Goal: Task Accomplishment & Management: Use online tool/utility

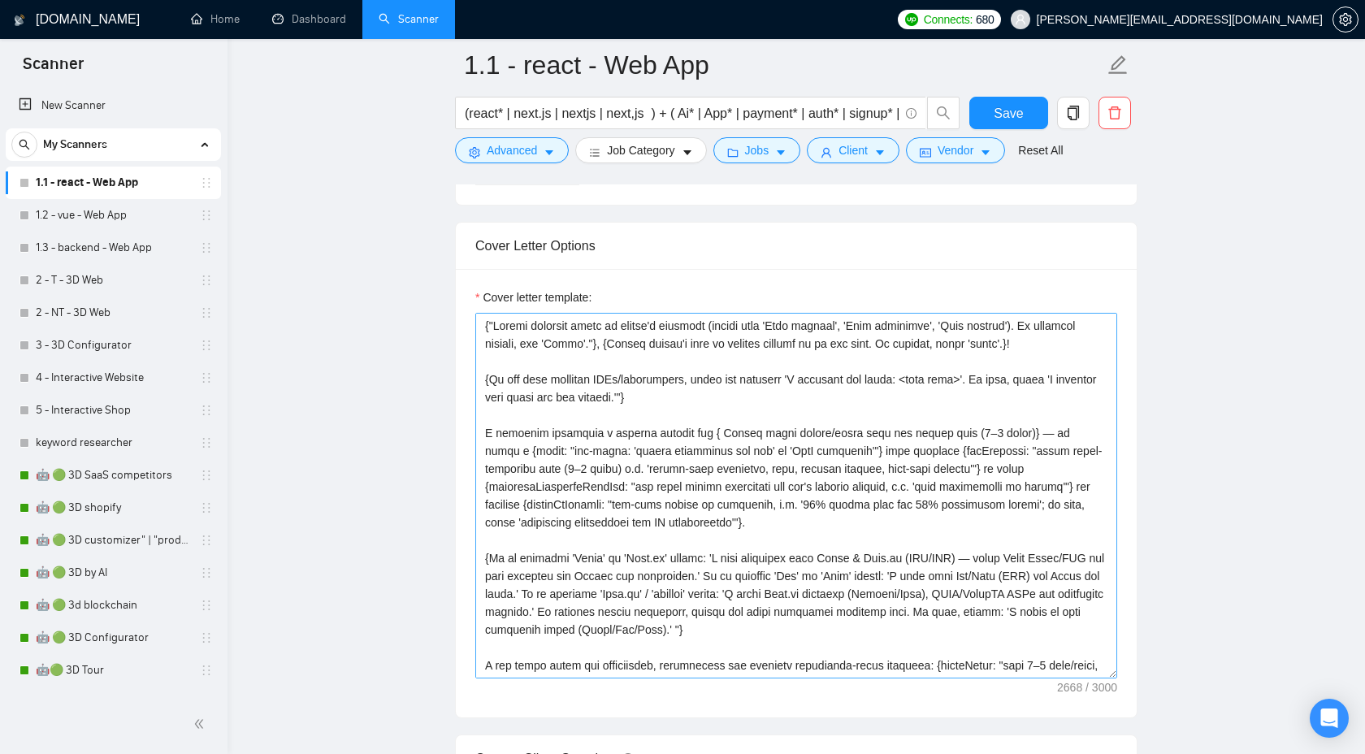
scroll to position [1814, 0]
click at [778, 465] on textarea "Cover letter template:" at bounding box center [796, 497] width 642 height 366
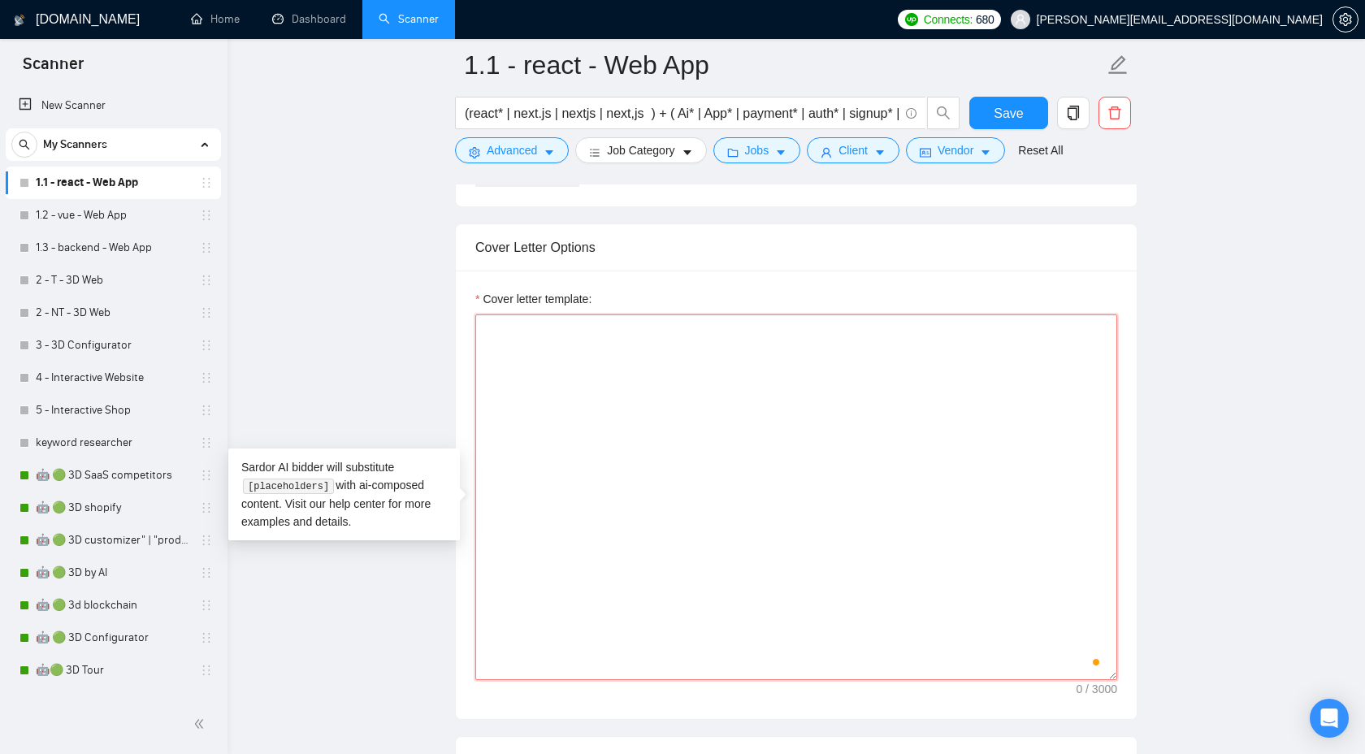
paste textarea "{Loremips d sitam consectet adipisci elits do eiu tempor'i utlabore ("Etdo magn…"
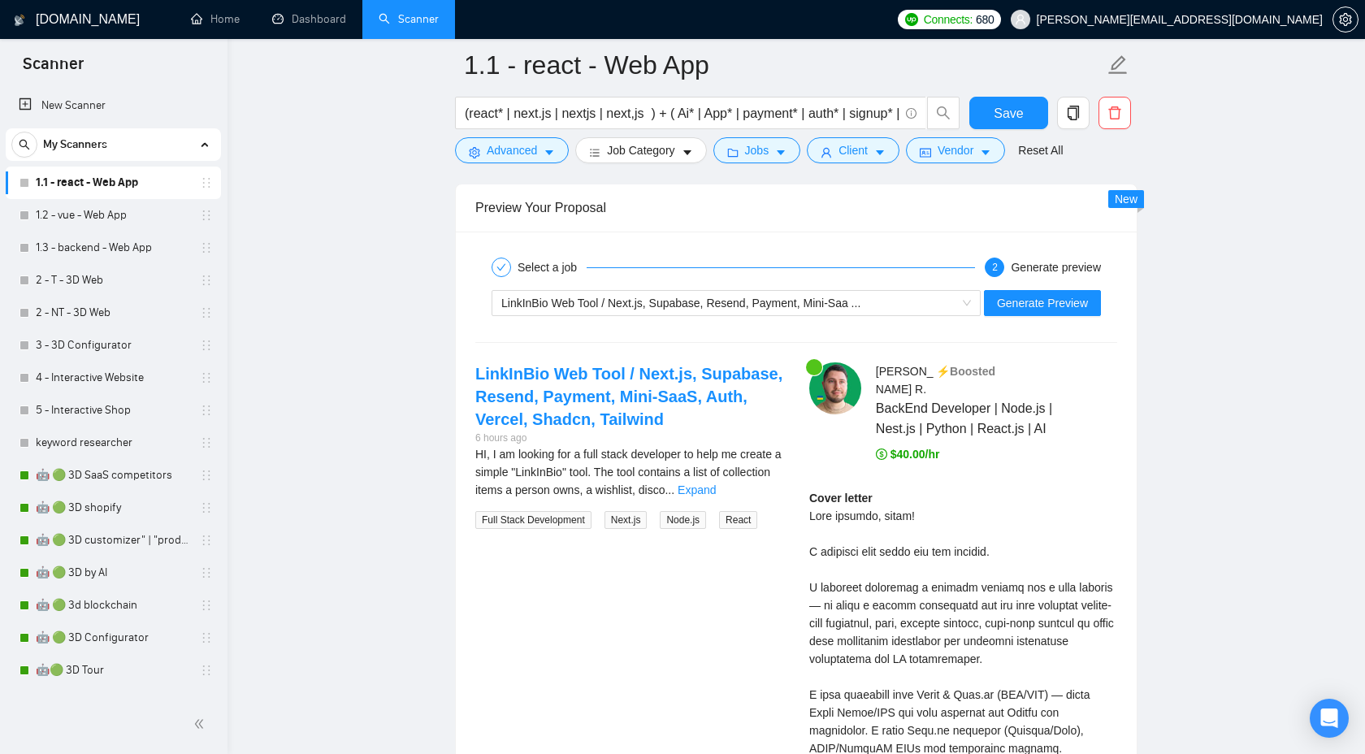
scroll to position [3211, 0]
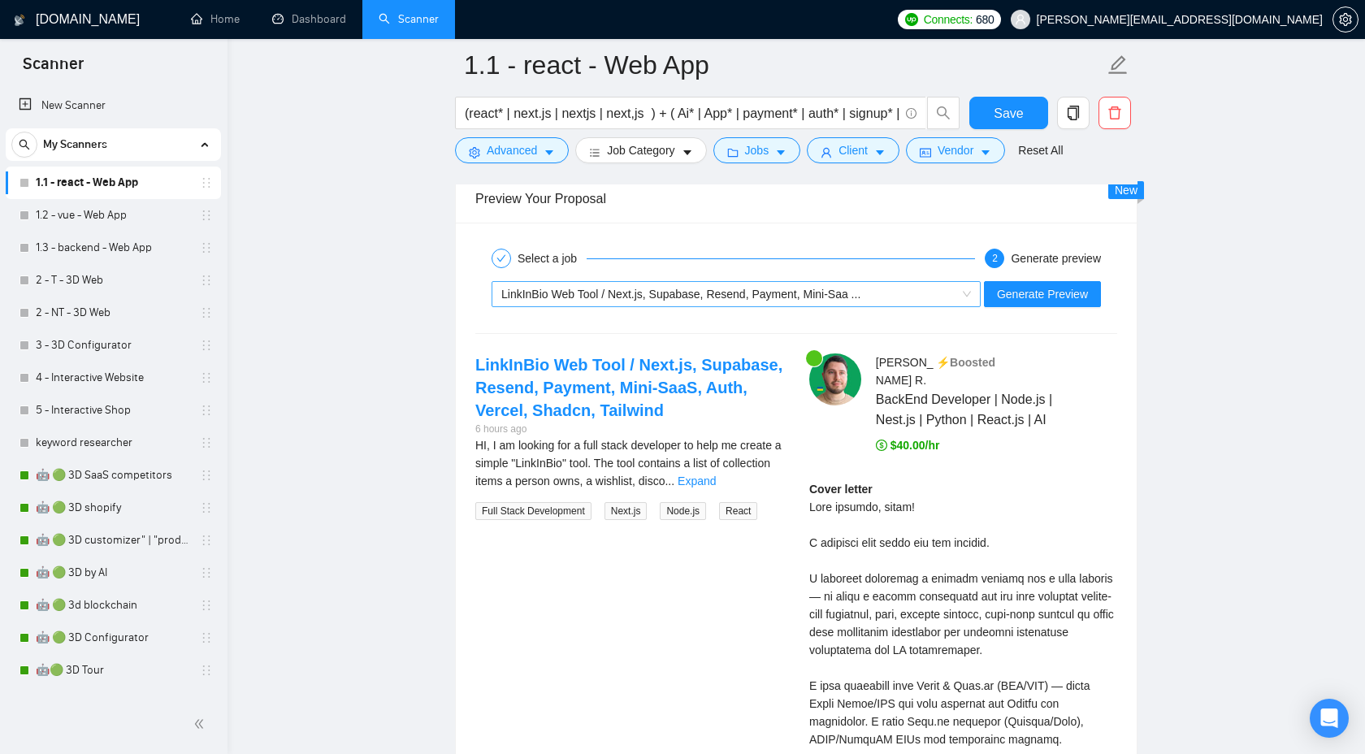
click at [893, 290] on div "LinkInBio Web Tool / Next.js, Supabase, Resend, Payment, Mini-Saa ..." at bounding box center [728, 294] width 455 height 24
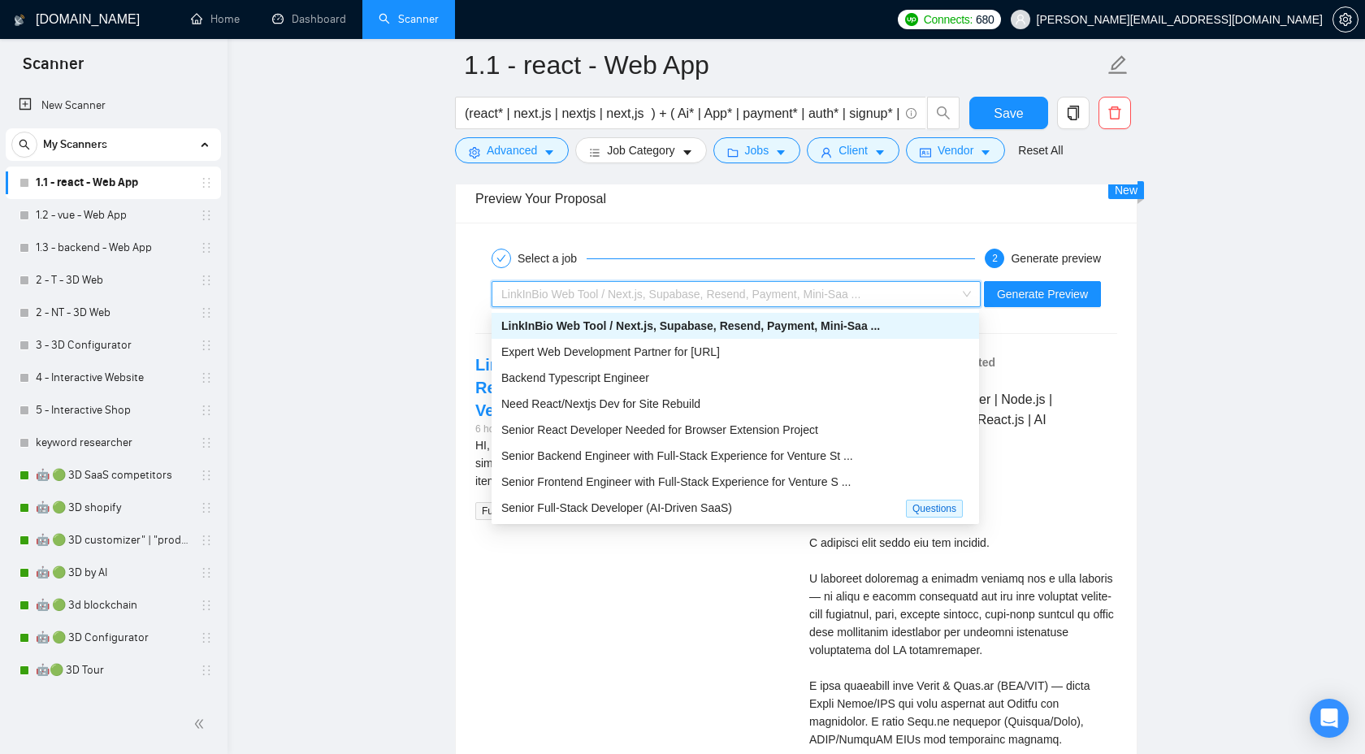
click at [892, 319] on div "LinkInBio Web Tool / Next.js, Supabase, Resend, Payment, Mini-Saa ..." at bounding box center [735, 326] width 468 height 18
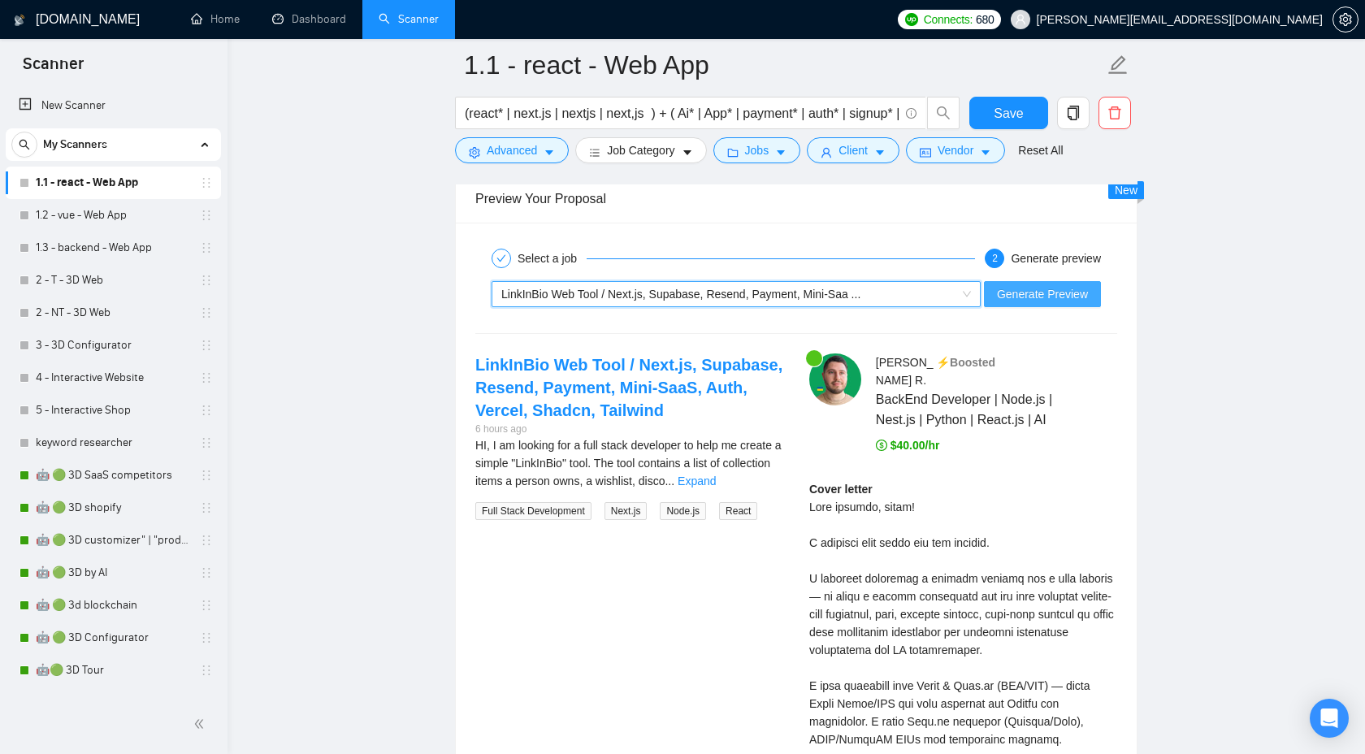
click at [1067, 293] on span "Generate Preview" at bounding box center [1042, 294] width 91 height 18
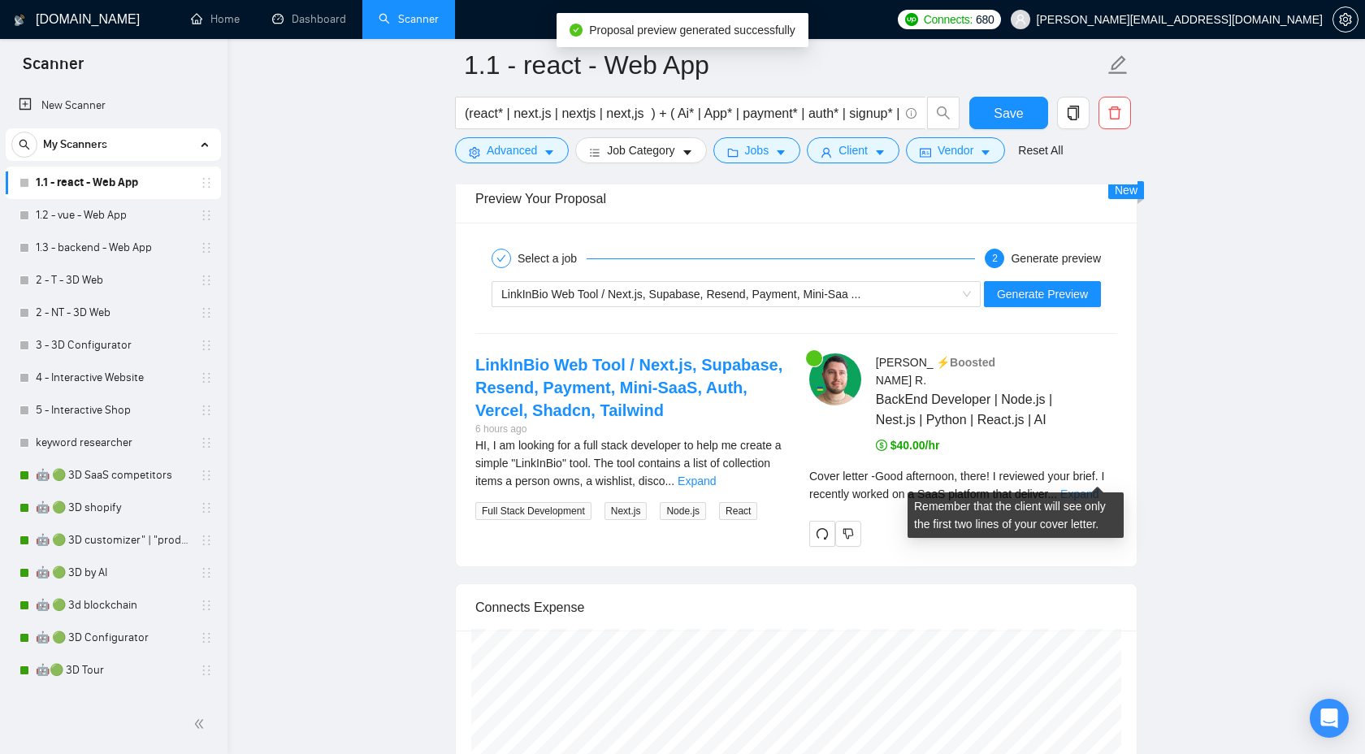
click at [1099, 488] on link "Expand" at bounding box center [1079, 494] width 38 height 13
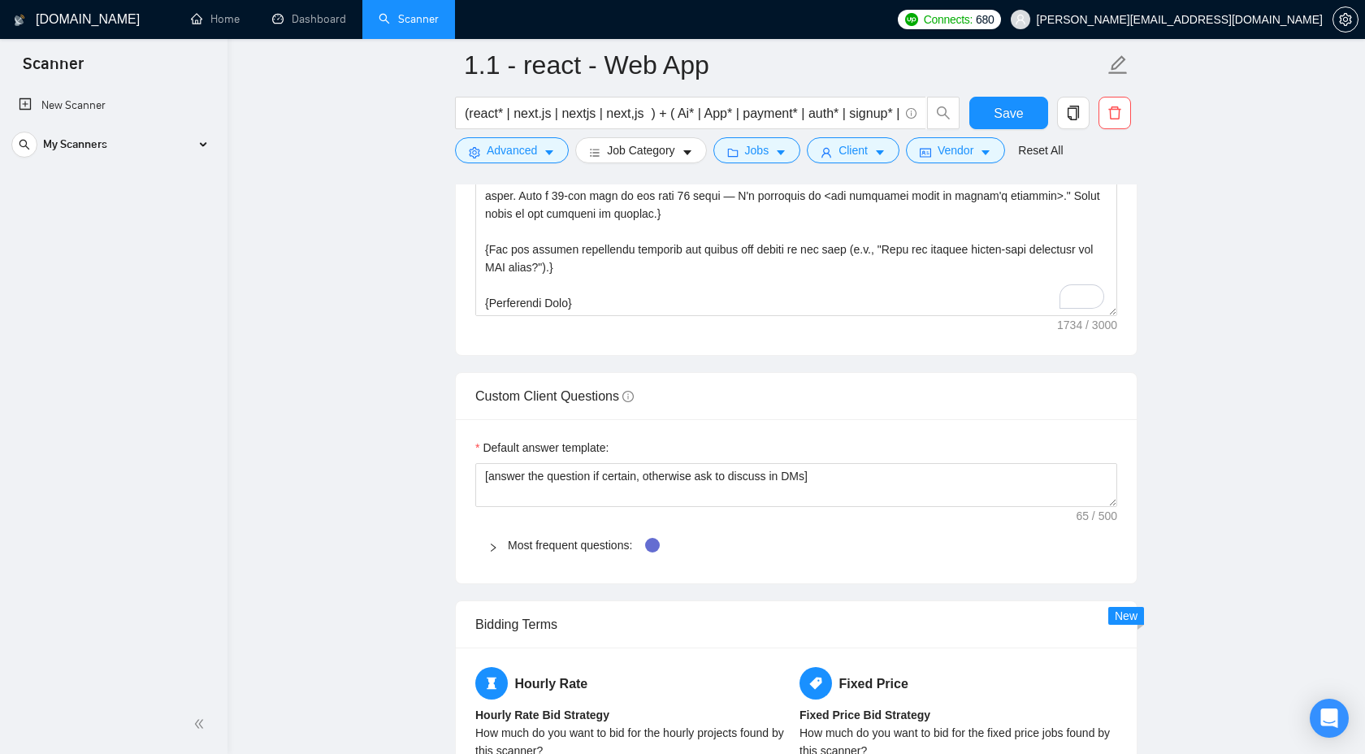
scroll to position [2104, 0]
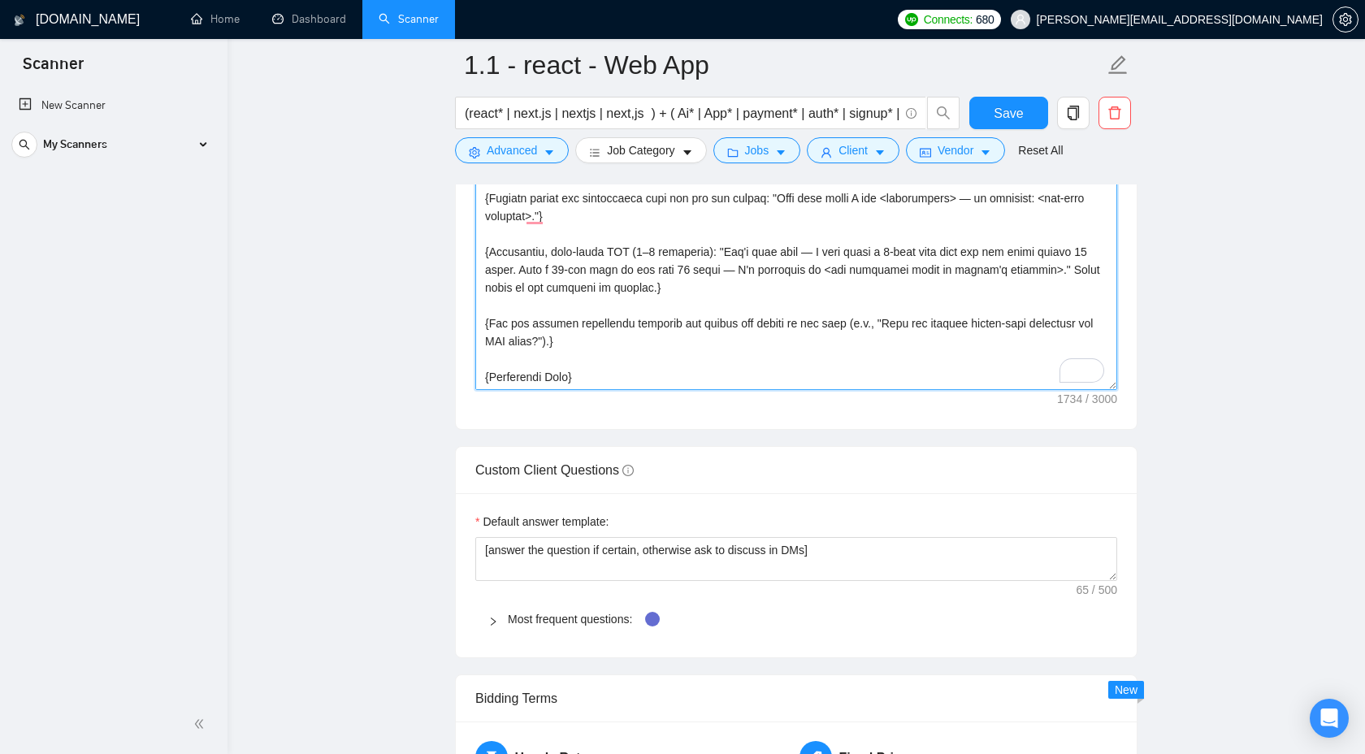
click at [807, 358] on textarea "Cover letter template:" at bounding box center [796, 207] width 642 height 366
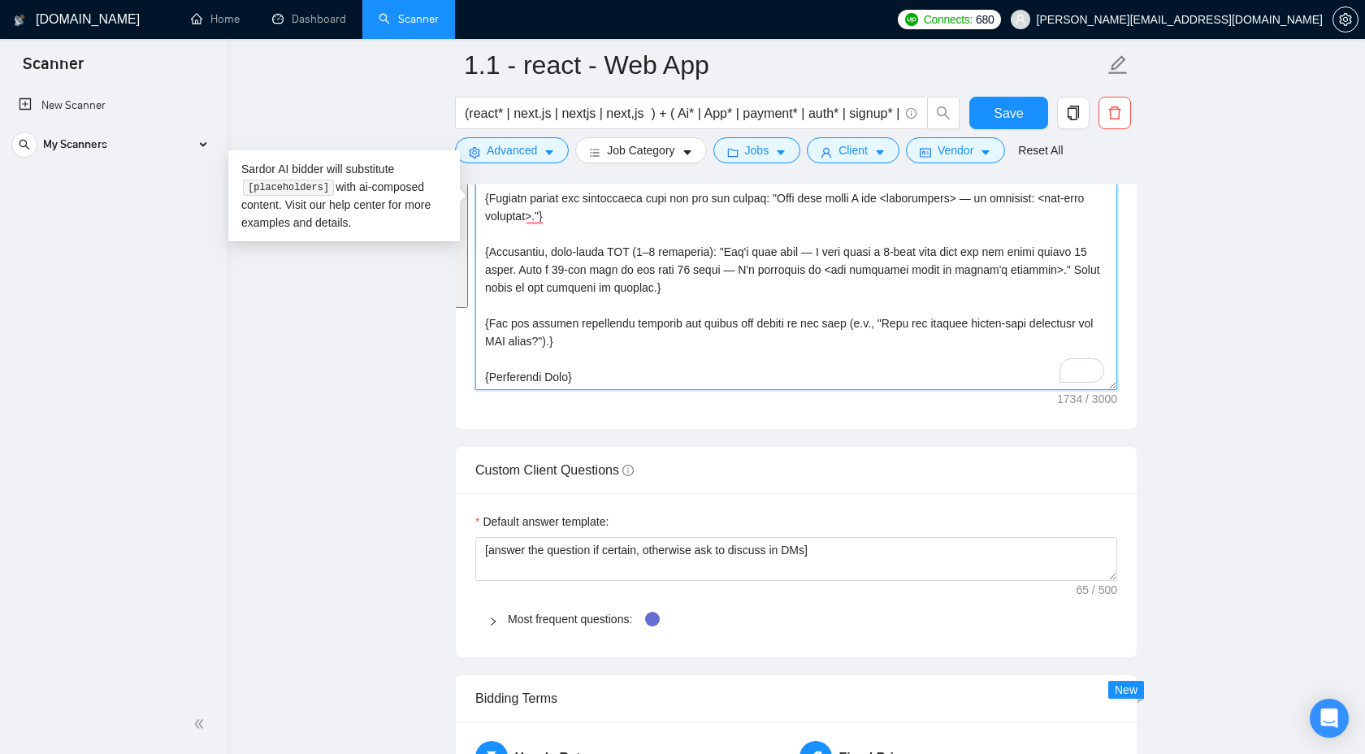
paste textarea "loremi'd sitametc ("Adip elitsed"/"Doei temporinc"/"Utla etdolor"; ma aliquae, …"
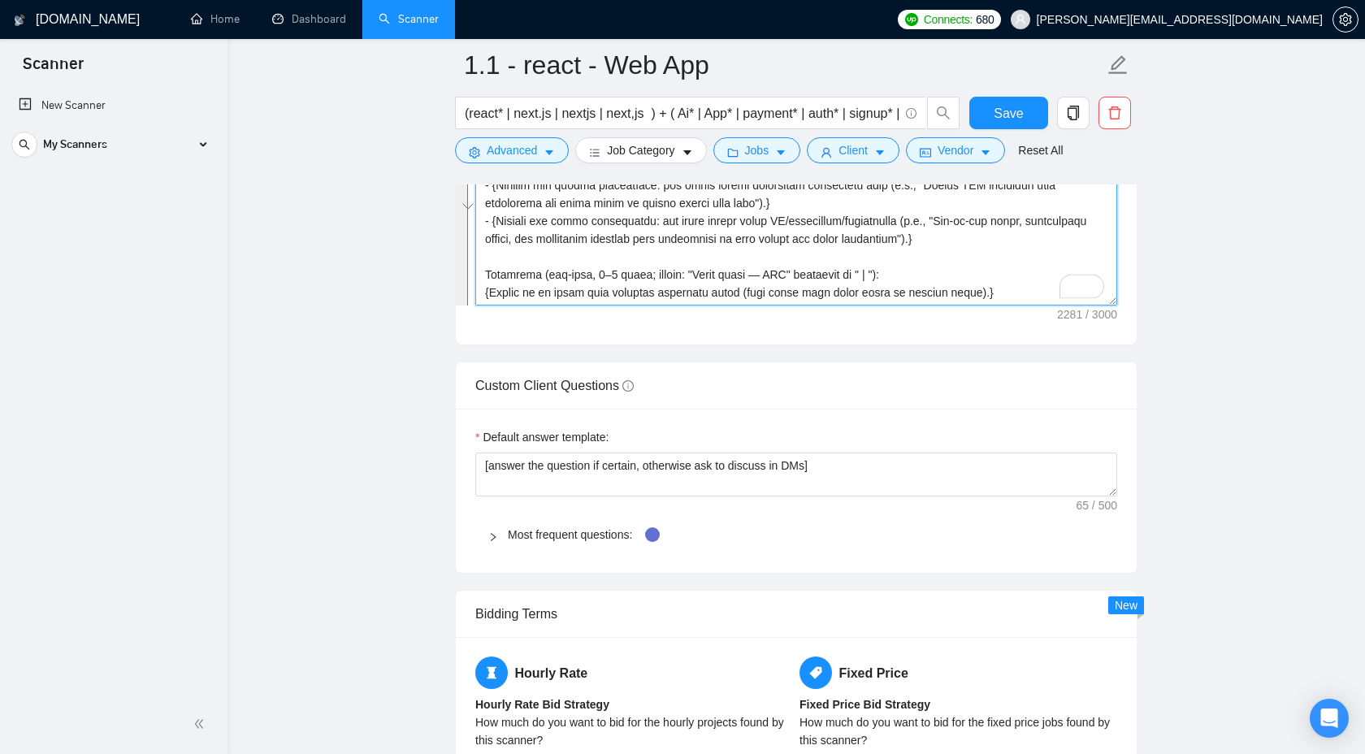
scroll to position [2243, 0]
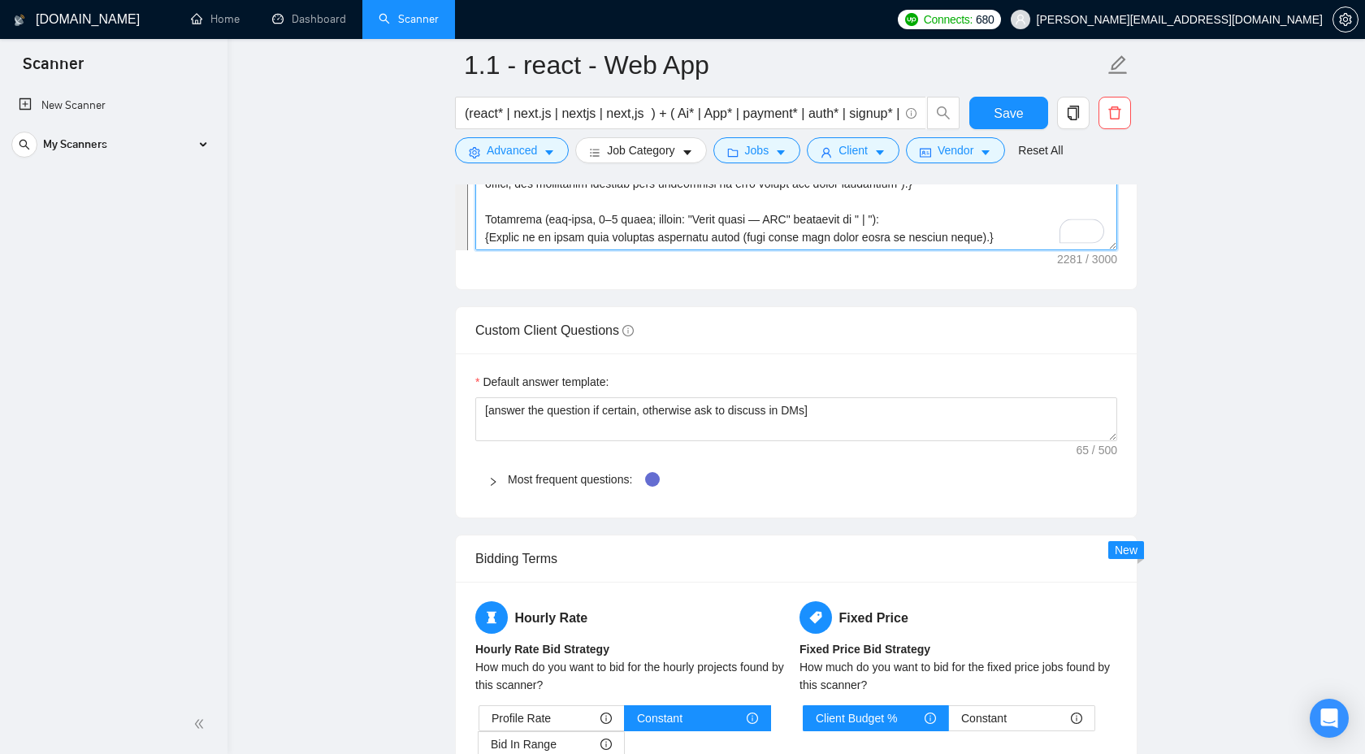
type textarea "{Loremips d sitam consectet adipisci elits do eiusmo't incididu ("Utla etdolor"…"
click at [978, 132] on div "Save" at bounding box center [1008, 117] width 85 height 41
click at [988, 124] on button "Save" at bounding box center [1008, 113] width 79 height 33
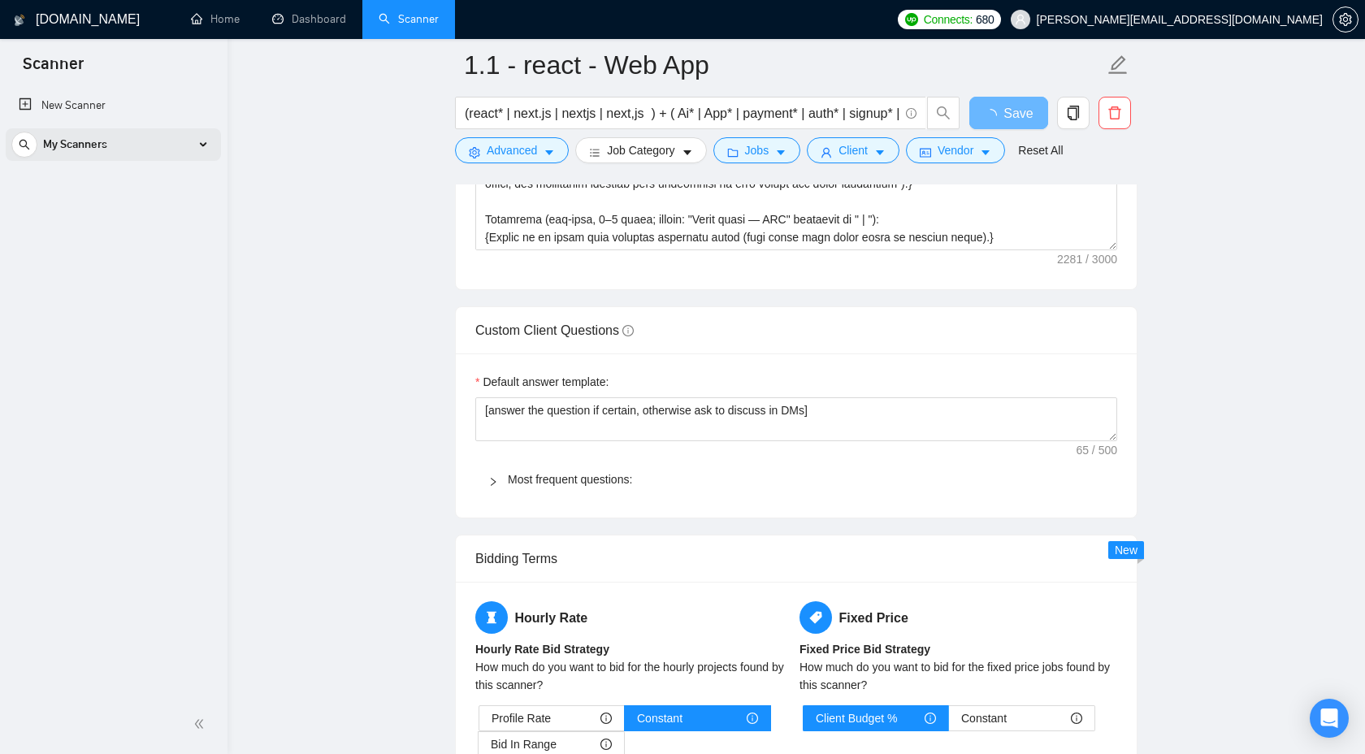
click at [202, 145] on div "My Scanners" at bounding box center [113, 144] width 204 height 33
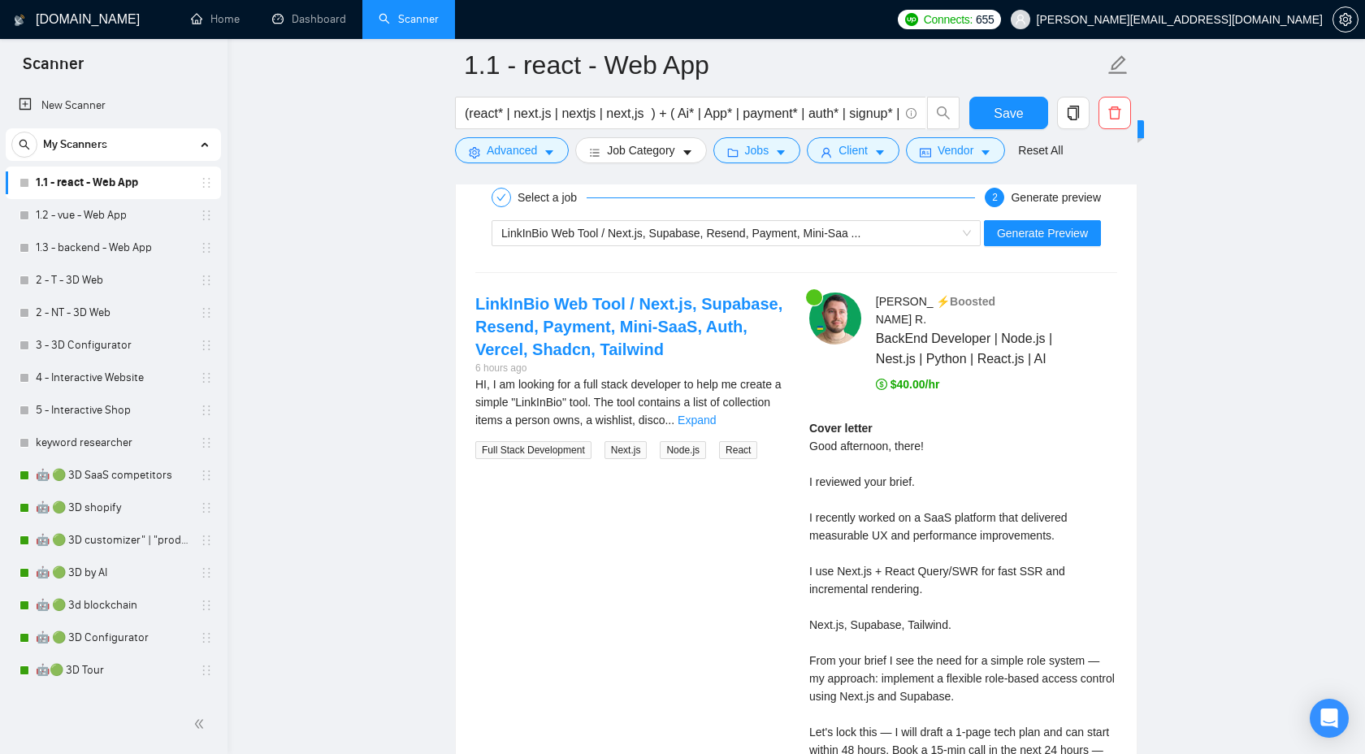
scroll to position [3210, 0]
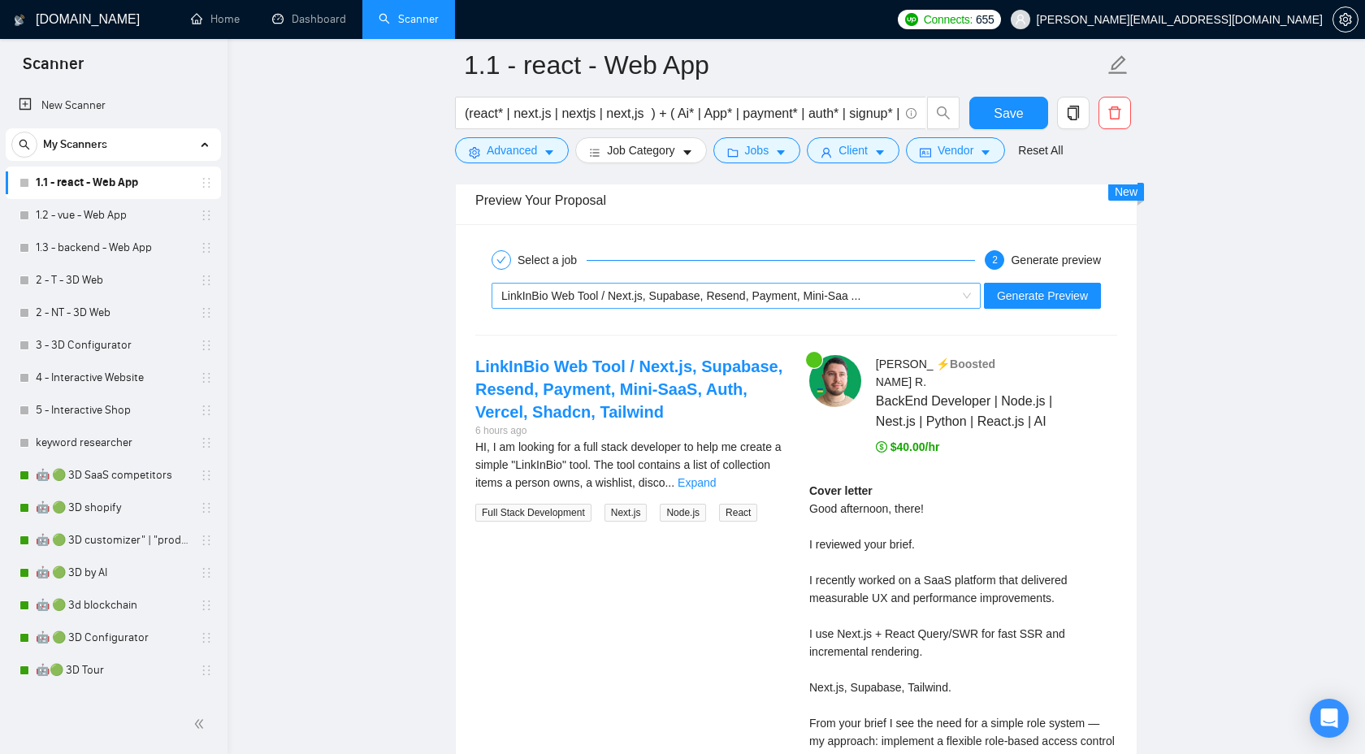
click at [856, 284] on div "LinkInBio Web Tool / Next.js, Supabase, Resend, Payment, Mini-Saa ..." at bounding box center [728, 296] width 455 height 24
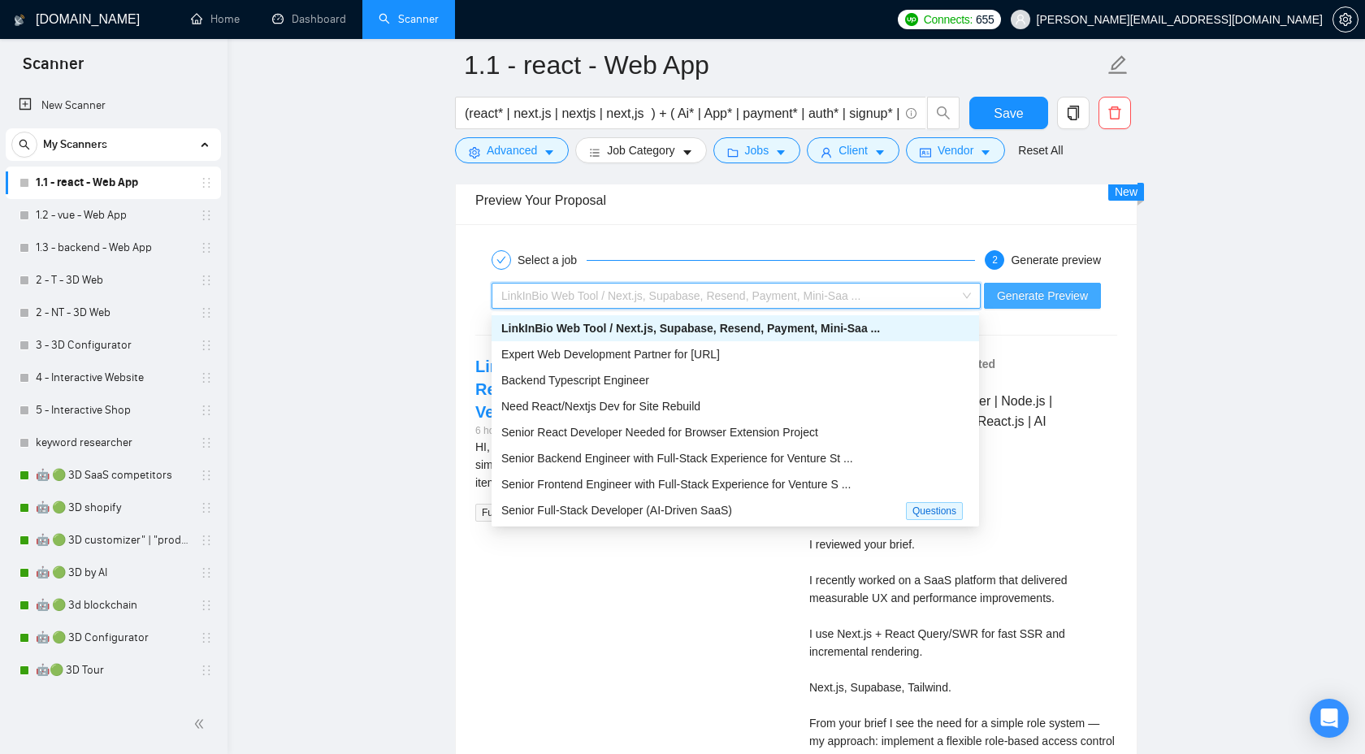
click at [1046, 292] on span "Generate Preview" at bounding box center [1042, 296] width 91 height 18
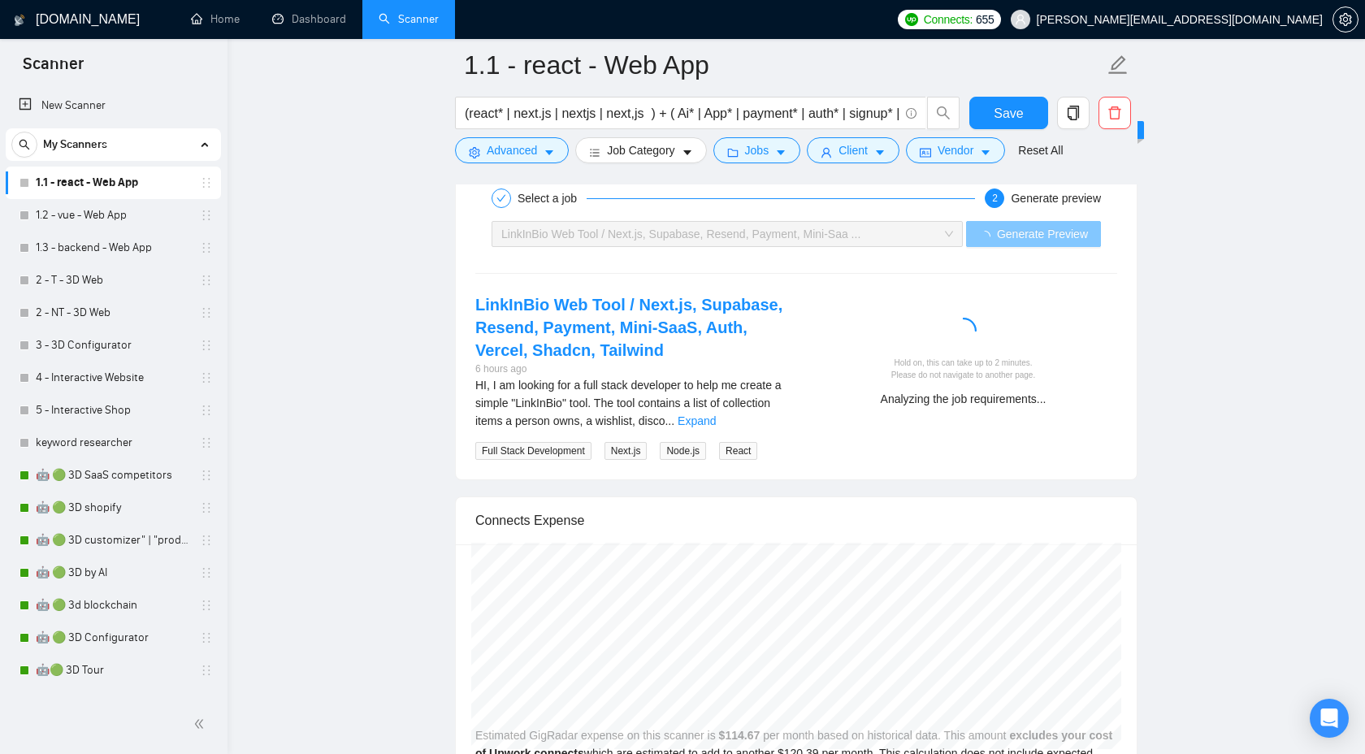
scroll to position [3279, 0]
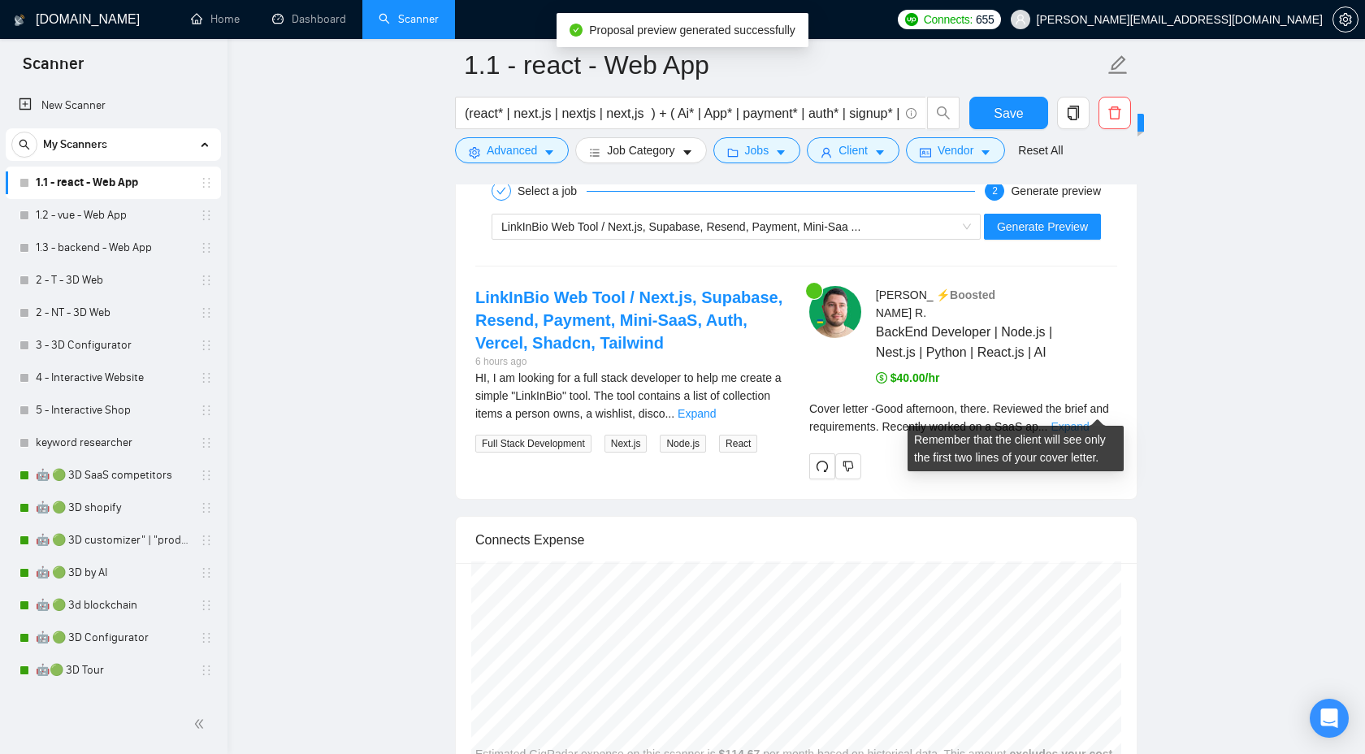
click at [1089, 420] on link "Expand" at bounding box center [1070, 426] width 38 height 13
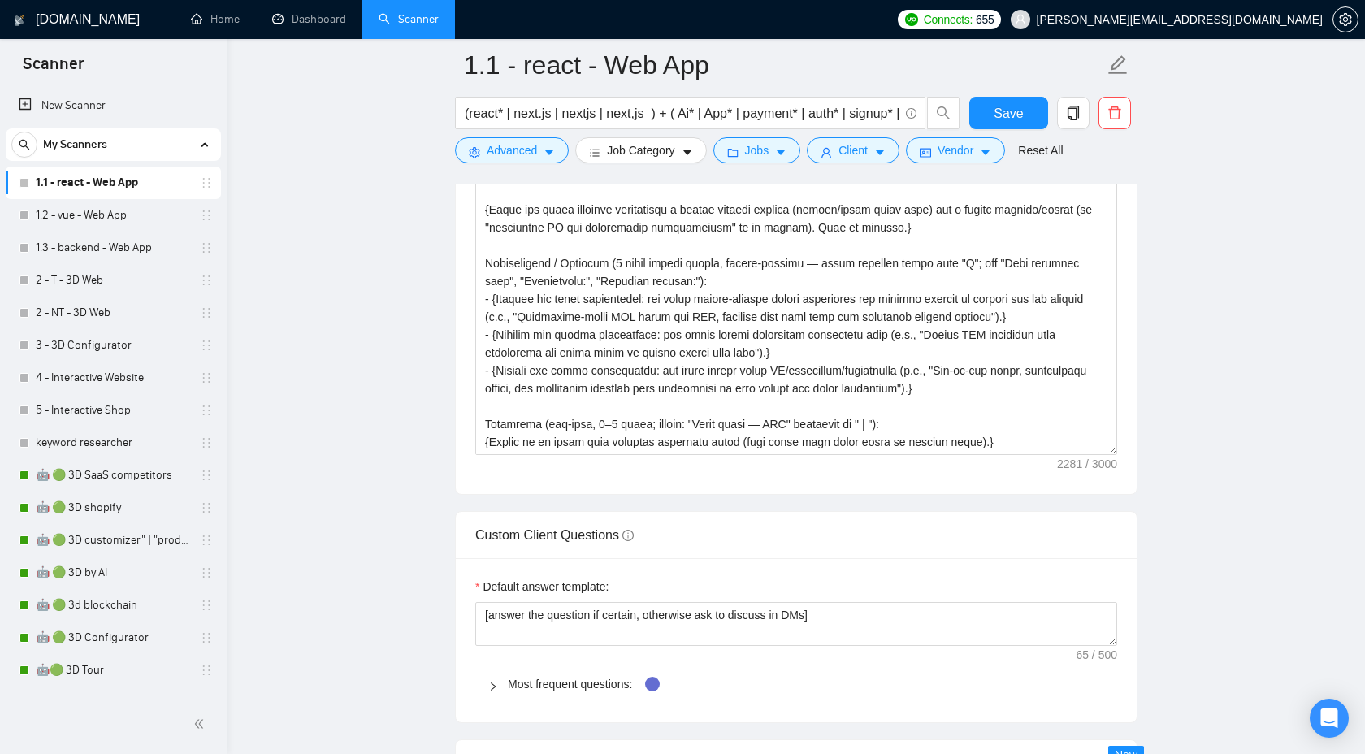
scroll to position [2002, 0]
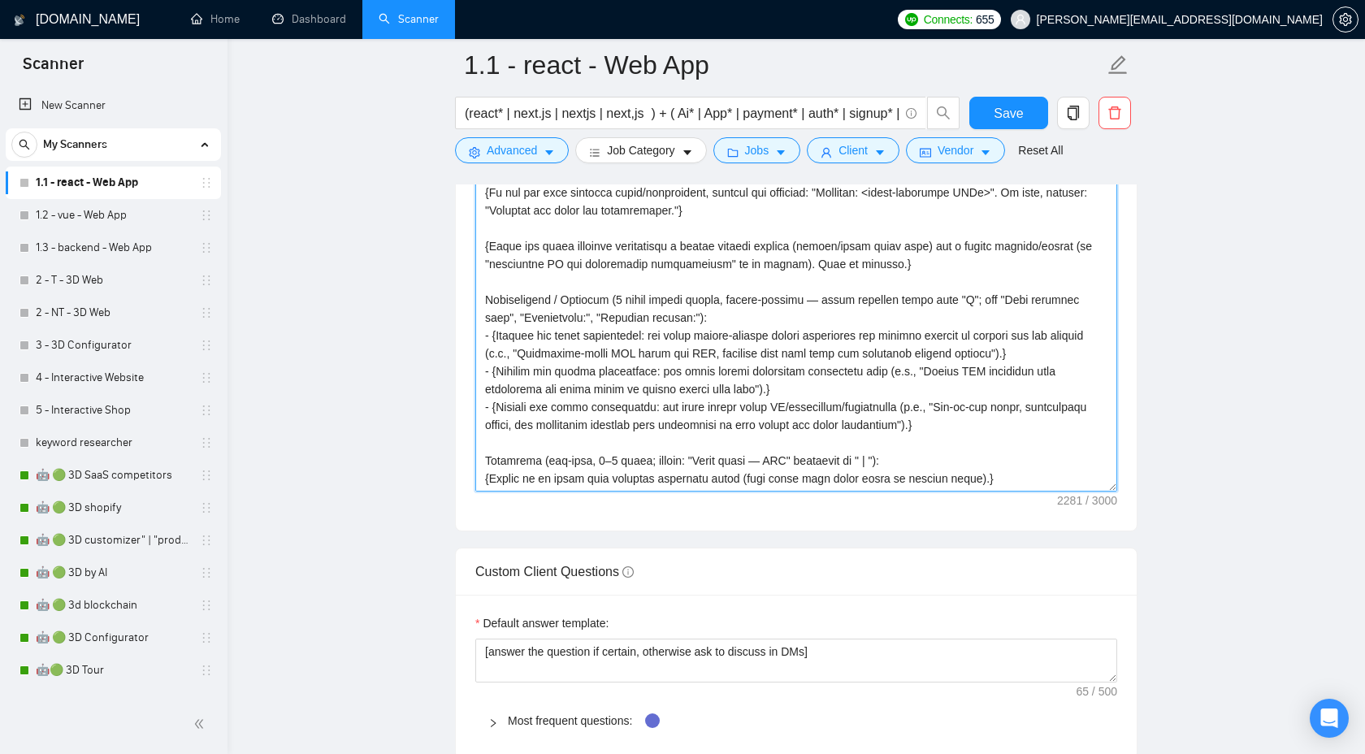
click at [795, 322] on textarea "Cover letter template:" at bounding box center [796, 309] width 642 height 366
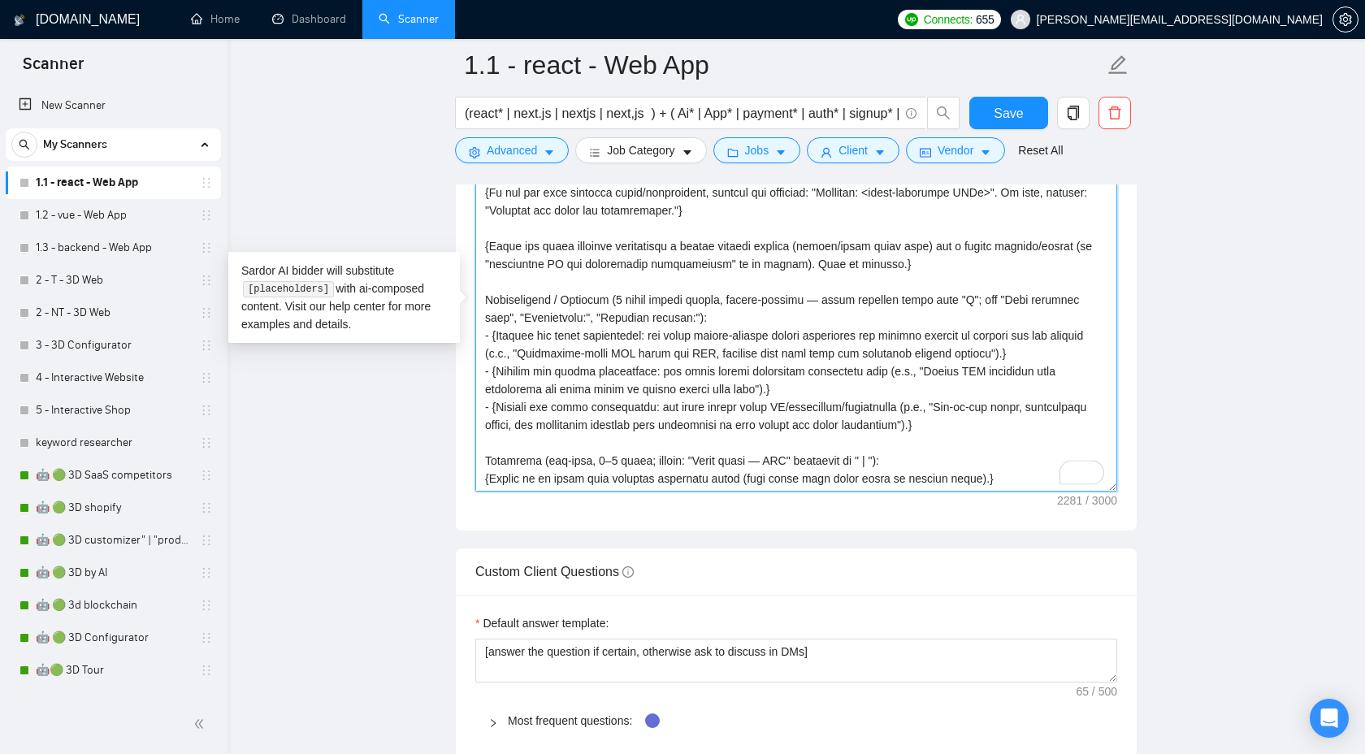
paste textarea "nothing"
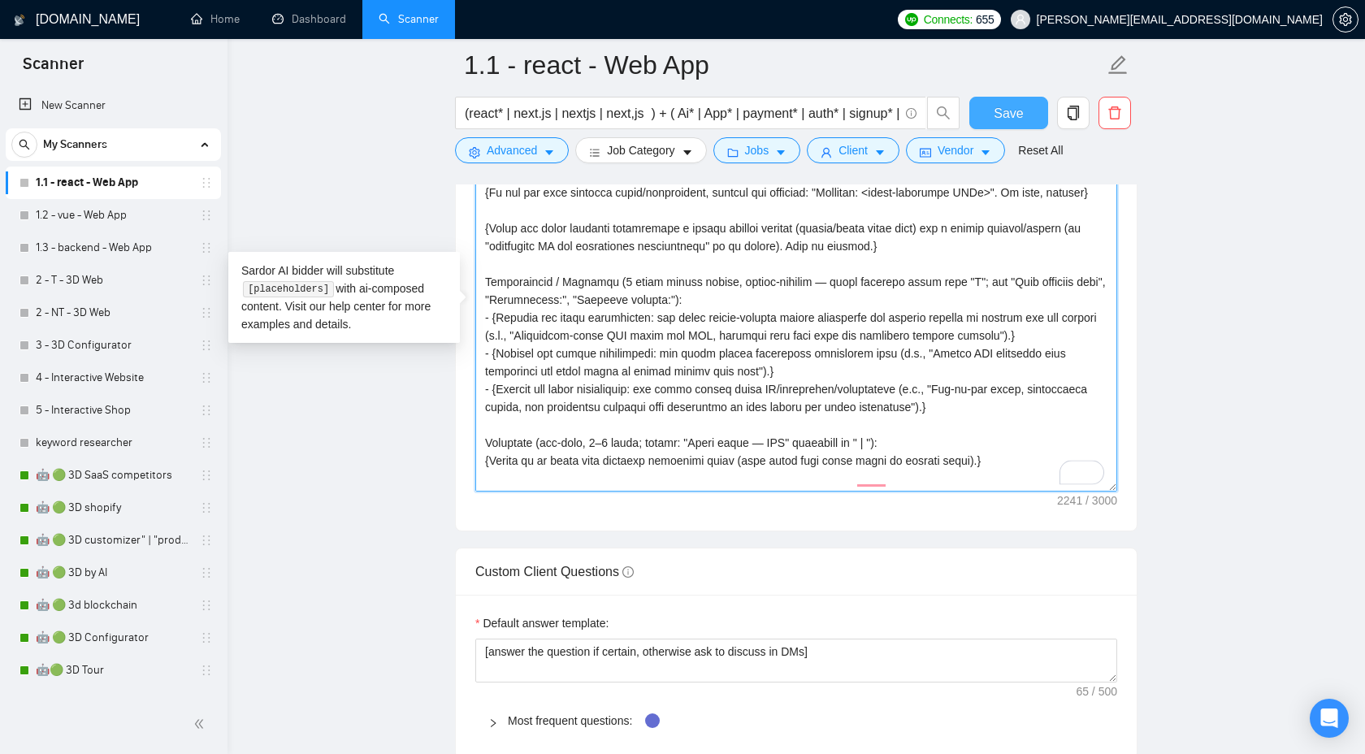
type textarea "{Loremips d sitam consectet adipisci elits do eiusmo't incididu ("Utla etdolor"…"
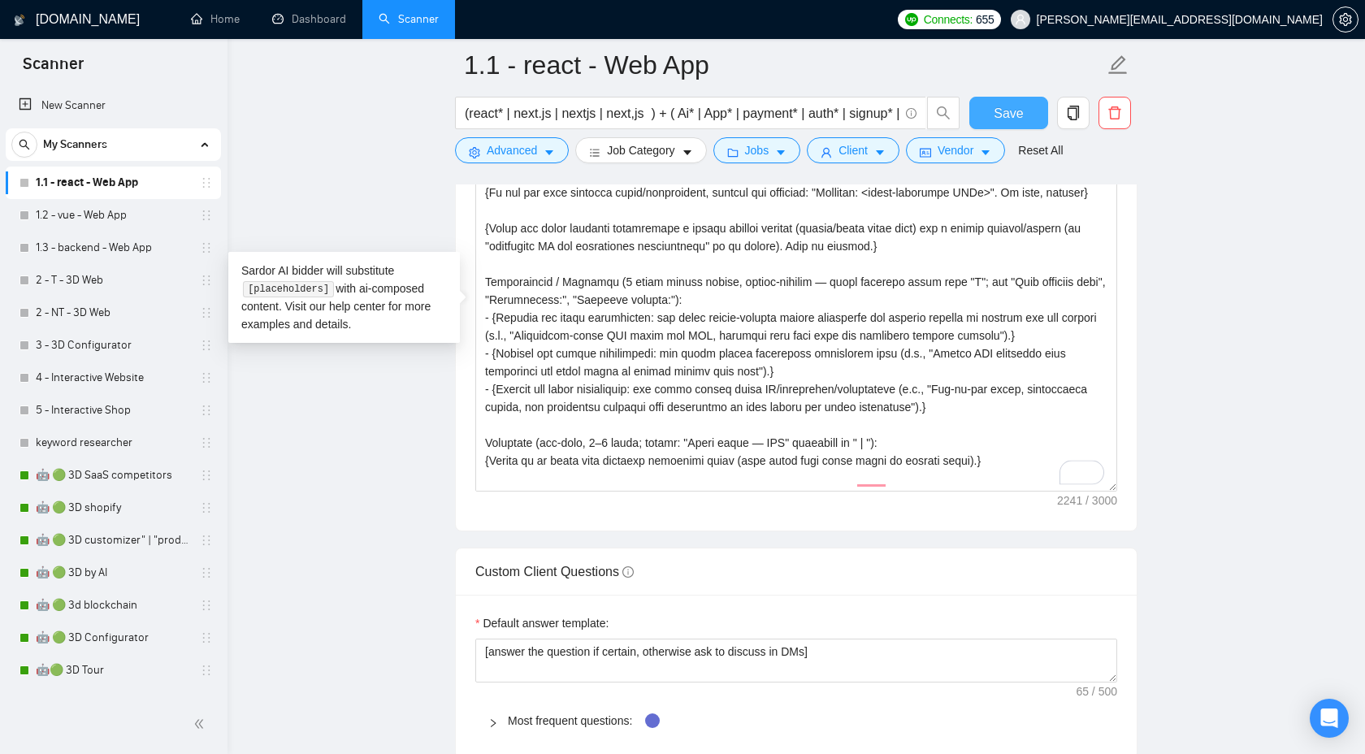
click at [986, 111] on button "Save" at bounding box center [1008, 113] width 79 height 33
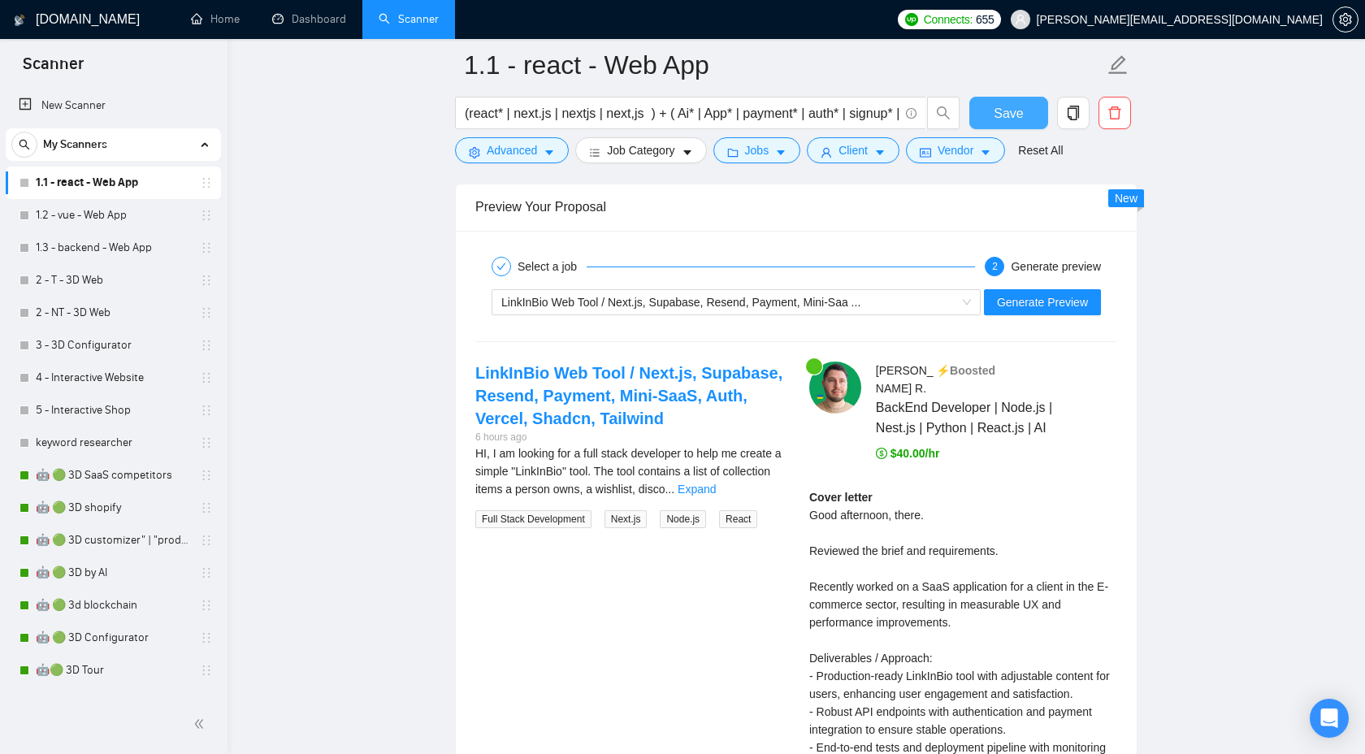
scroll to position [3214, 0]
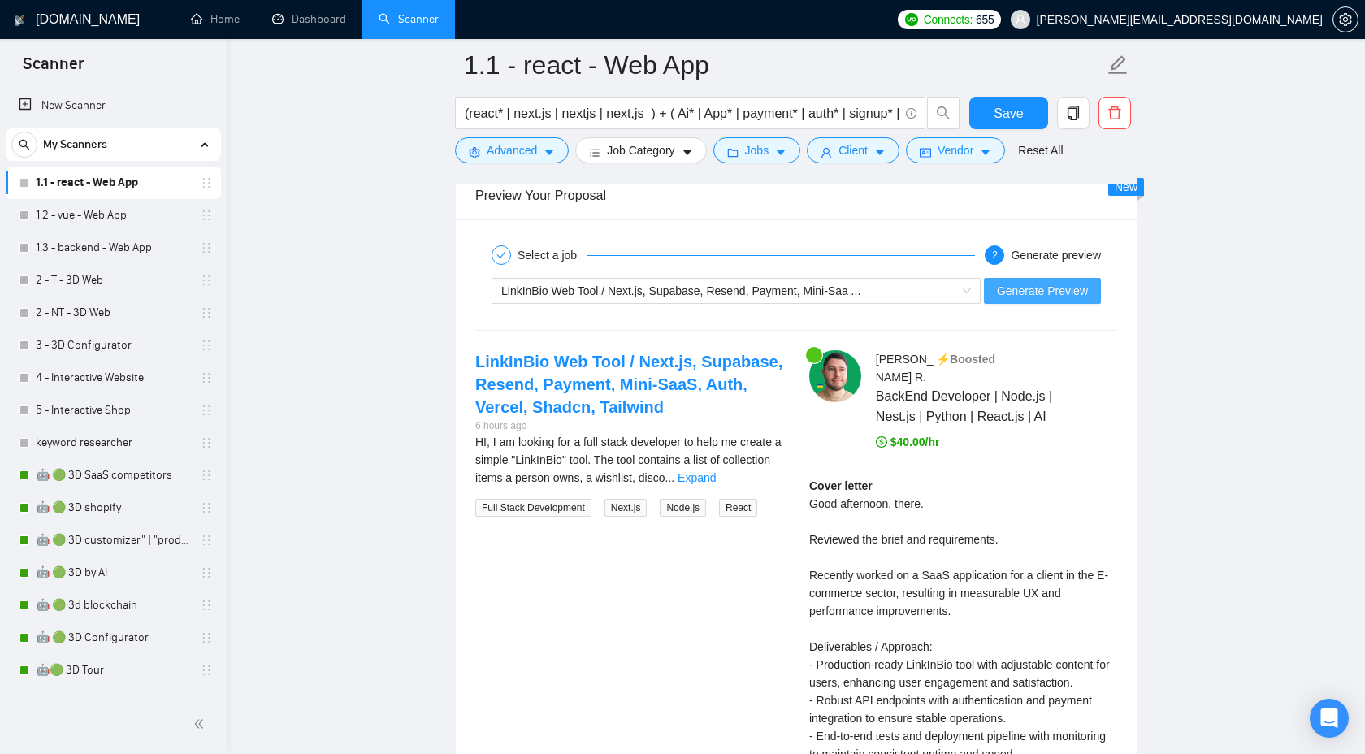
click at [1021, 291] on span "Generate Preview" at bounding box center [1042, 291] width 91 height 18
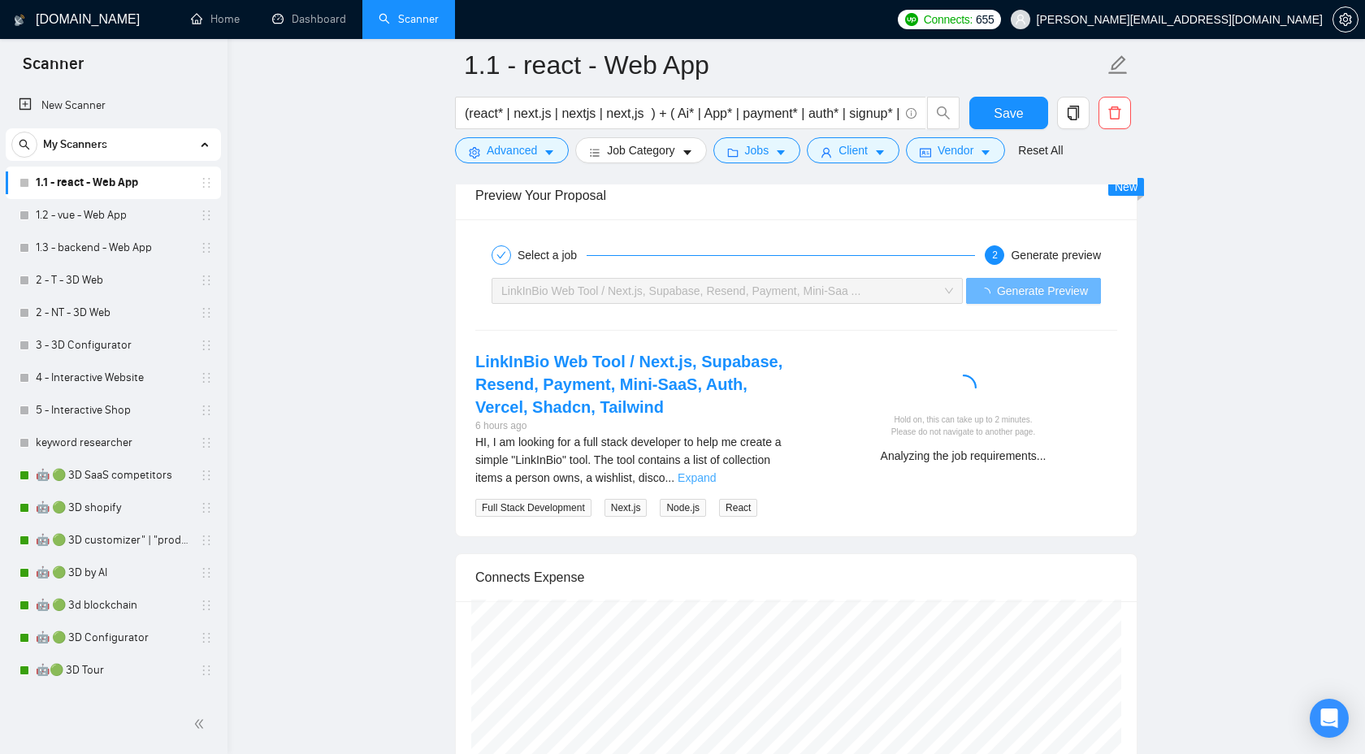
click at [716, 480] on link "Expand" at bounding box center [697, 477] width 38 height 13
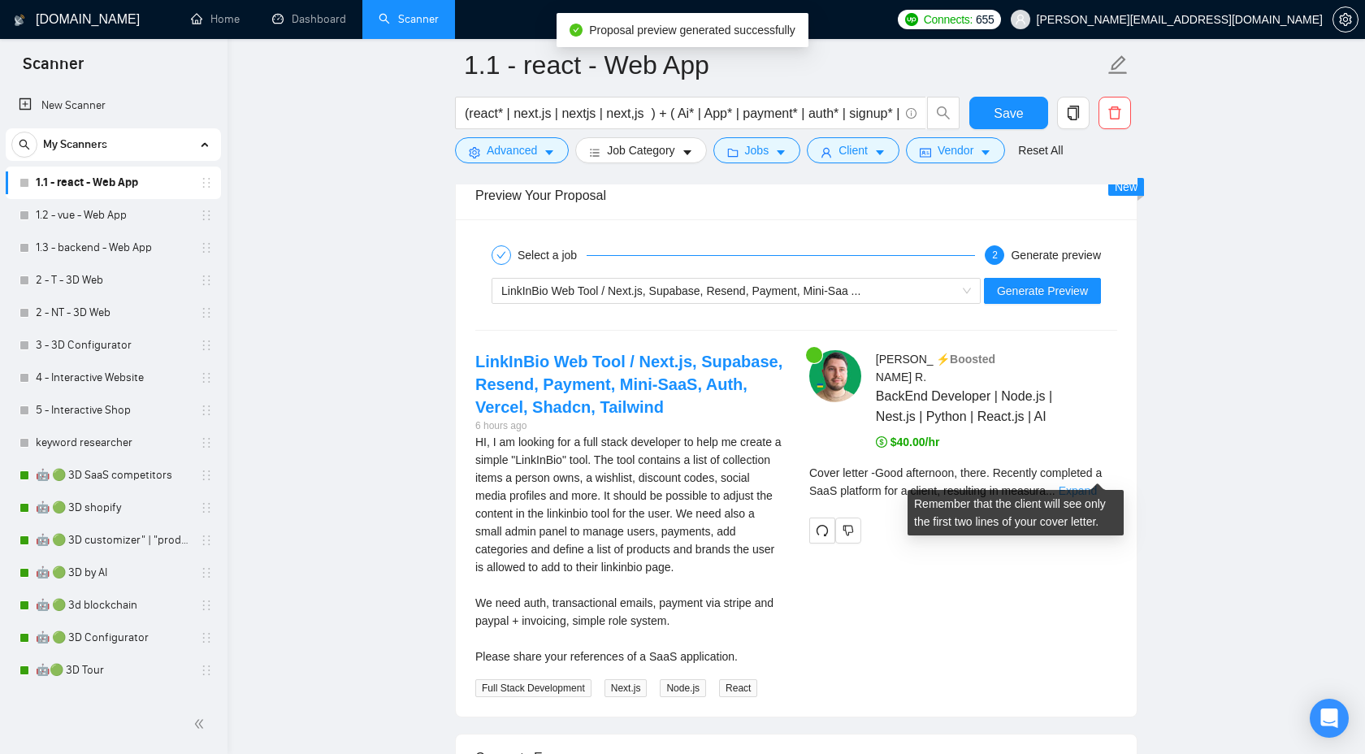
click at [1081, 484] on link "Expand" at bounding box center [1078, 490] width 38 height 13
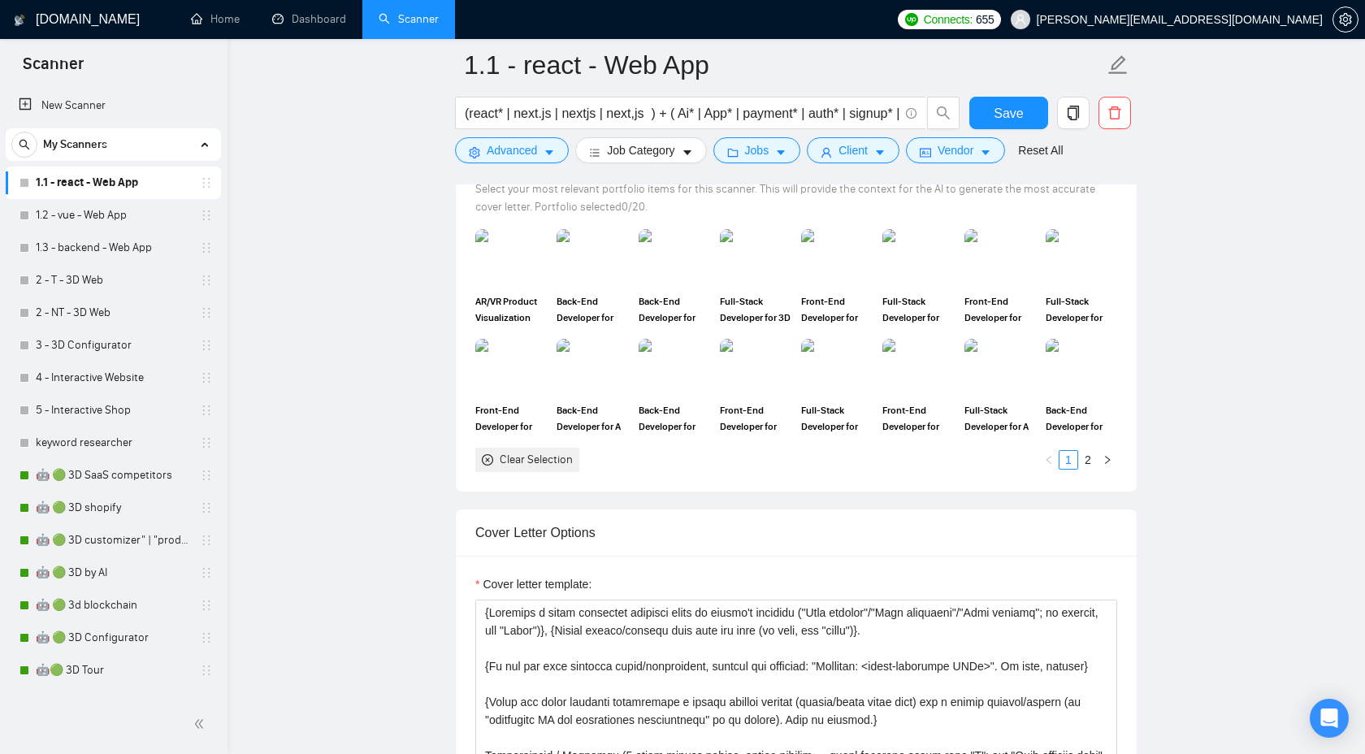
scroll to position [1524, 0]
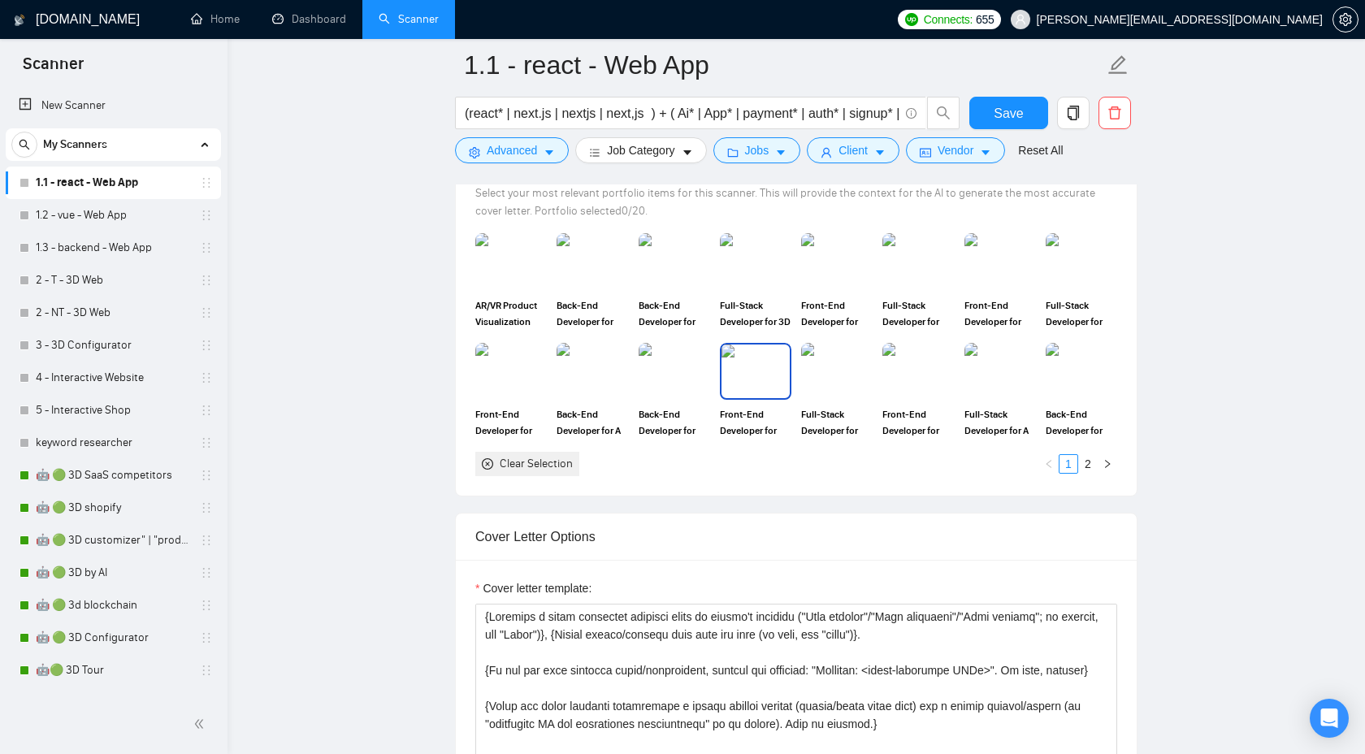
click at [765, 370] on img at bounding box center [756, 372] width 68 height 54
click at [487, 364] on img at bounding box center [511, 372] width 68 height 54
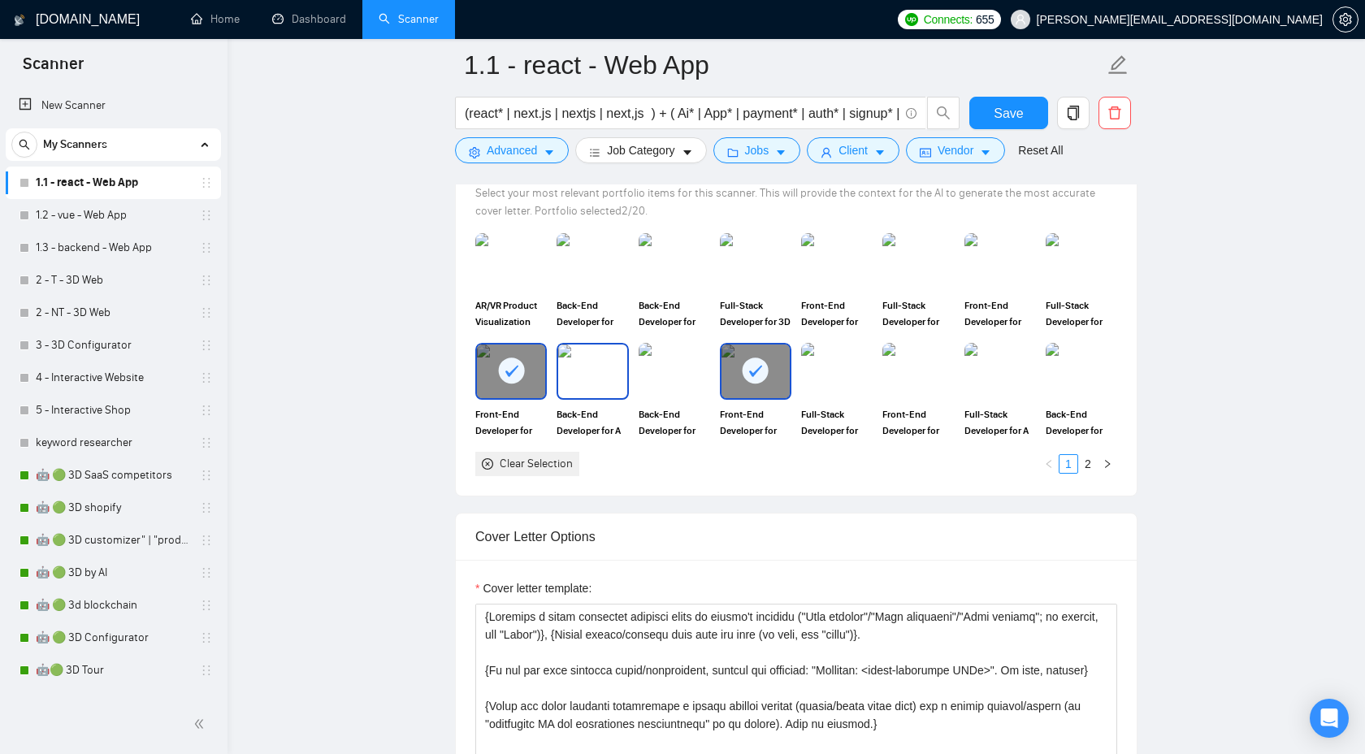
click at [566, 367] on img at bounding box center [592, 372] width 68 height 54
click at [662, 375] on img at bounding box center [674, 372] width 68 height 54
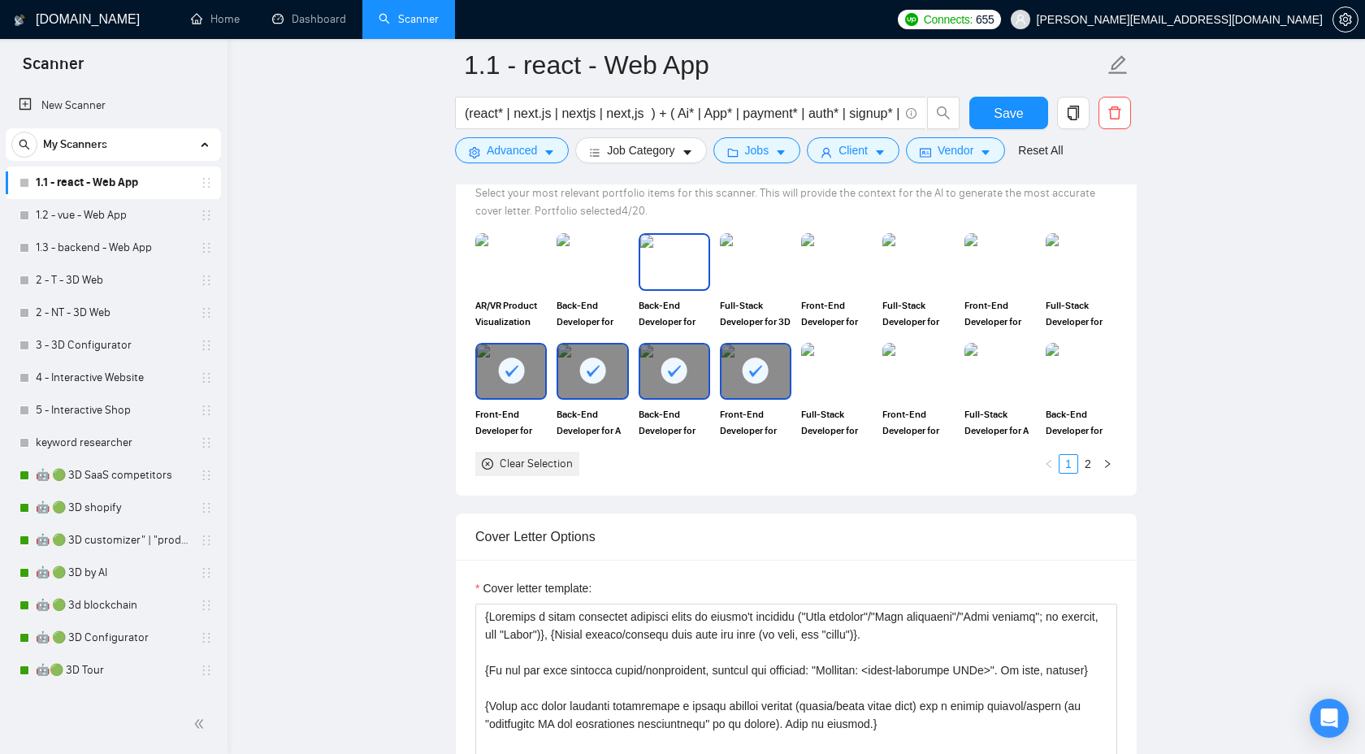
click at [665, 271] on img at bounding box center [674, 262] width 68 height 54
click at [585, 267] on img at bounding box center [592, 262] width 68 height 54
click at [501, 255] on img at bounding box center [511, 262] width 68 height 54
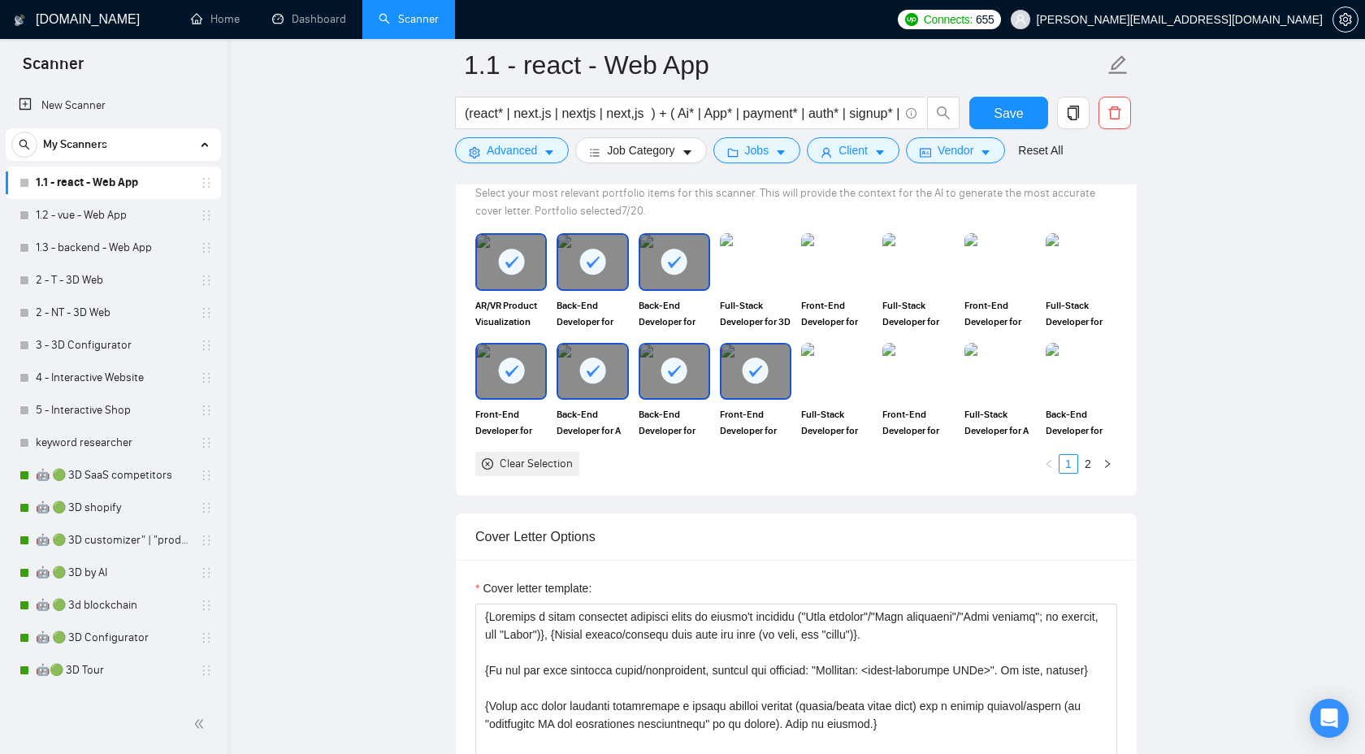
click at [501, 255] on rect at bounding box center [511, 262] width 26 height 26
click at [722, 254] on img at bounding box center [756, 262] width 68 height 54
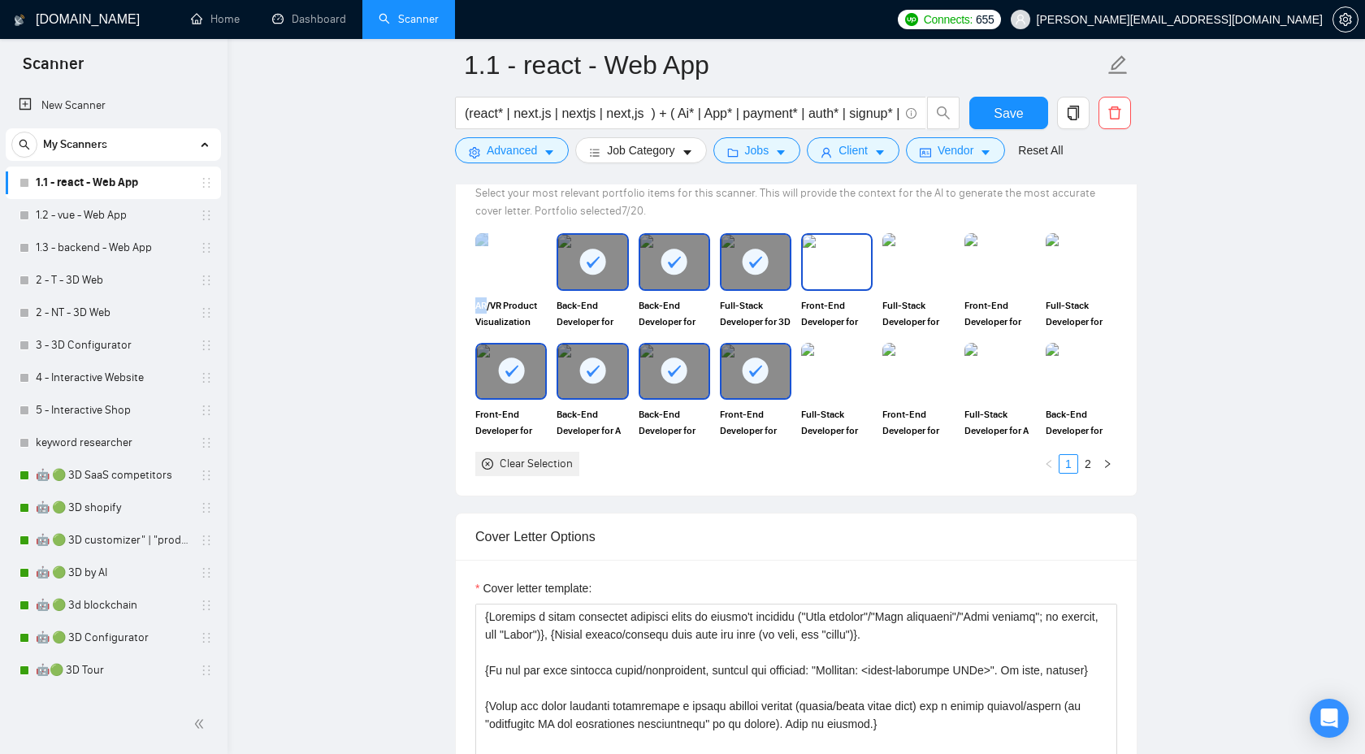
click at [849, 262] on img at bounding box center [837, 262] width 68 height 54
click at [907, 272] on img at bounding box center [918, 262] width 68 height 54
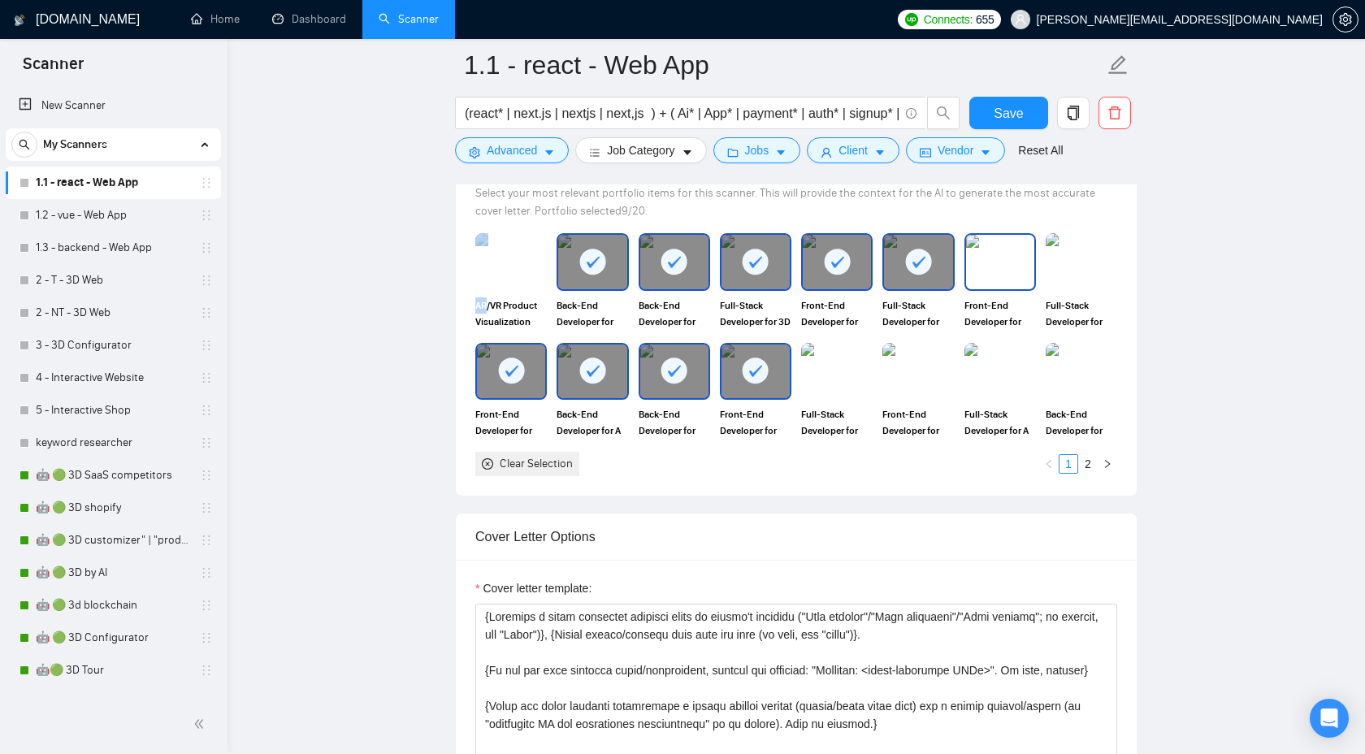
click at [999, 274] on img at bounding box center [1000, 262] width 68 height 54
click at [1058, 278] on img at bounding box center [1081, 262] width 68 height 54
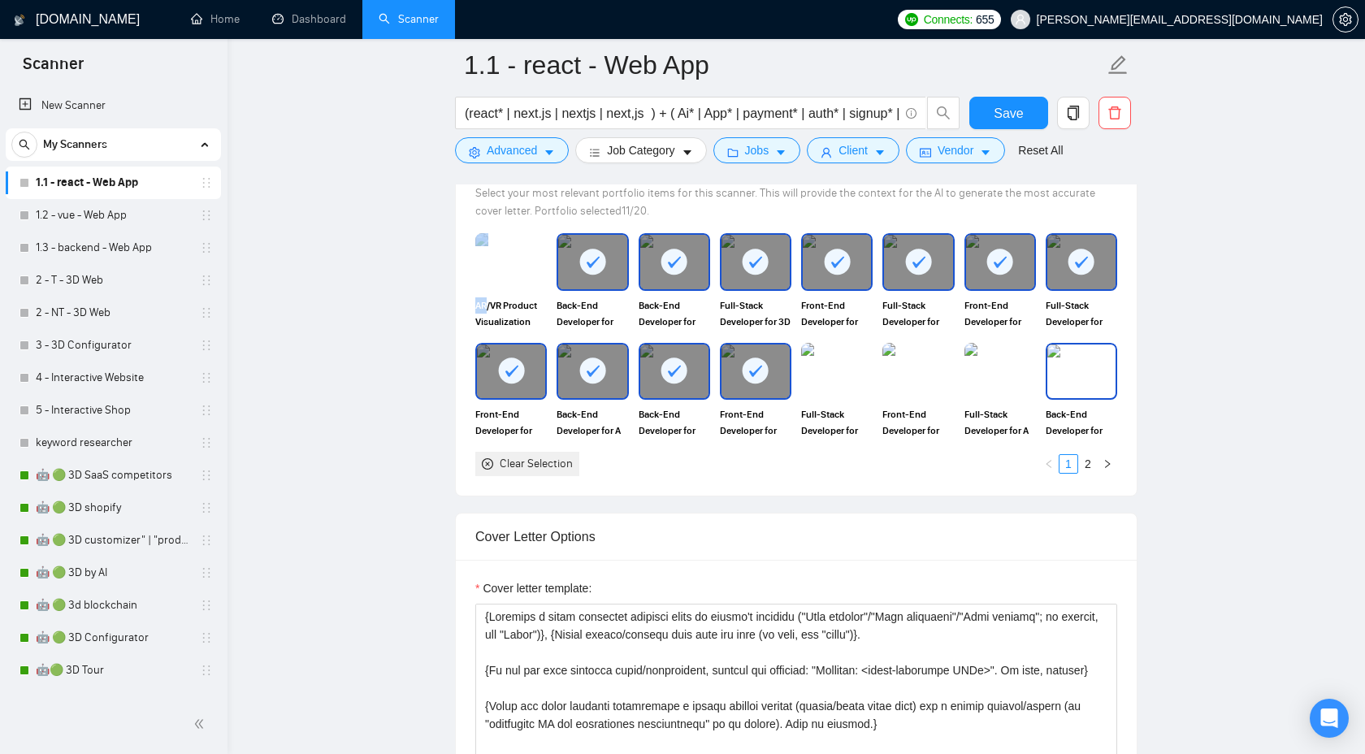
click at [1077, 374] on img at bounding box center [1081, 372] width 68 height 54
click at [990, 371] on img at bounding box center [1000, 372] width 68 height 54
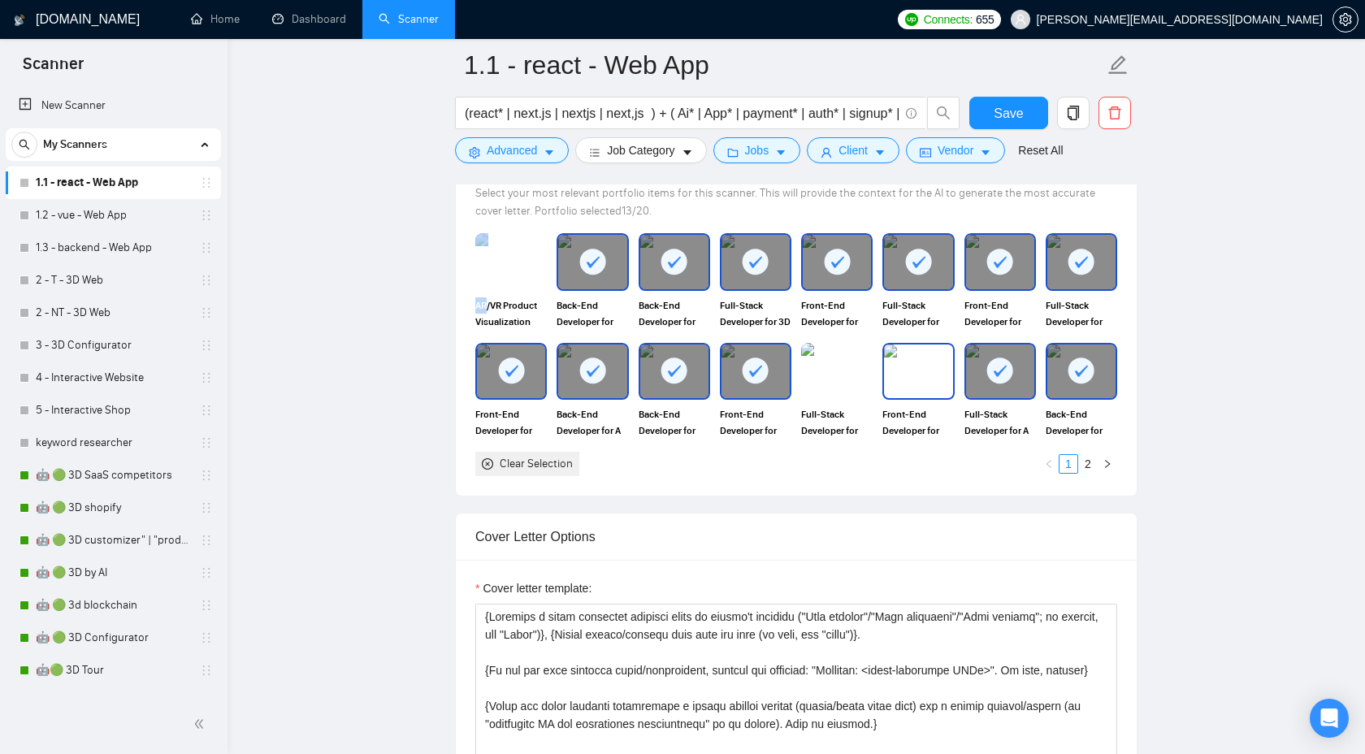
click at [908, 369] on img at bounding box center [918, 372] width 68 height 54
click at [838, 373] on img at bounding box center [837, 372] width 68 height 54
click at [1096, 463] on link "2" at bounding box center [1088, 464] width 18 height 18
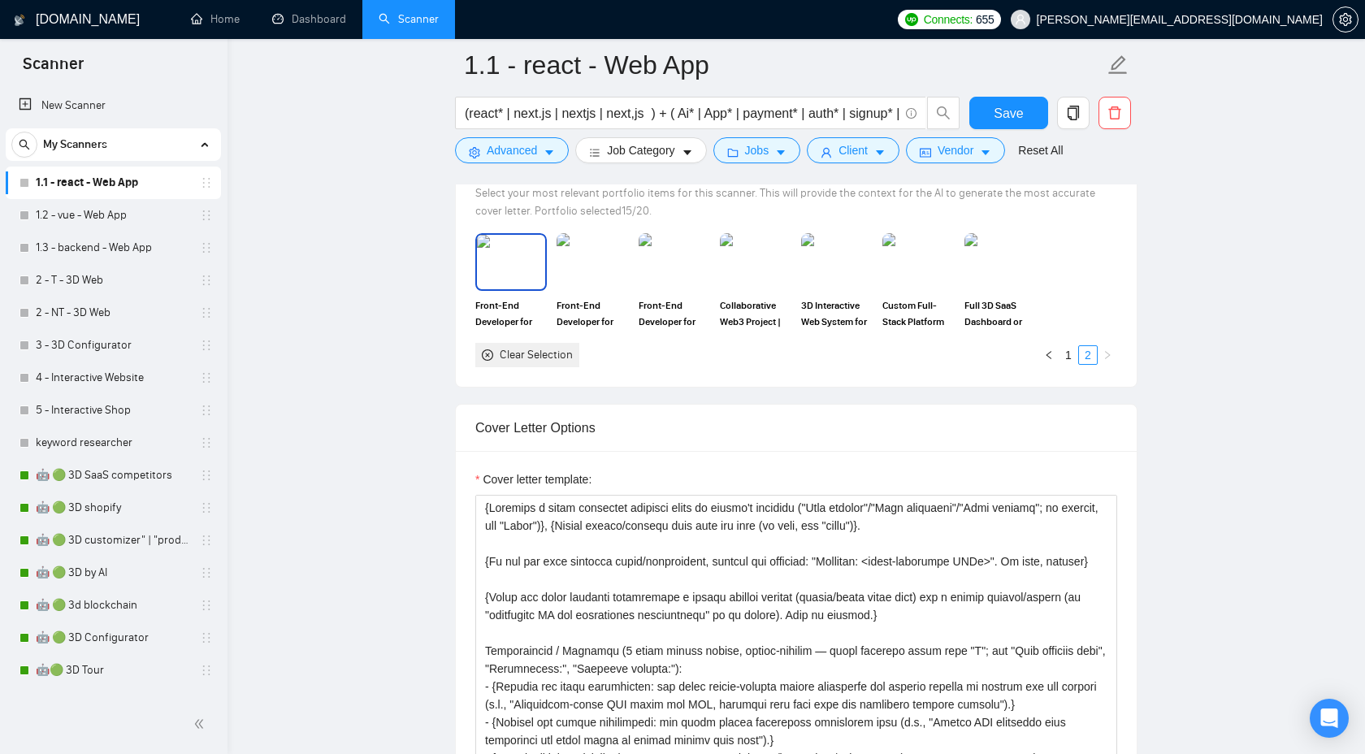
click at [505, 285] on img at bounding box center [511, 262] width 68 height 54
click at [566, 284] on img at bounding box center [592, 262] width 68 height 54
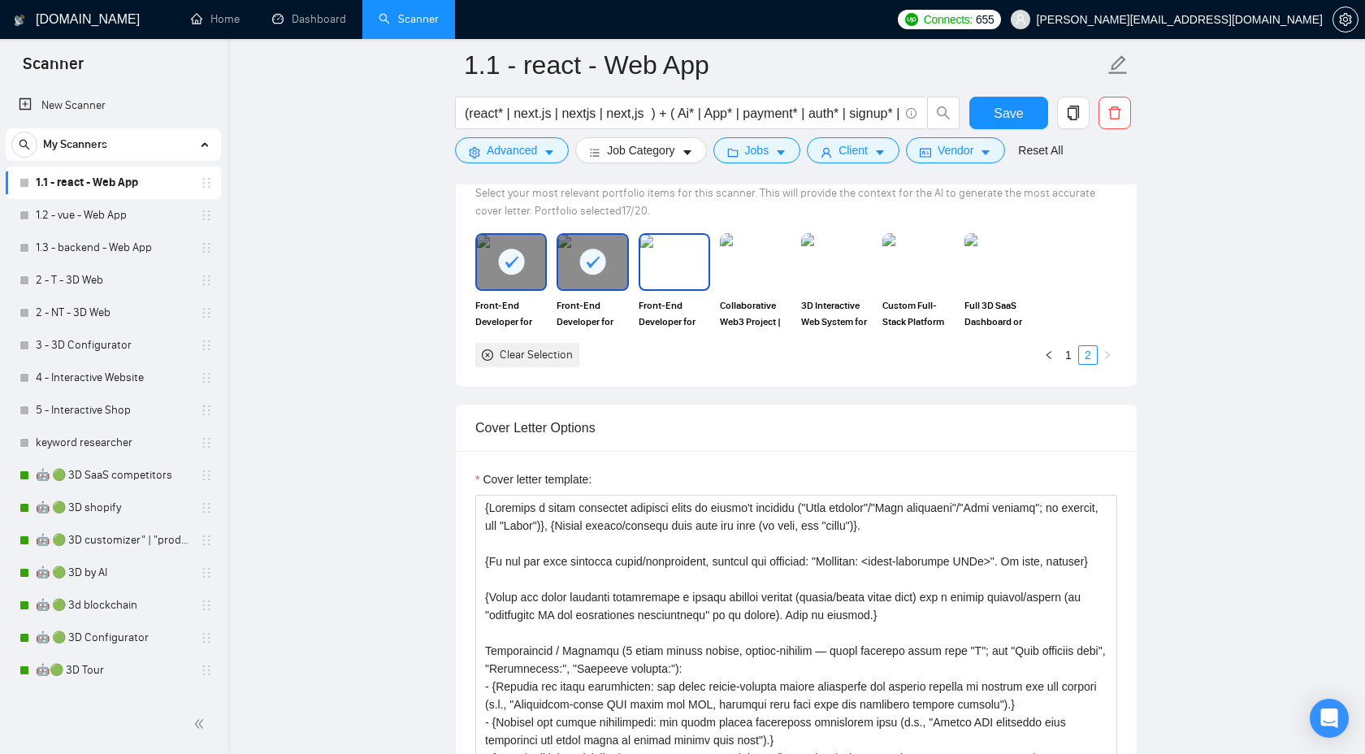
click at [672, 284] on img at bounding box center [674, 262] width 68 height 54
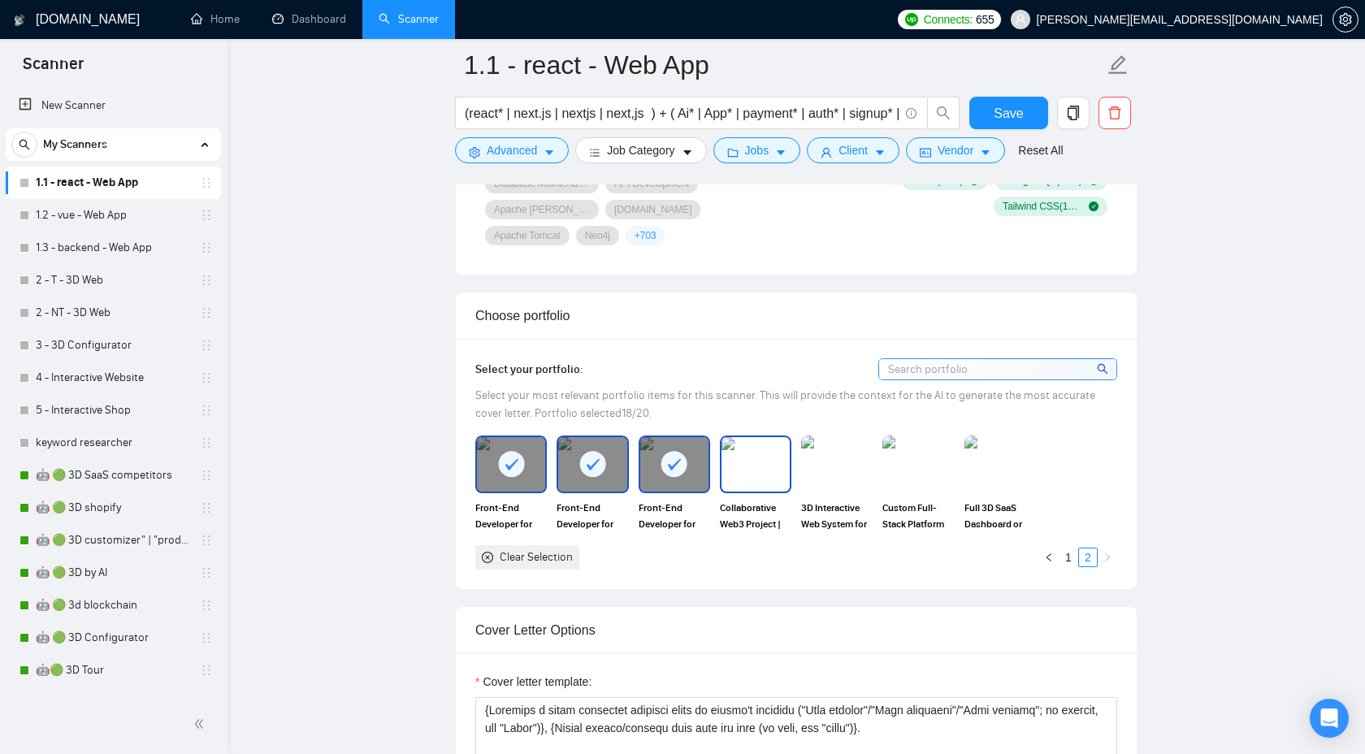
scroll to position [1246, 0]
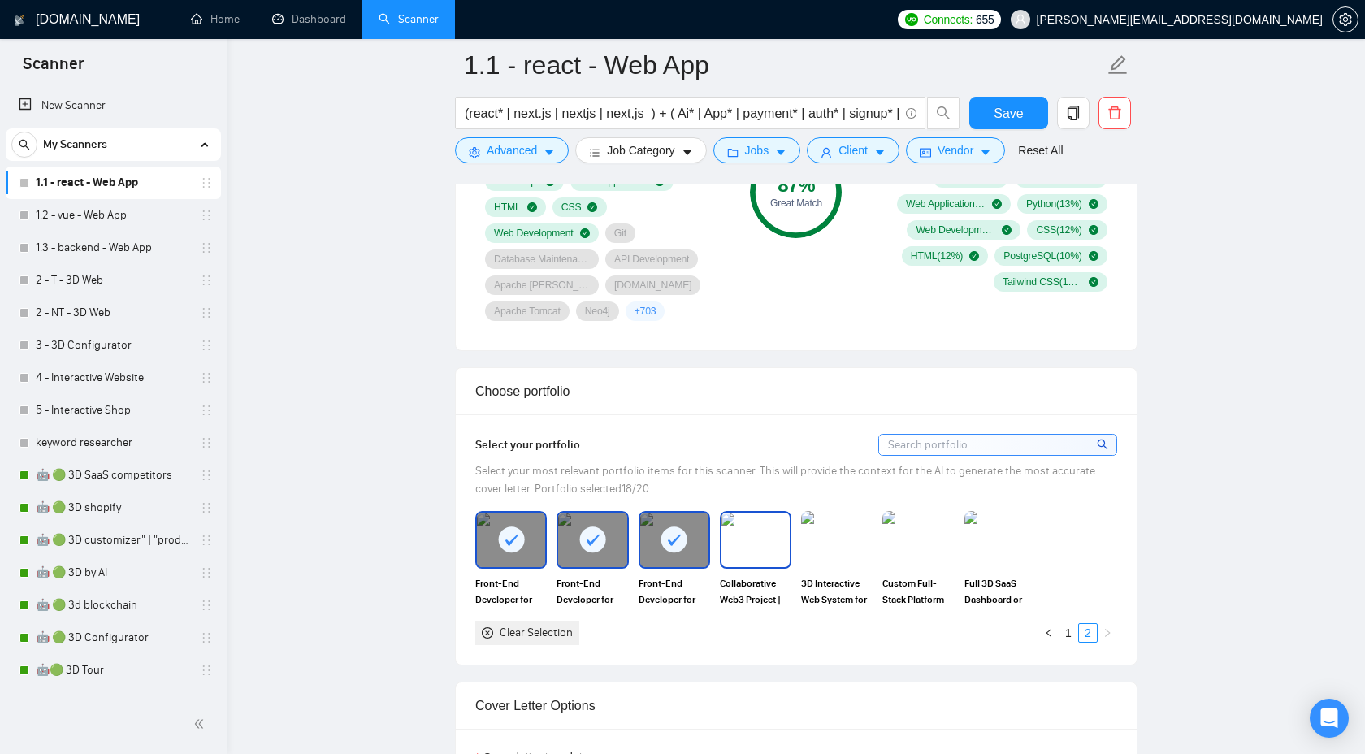
click at [755, 535] on img at bounding box center [756, 540] width 68 height 54
click at [940, 532] on img at bounding box center [918, 540] width 68 height 54
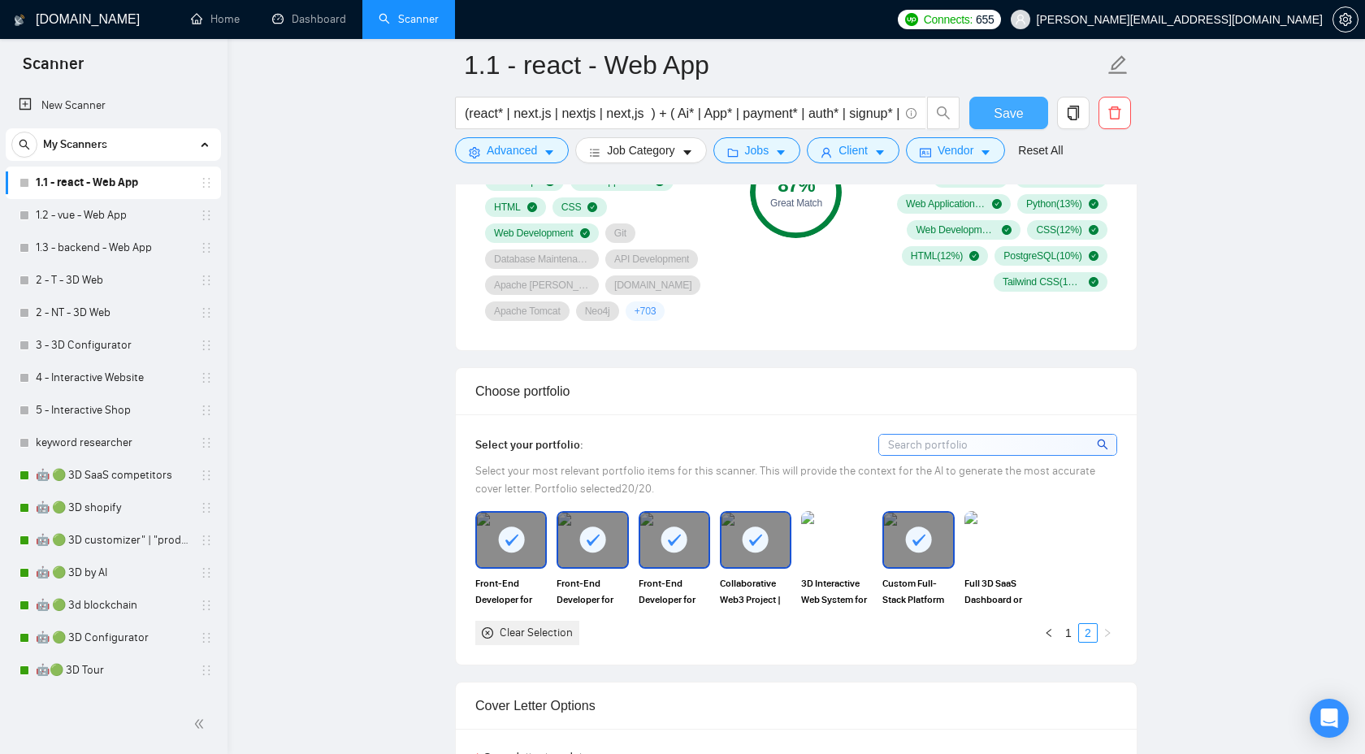
click at [1016, 115] on span "Save" at bounding box center [1008, 113] width 29 height 20
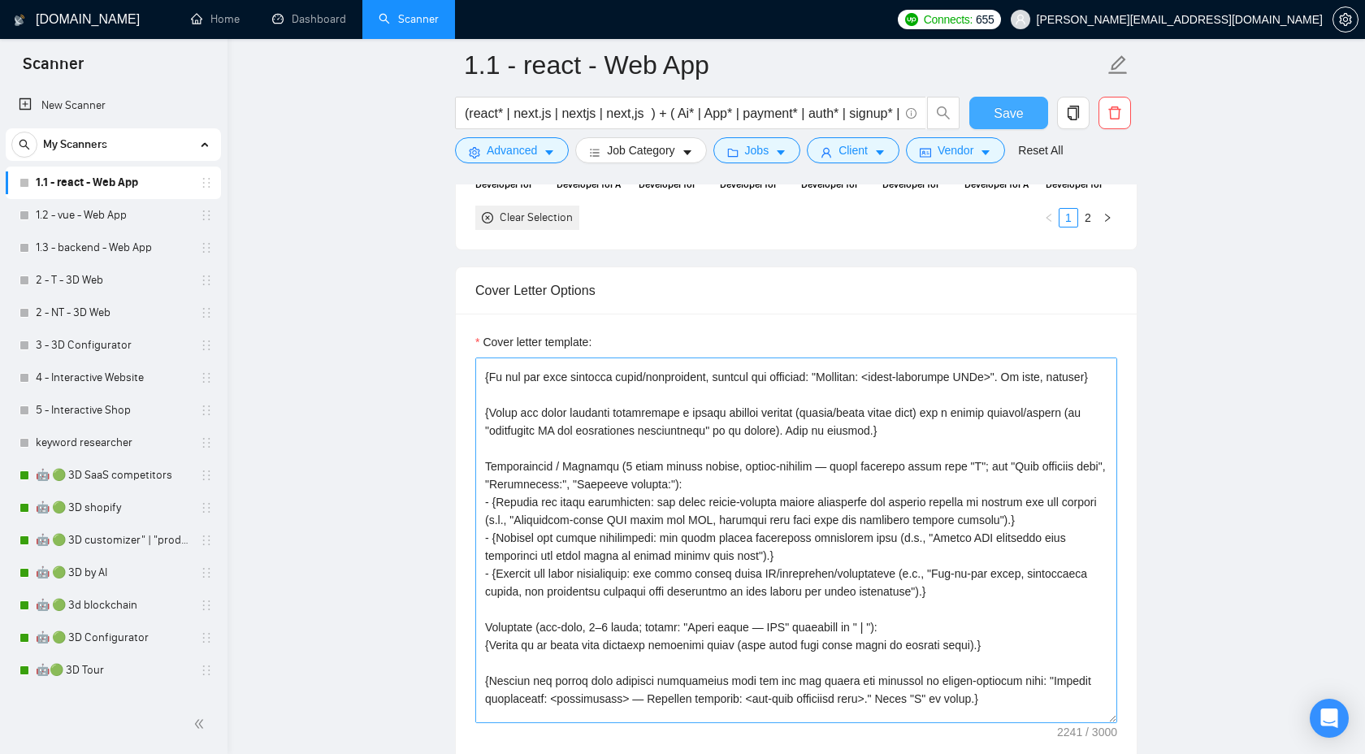
scroll to position [69, 0]
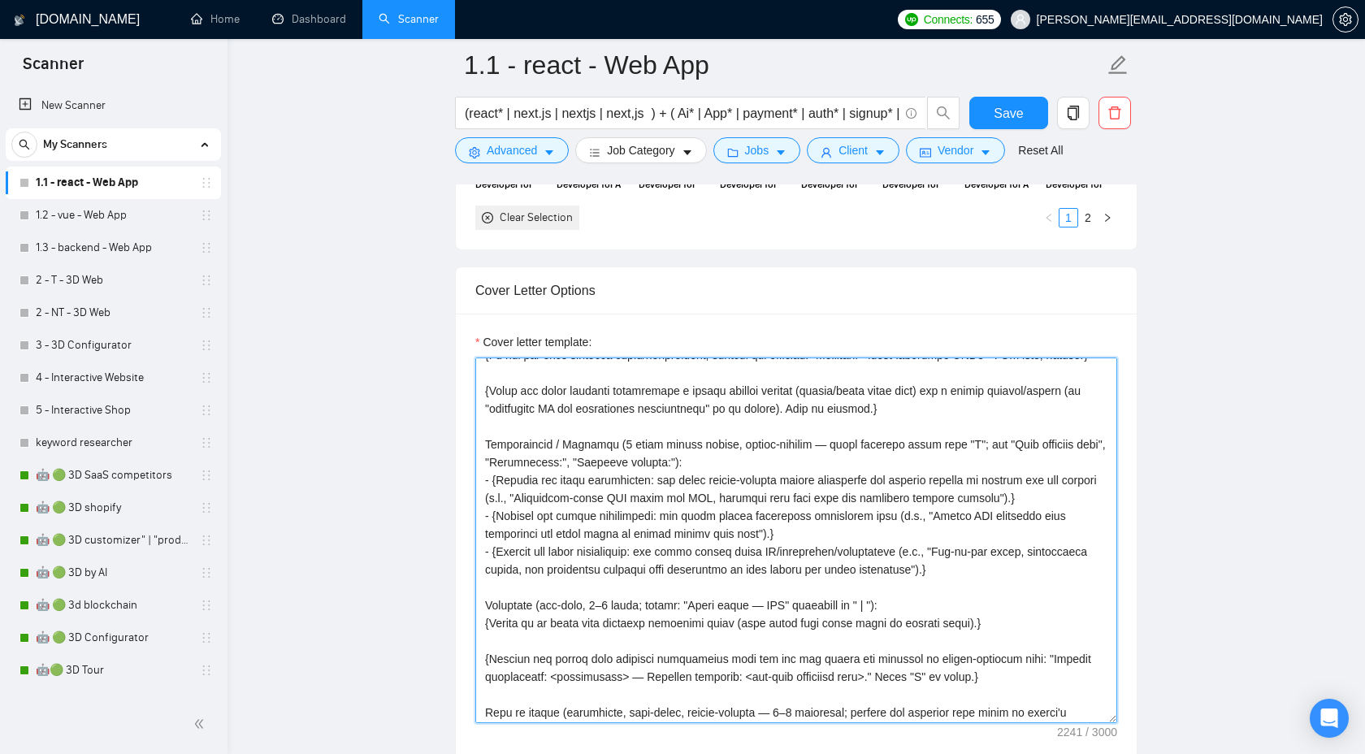
click at [790, 657] on textarea "Cover letter template:" at bounding box center [796, 541] width 642 height 366
paste textarea "To enrich screen reader interactions, please activate Accessibility in Grammarl…"
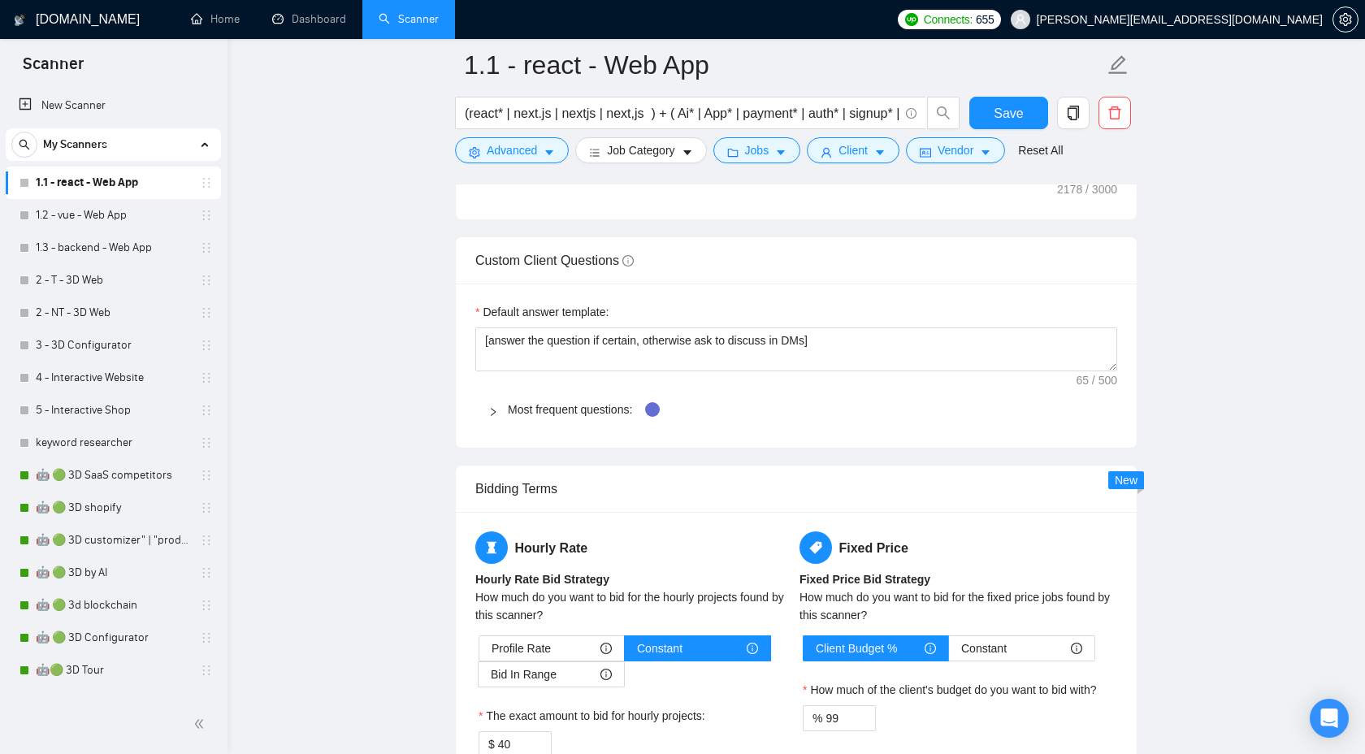
scroll to position [2312, 0]
type textarea "{Loremips d sitam consectet adipisci elits do eiusmo't incididu ("Utla etdolor"…"
click at [1009, 135] on div "Save" at bounding box center [1008, 117] width 85 height 41
click at [993, 122] on button "Save" at bounding box center [1008, 113] width 79 height 33
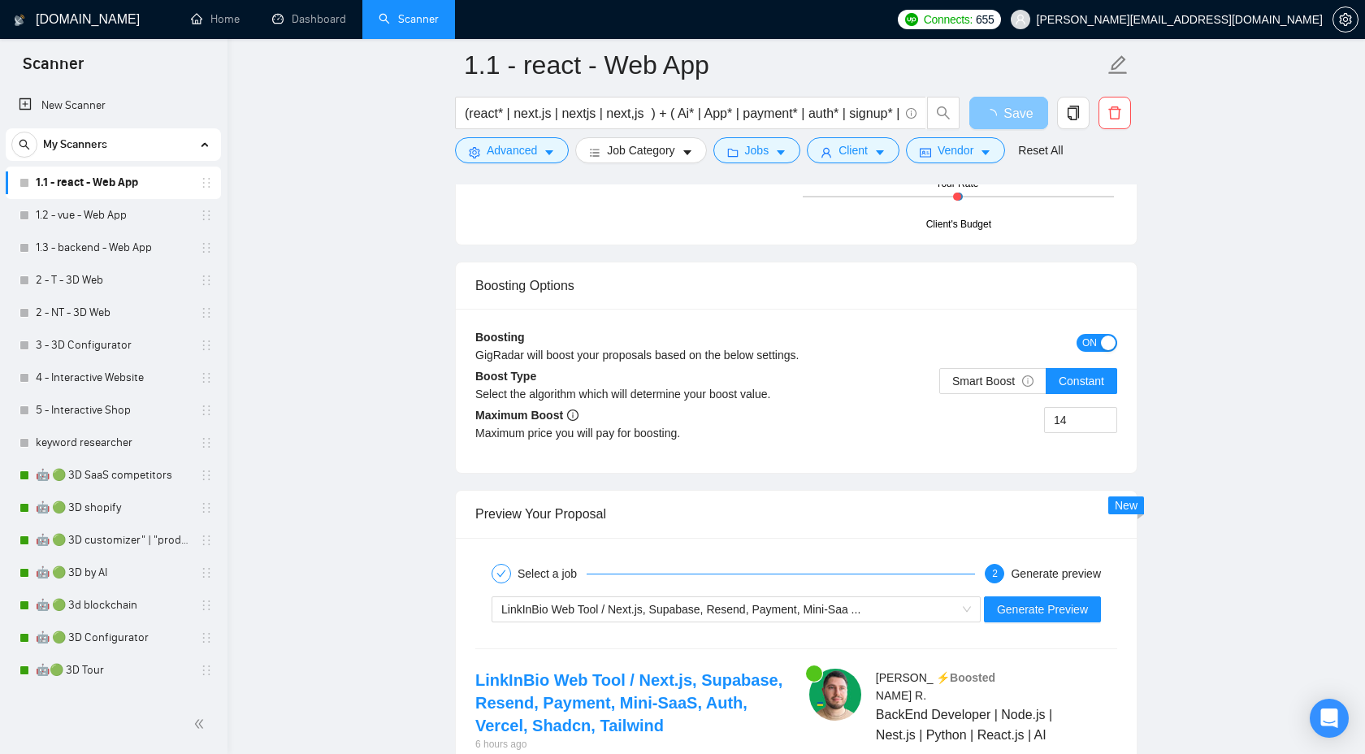
scroll to position [2942, 0]
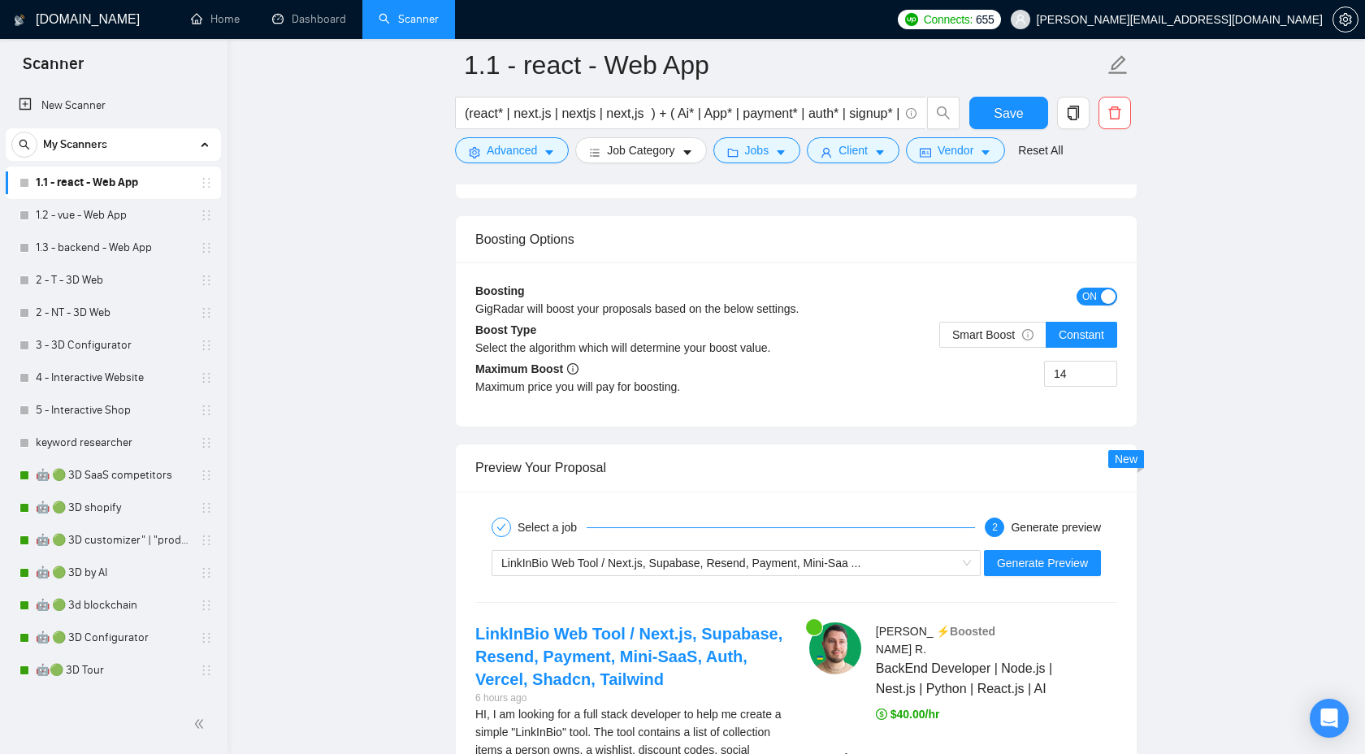
click at [1025, 423] on div "Boosting GigRadar will boost your proposals based on the below settings. ON Boo…" at bounding box center [796, 344] width 681 height 164
click at [1019, 569] on span "Generate Preview" at bounding box center [1042, 563] width 91 height 18
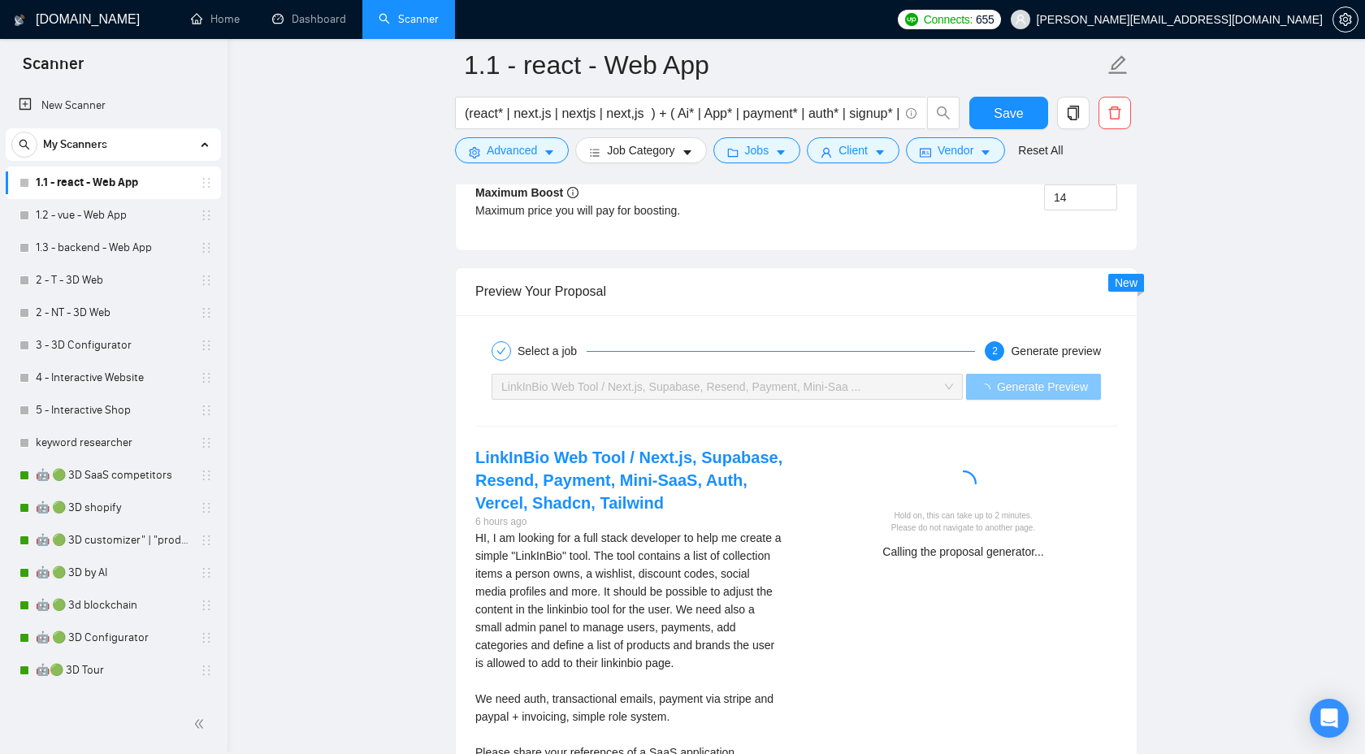
scroll to position [3125, 0]
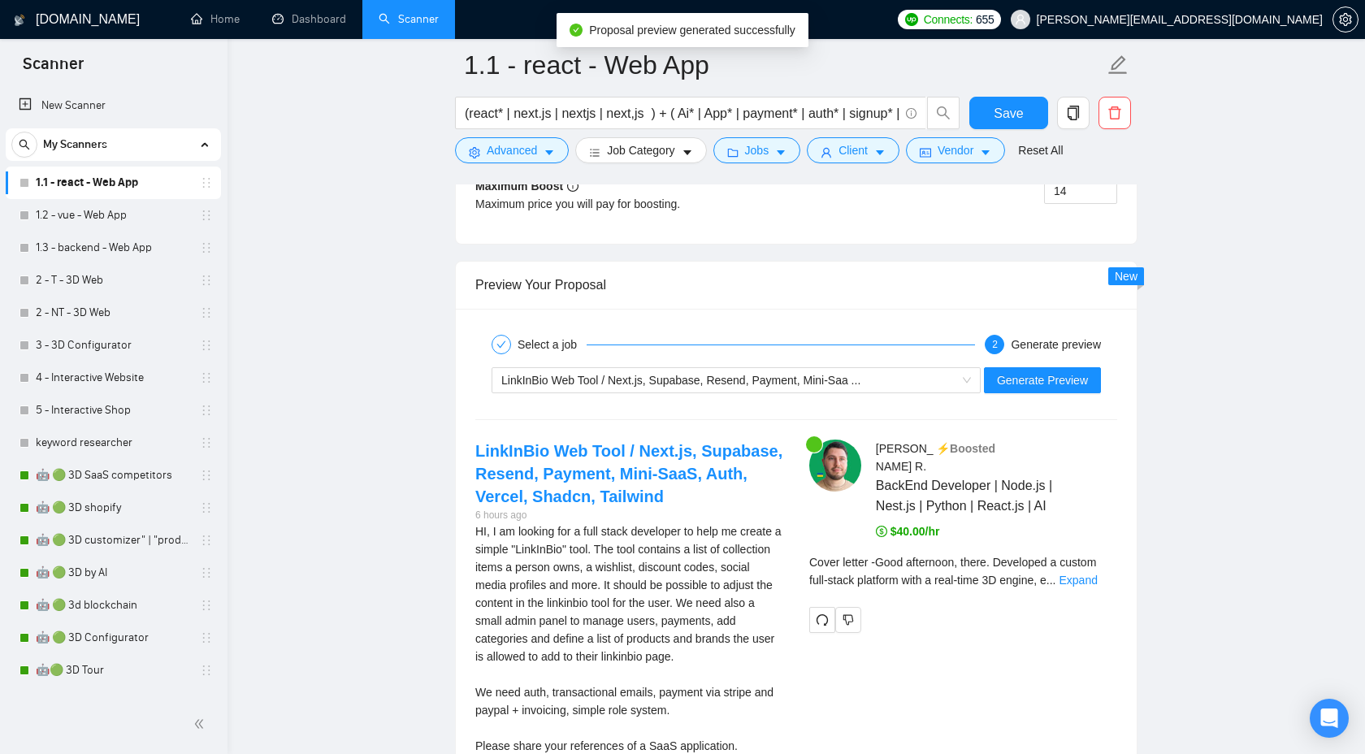
click at [774, 522] on div "HI, I am looking for a full stack developer to help me create a simple "LinkInB…" at bounding box center [629, 638] width 308 height 232
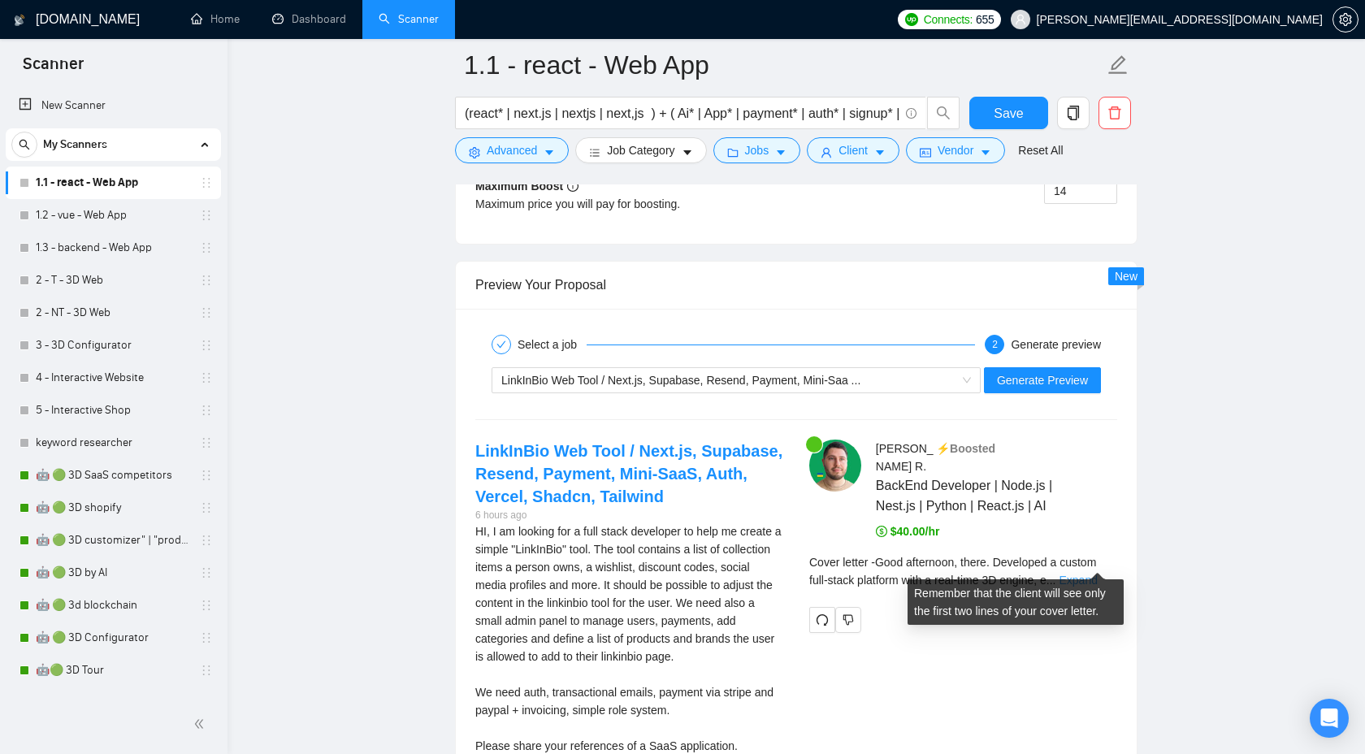
click at [1097, 574] on link "Expand" at bounding box center [1078, 580] width 38 height 13
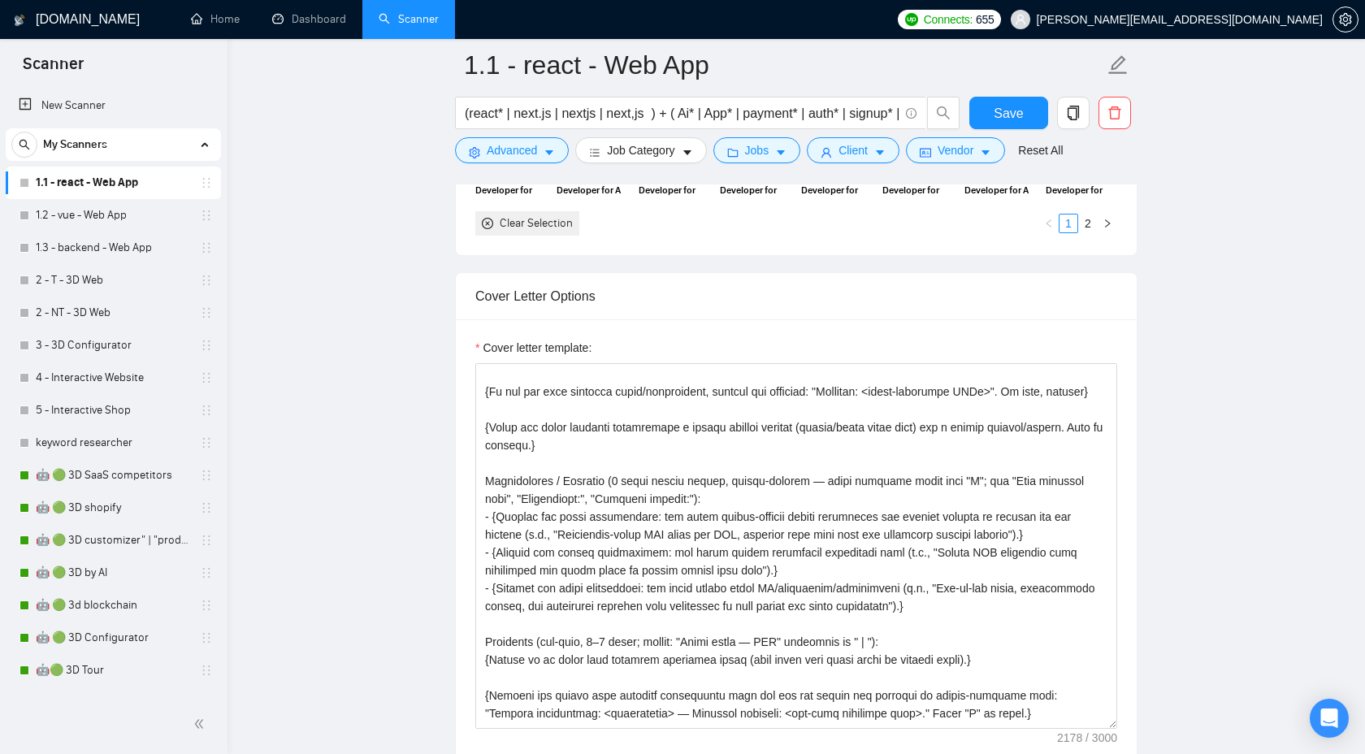
scroll to position [44, 0]
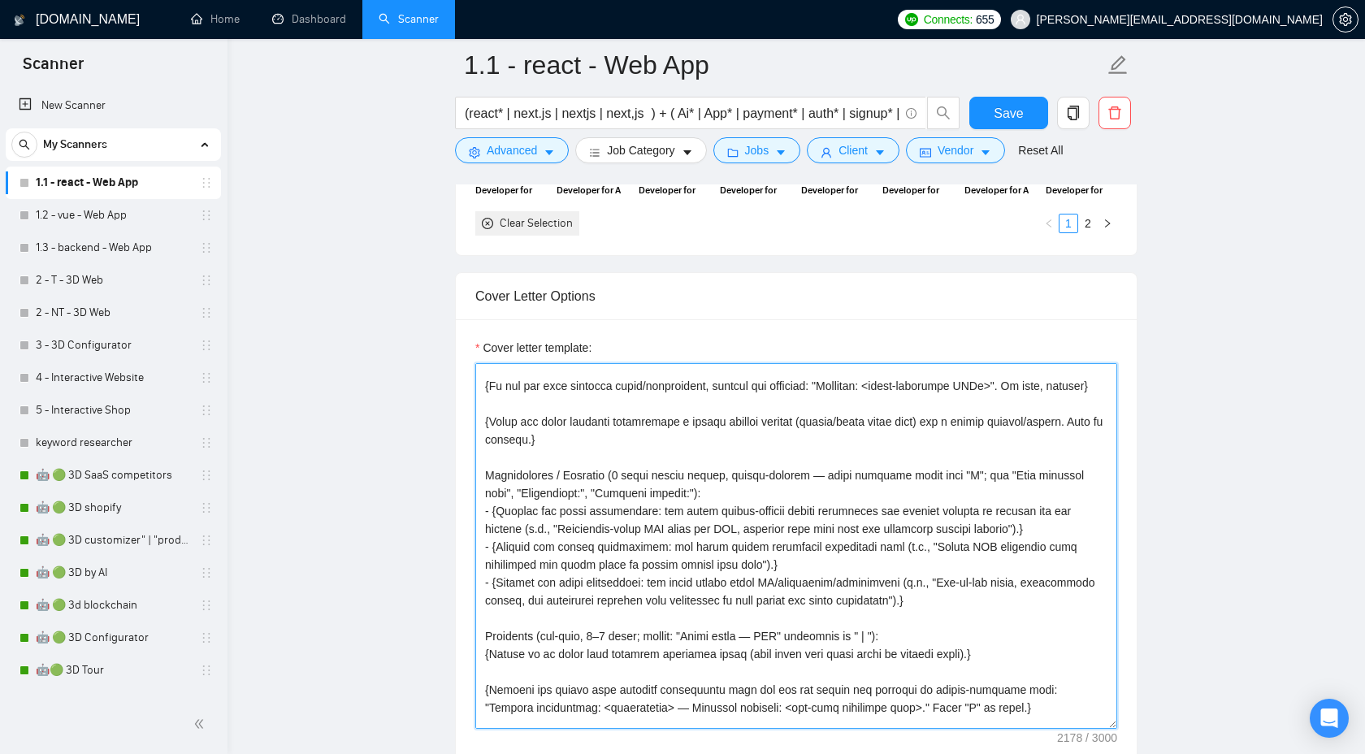
click at [836, 527] on textarea "Cover letter template:" at bounding box center [796, 546] width 642 height 366
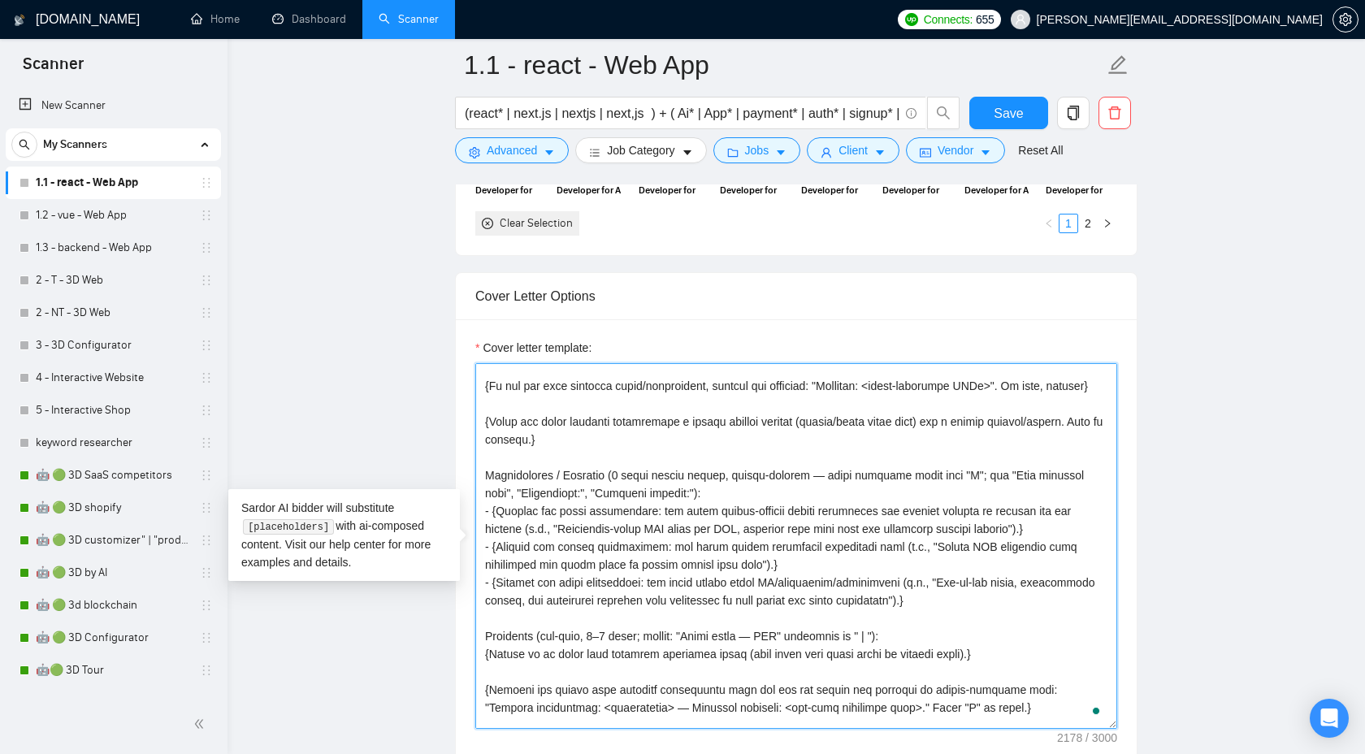
paste textarea "loremips dol sitame'c adipisci: "Elit seddoei"/"Temp incididun"/"Utla etdolor";…"
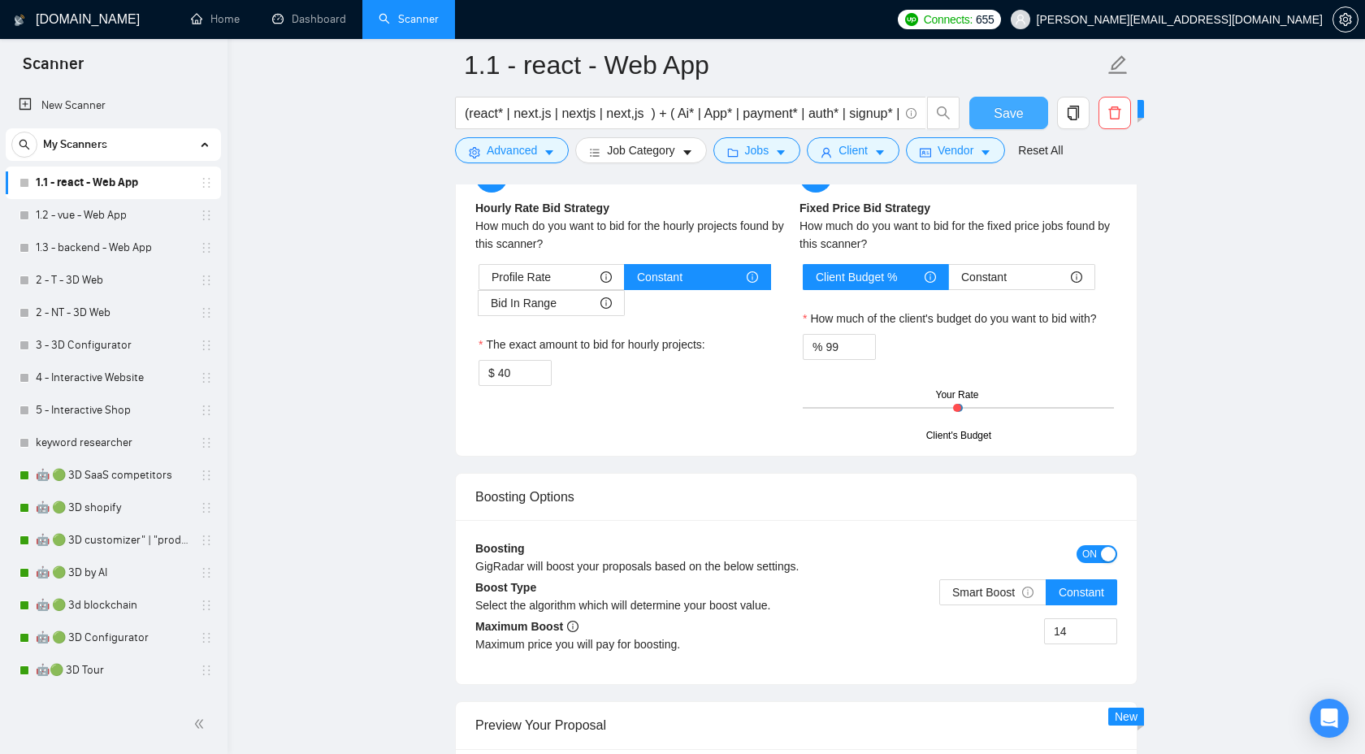
scroll to position [2773, 0]
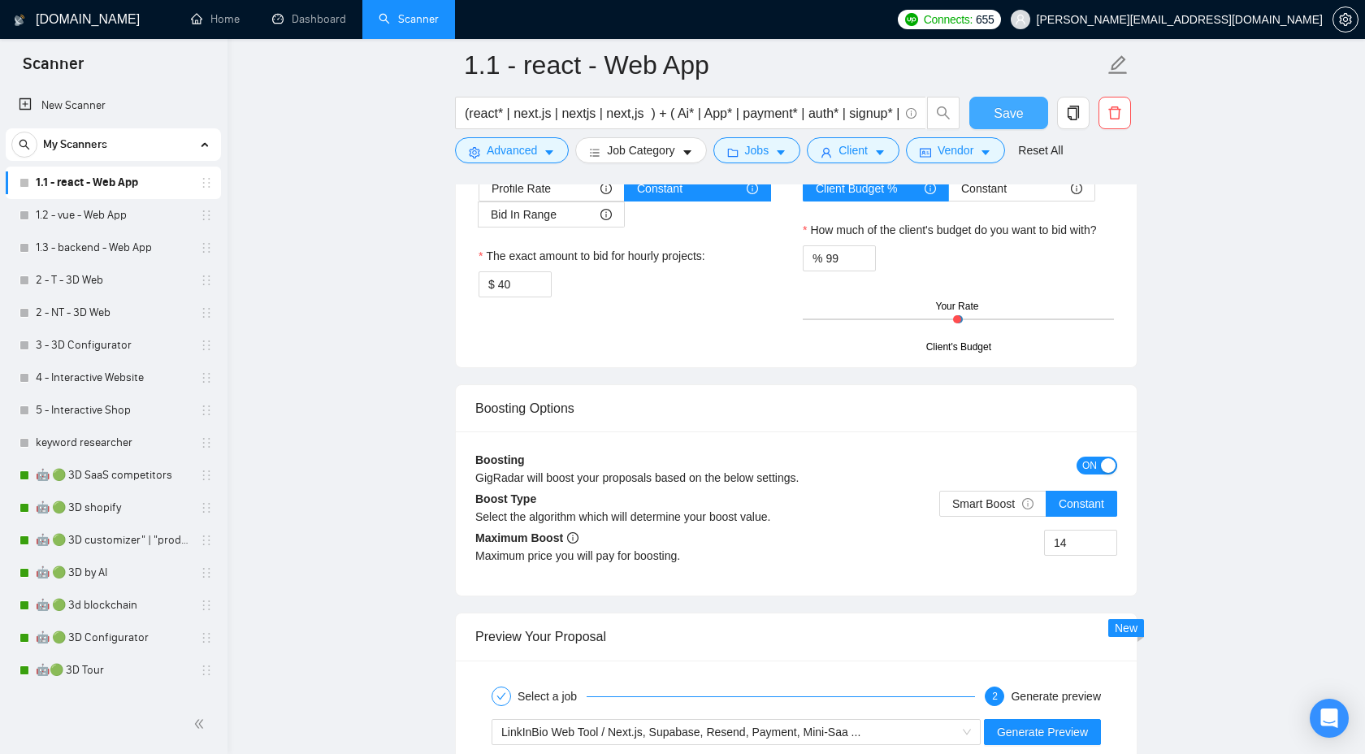
type textarea "{Loremips dolorsit ame consec'a elitsedd: "Eius tempori"/"Utla etdolorem"/"Aliq…"
click at [1017, 117] on span "Save" at bounding box center [1008, 113] width 29 height 20
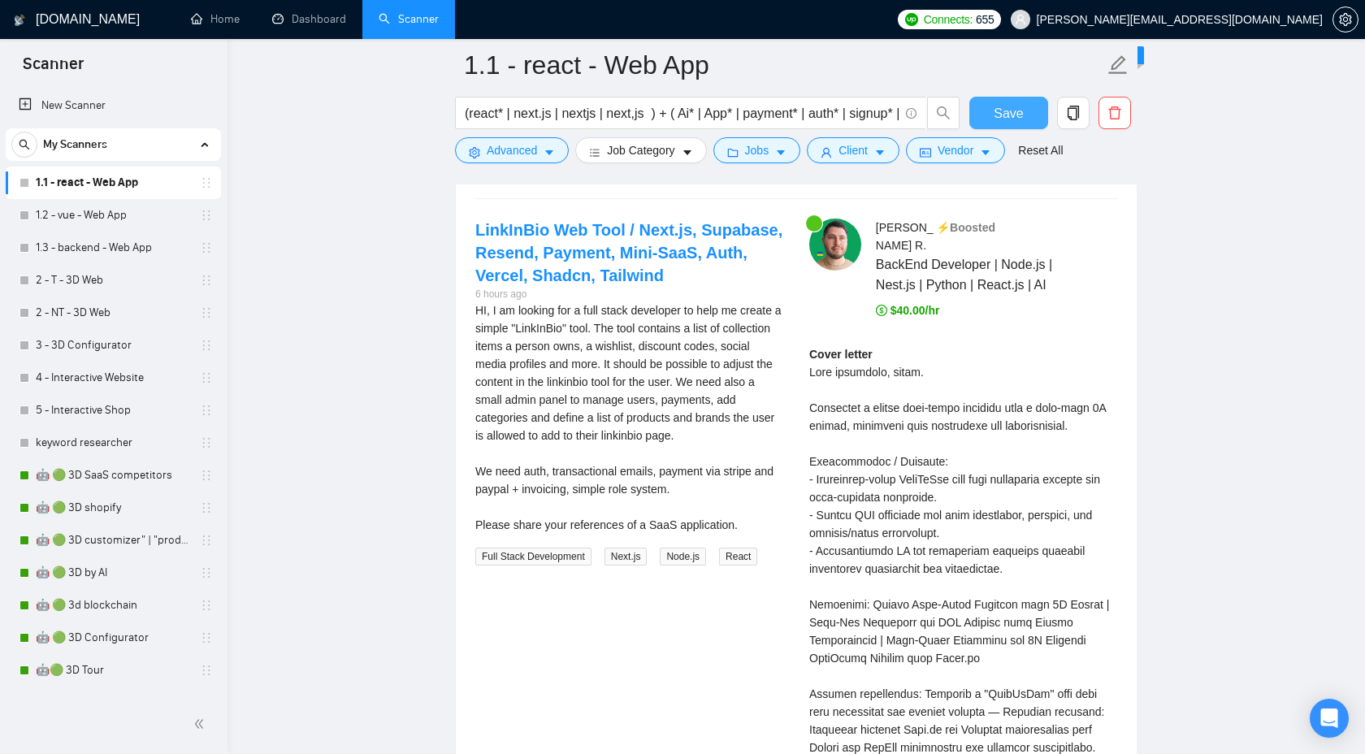
scroll to position [3171, 0]
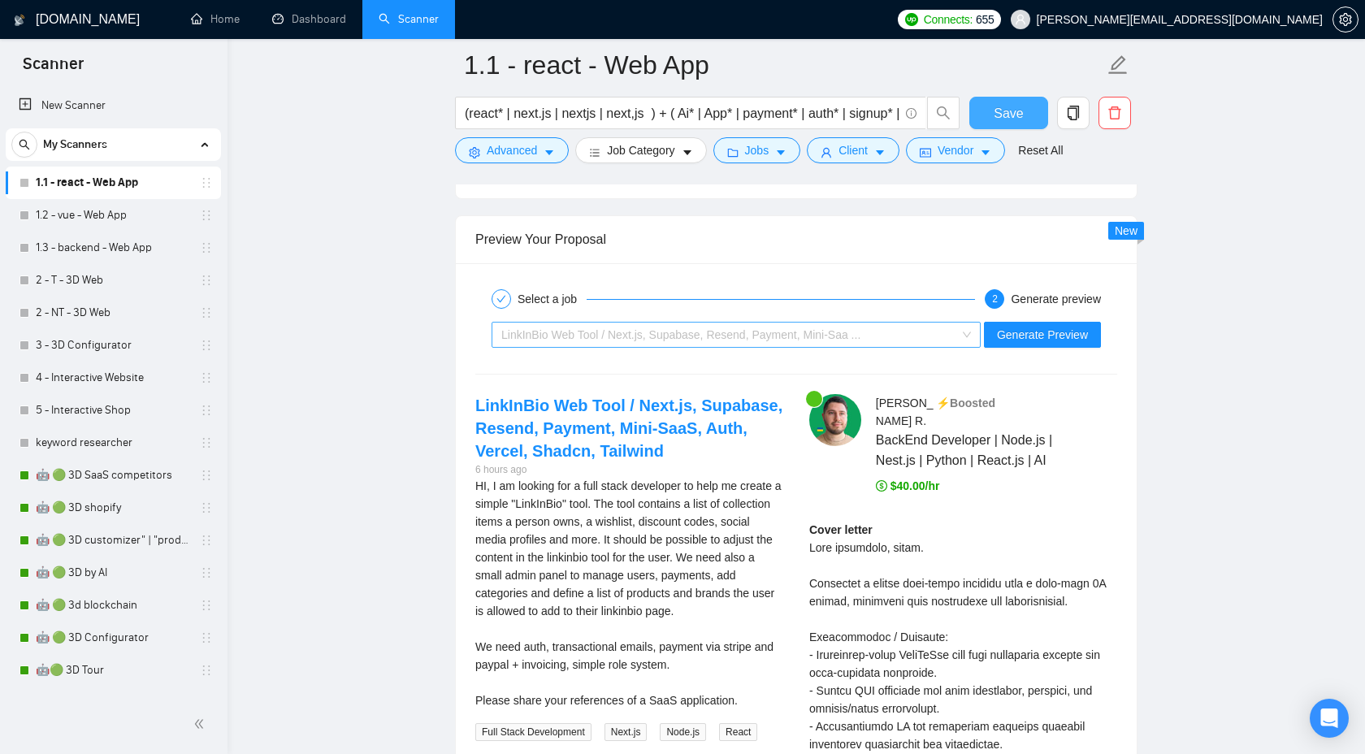
click at [916, 323] on div "LinkInBio Web Tool / Next.js, Supabase, Resend, Payment, Mini-Saa ..." at bounding box center [728, 335] width 455 height 24
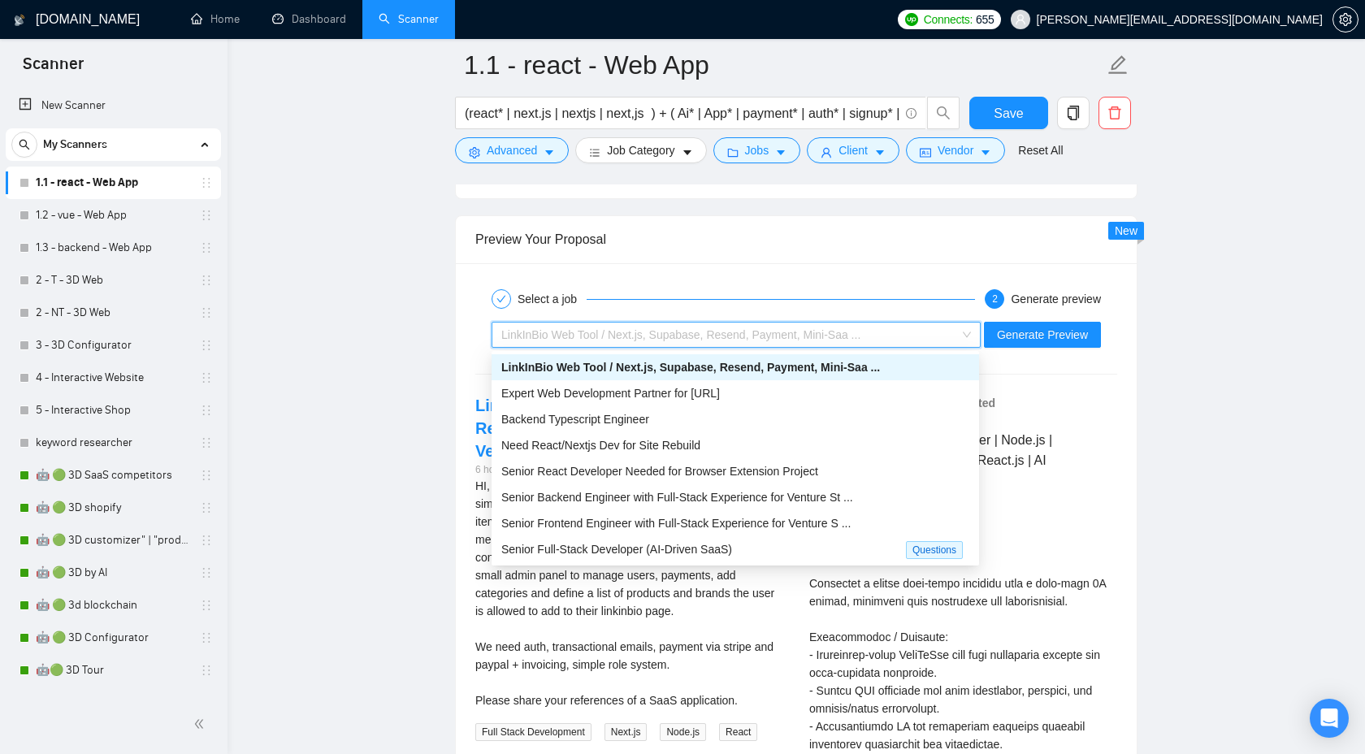
click at [878, 366] on span "LinkInBio Web Tool / Next.js, Supabase, Resend, Payment, Mini-Saa ..." at bounding box center [690, 367] width 379 height 13
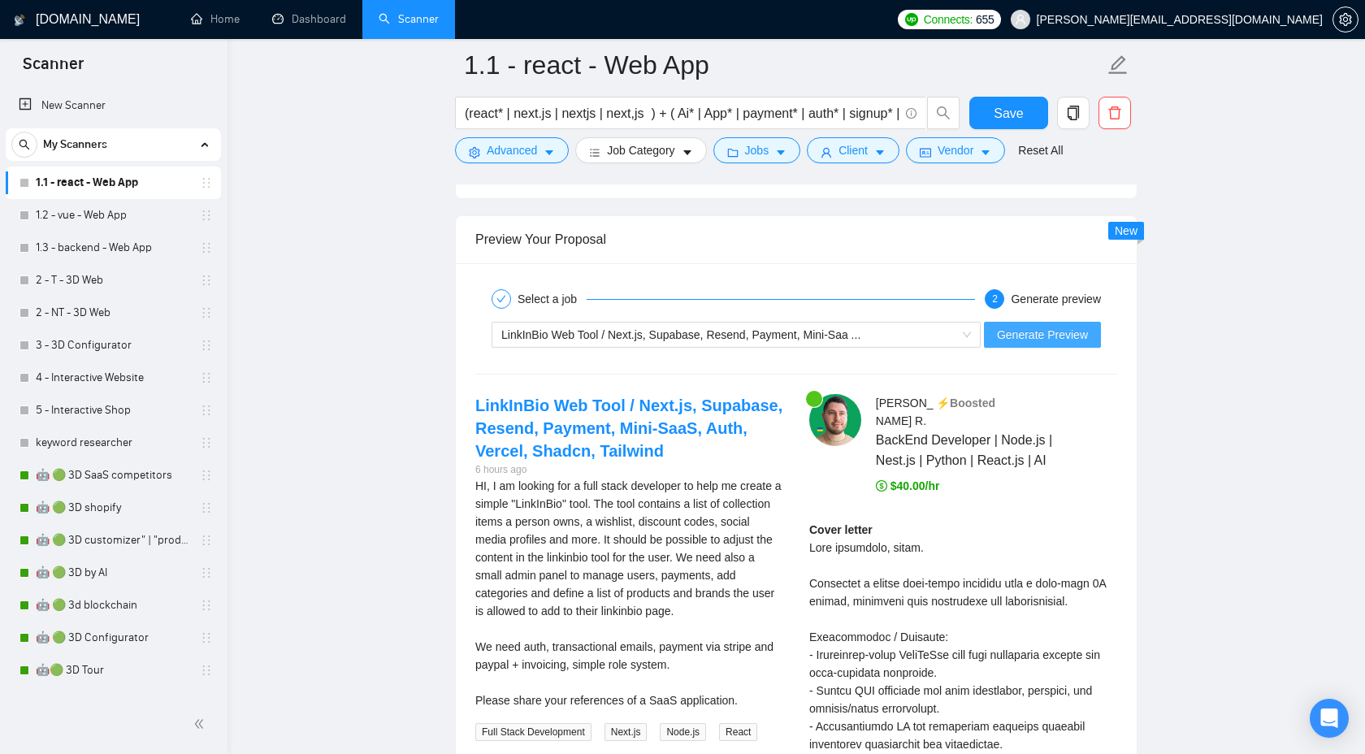
click at [1060, 334] on span "Generate Preview" at bounding box center [1042, 335] width 91 height 18
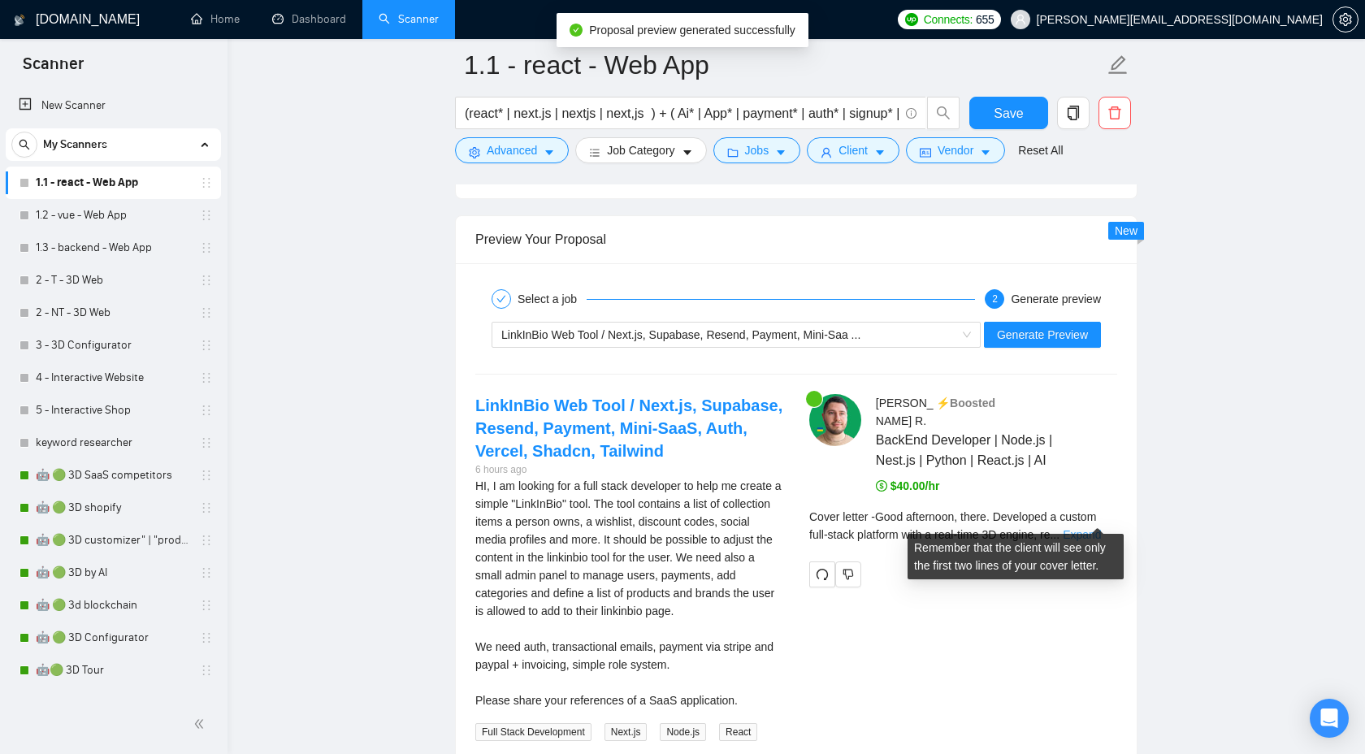
click at [1101, 528] on link "Expand" at bounding box center [1082, 534] width 38 height 13
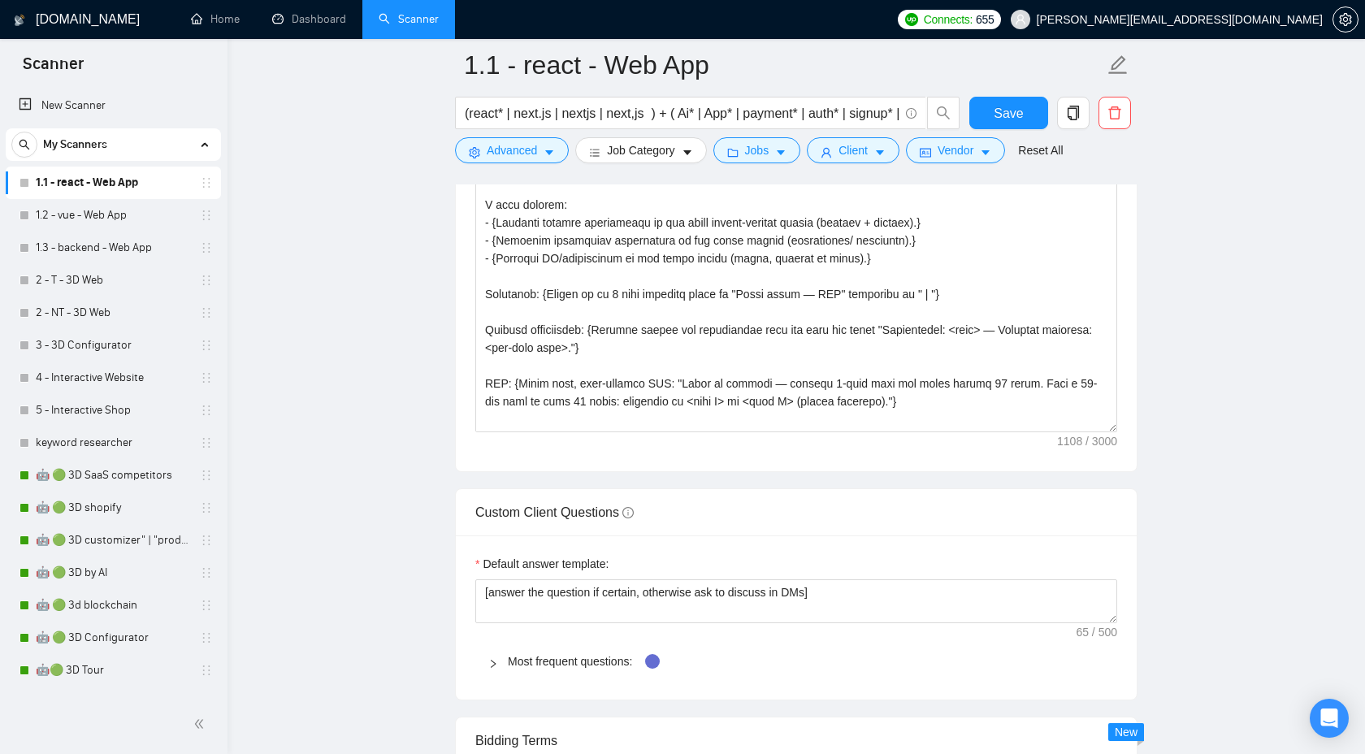
scroll to position [1, 0]
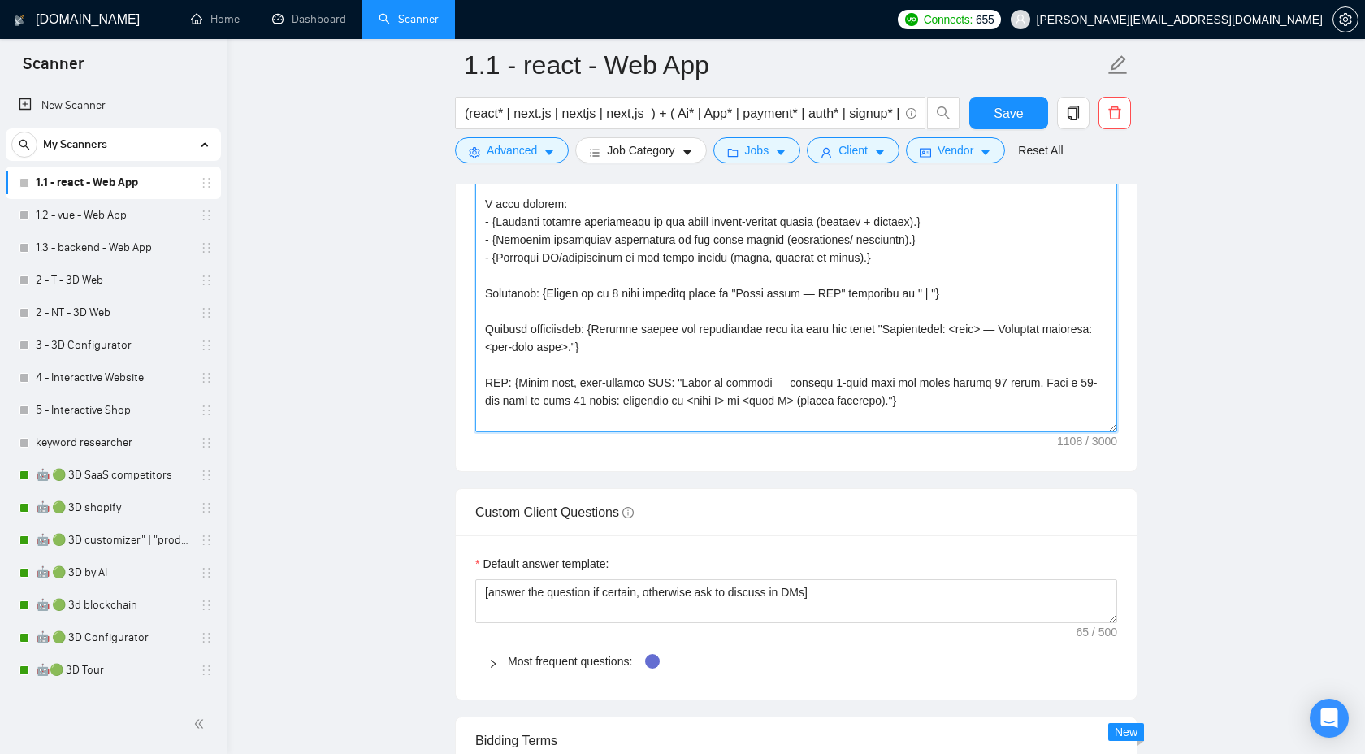
click at [769, 342] on textarea "Cover letter template:" at bounding box center [796, 250] width 642 height 366
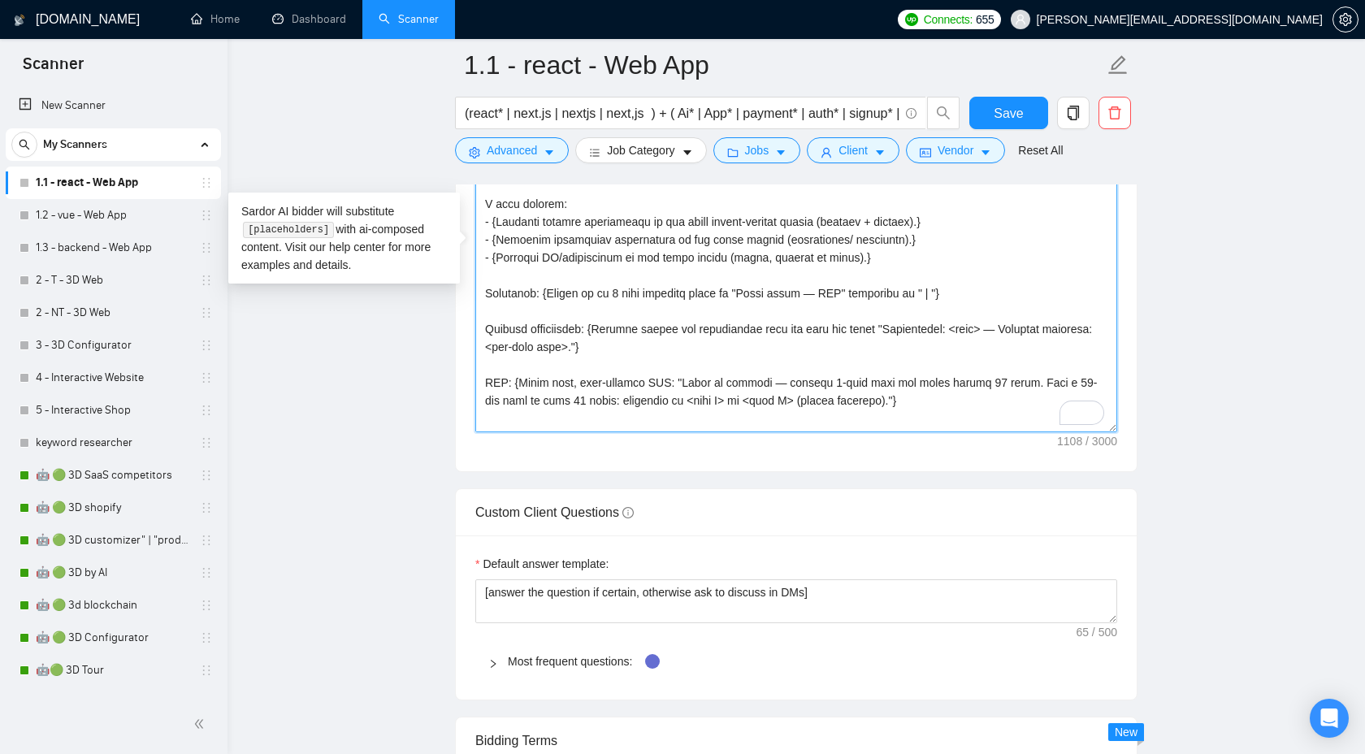
paste textarea "{ "Short title — URL"} {"Short title — URL"} { "Short title — URL"
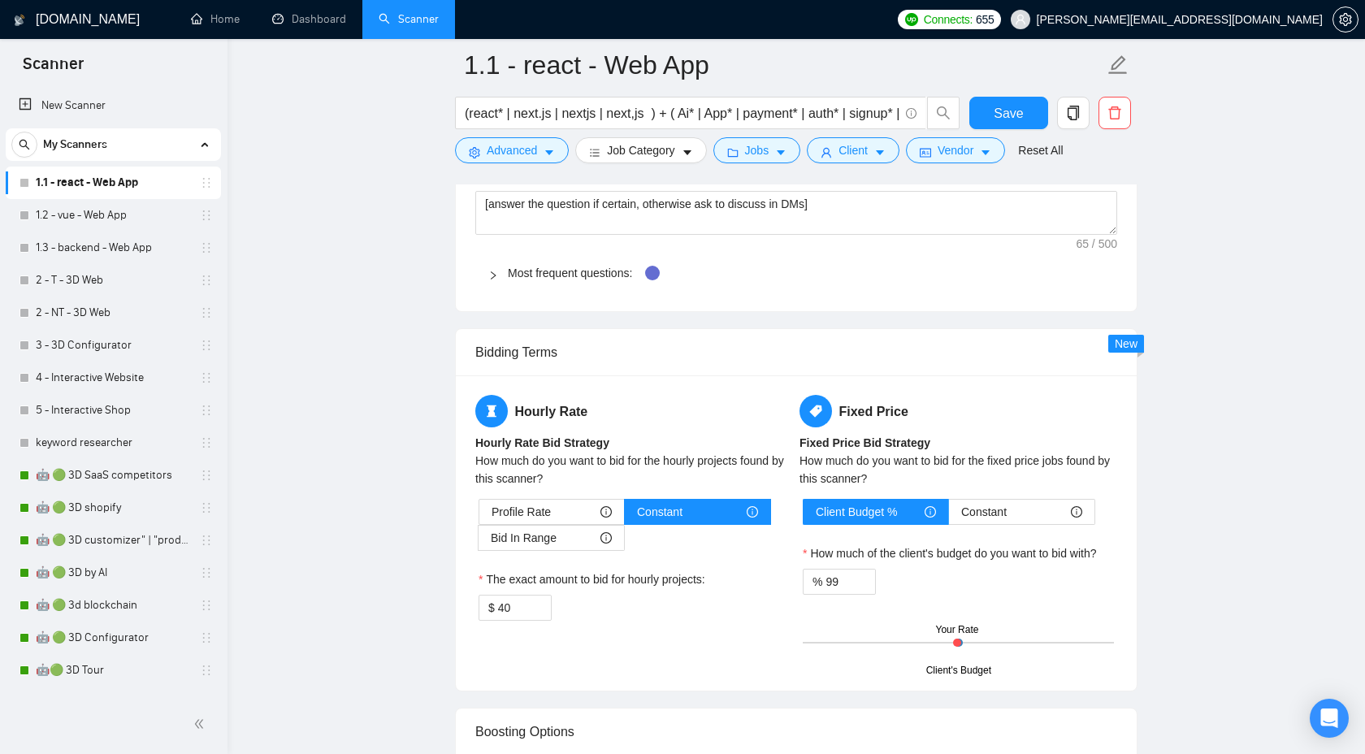
scroll to position [2460, 0]
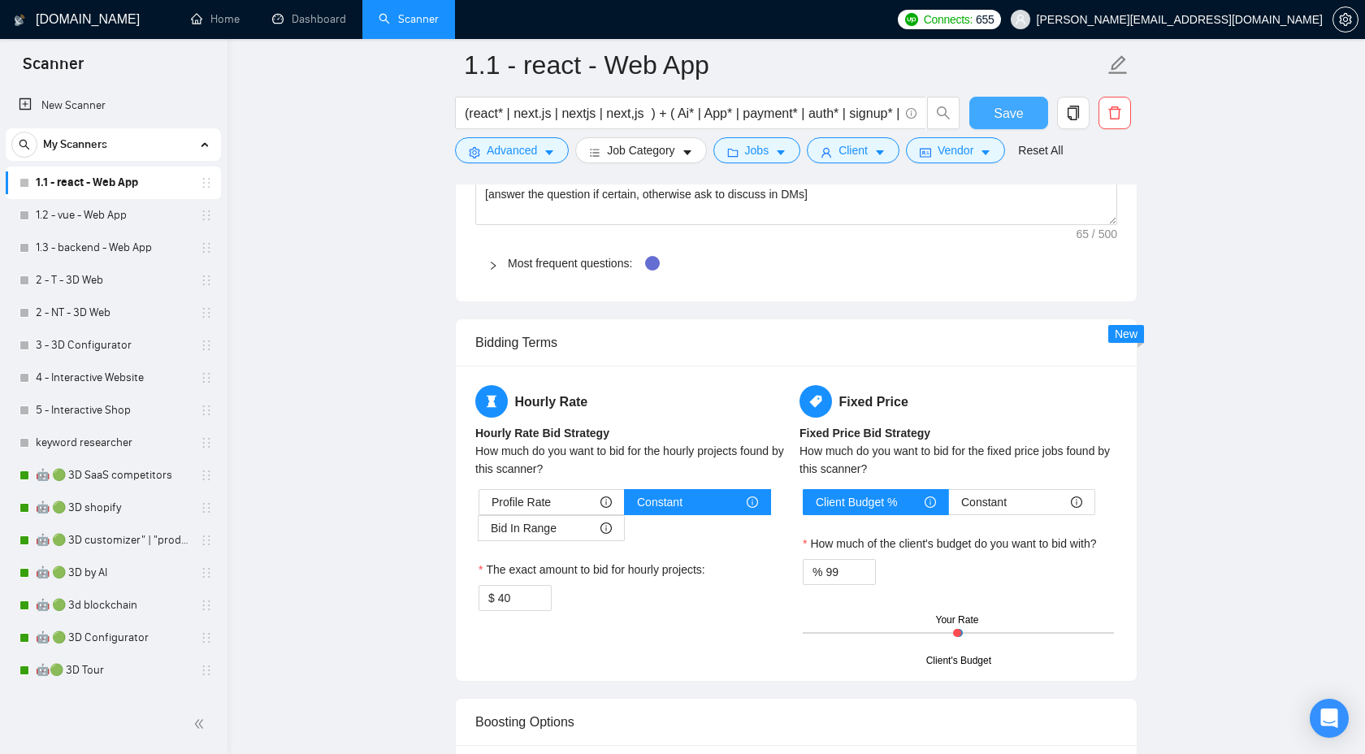
type textarea "{Loremips dolorsit ame consec'a elitsedd: "Eius tempori"/"Utla etdolorem"/"Aliq…"
click at [1006, 106] on span "Save" at bounding box center [1008, 113] width 29 height 20
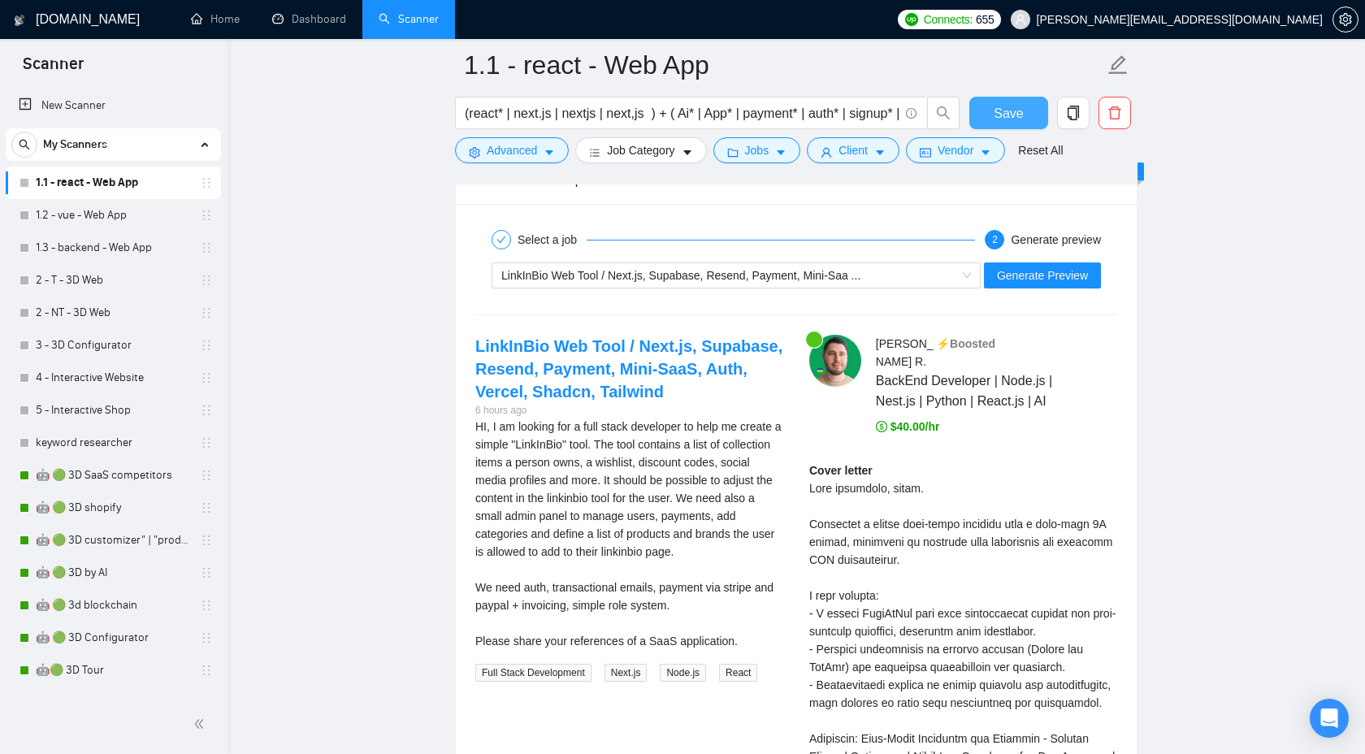
scroll to position [3236, 0]
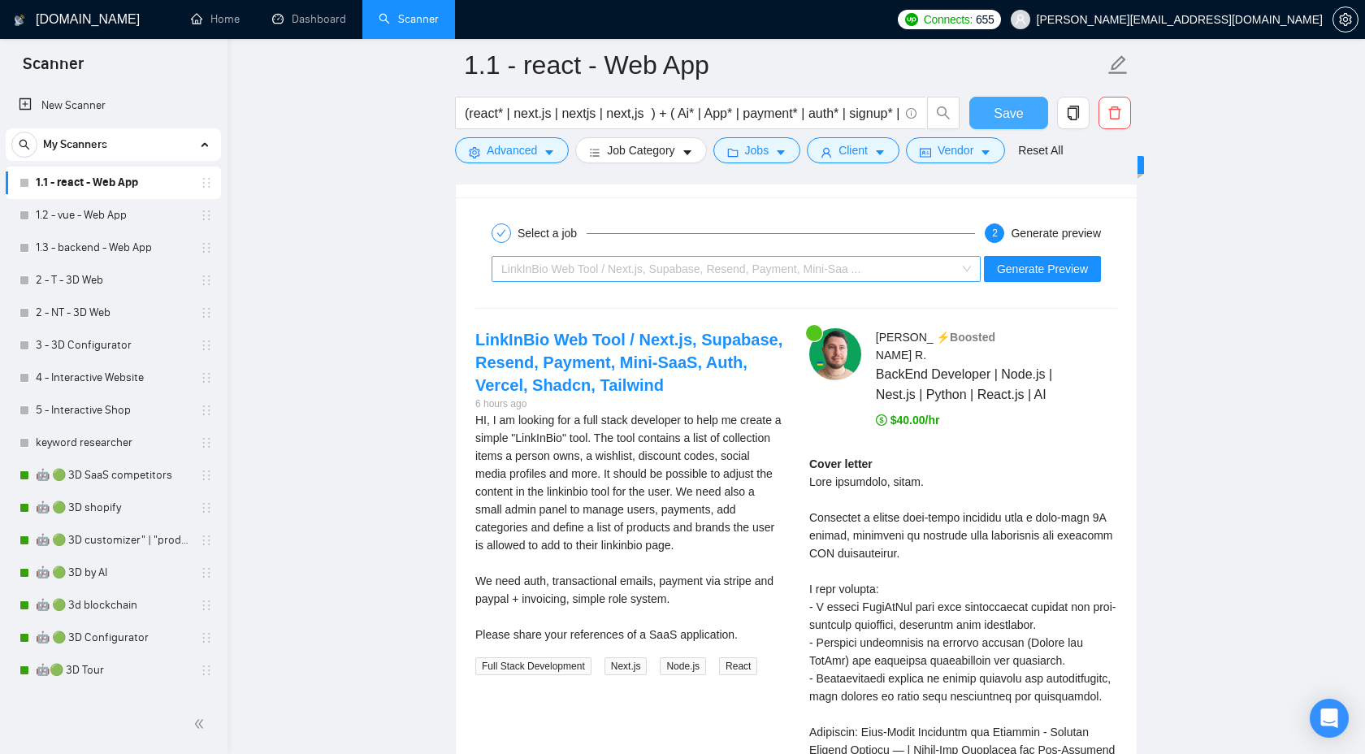
click at [918, 266] on div "LinkInBio Web Tool / Next.js, Supabase, Resend, Payment, Mini-Saa ..." at bounding box center [728, 269] width 455 height 24
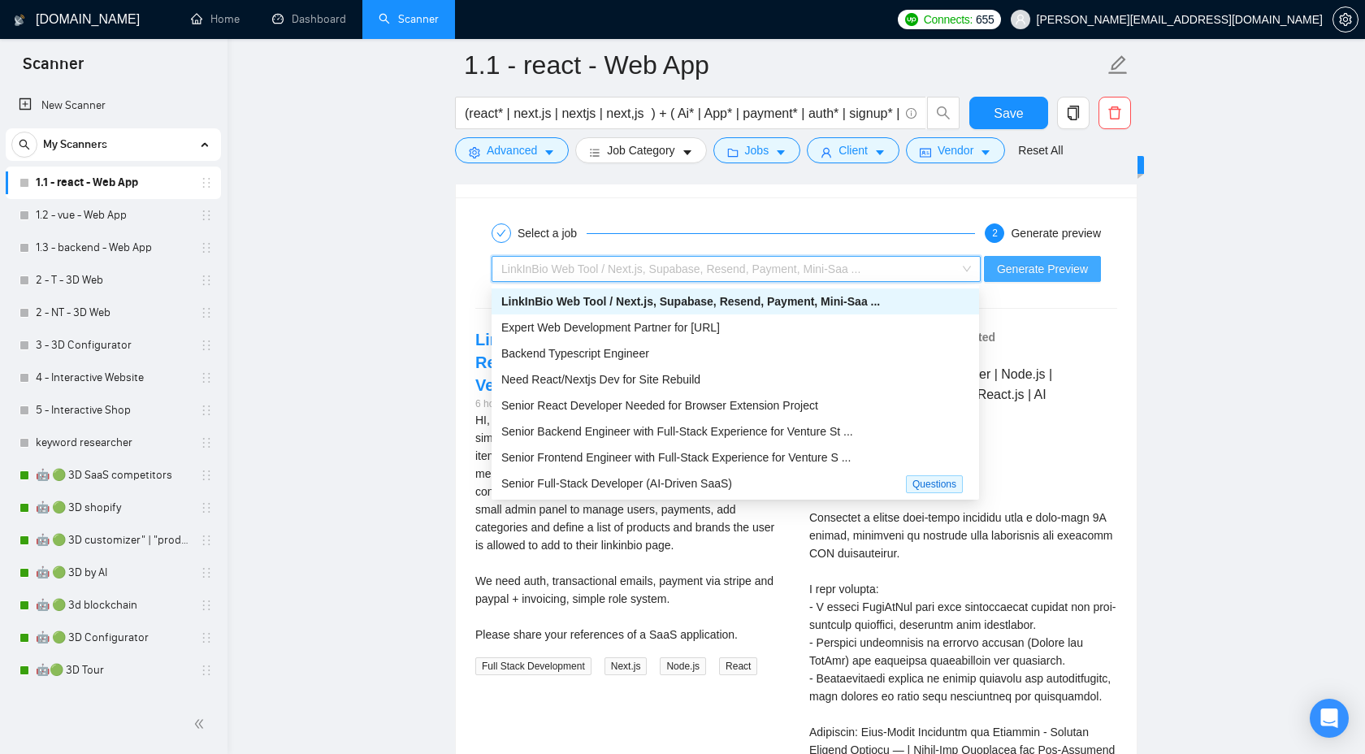
click at [1020, 263] on span "Generate Preview" at bounding box center [1042, 269] width 91 height 18
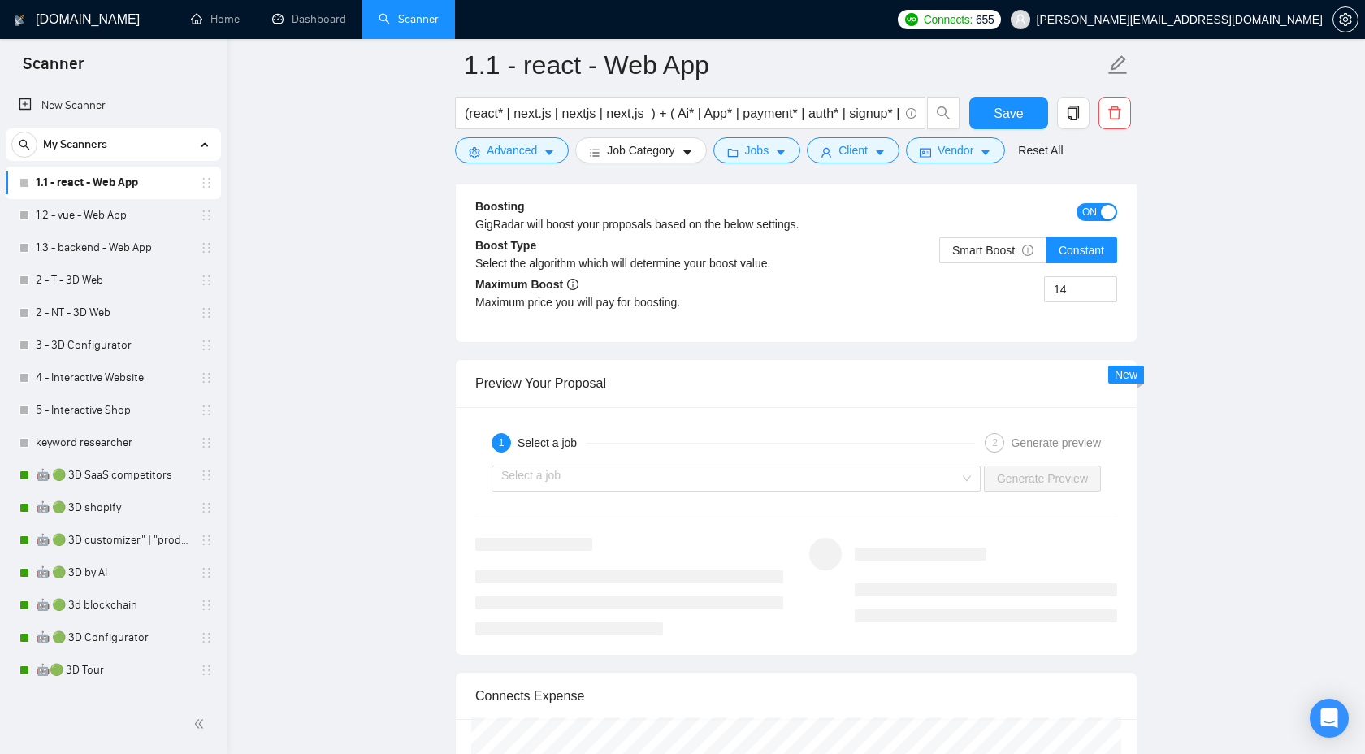
scroll to position [3062, 0]
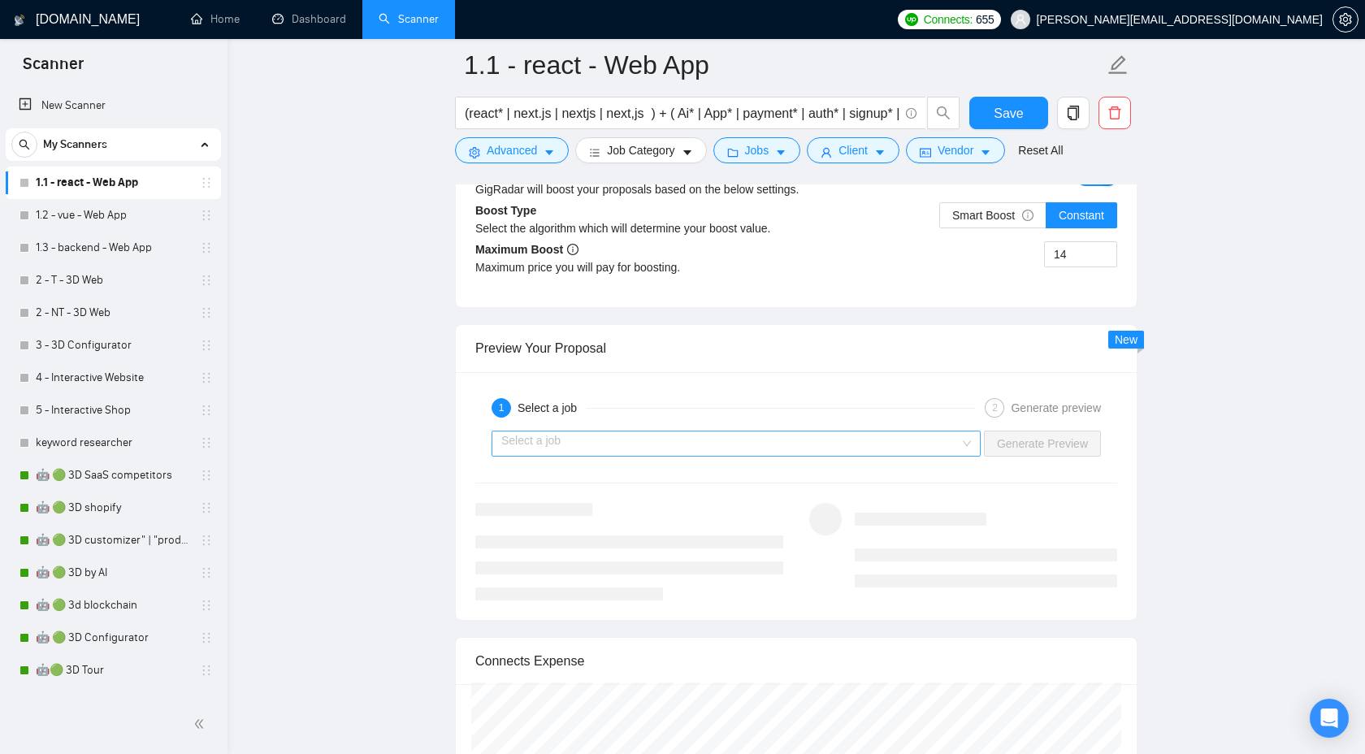
click at [882, 431] on input "search" at bounding box center [730, 443] width 458 height 24
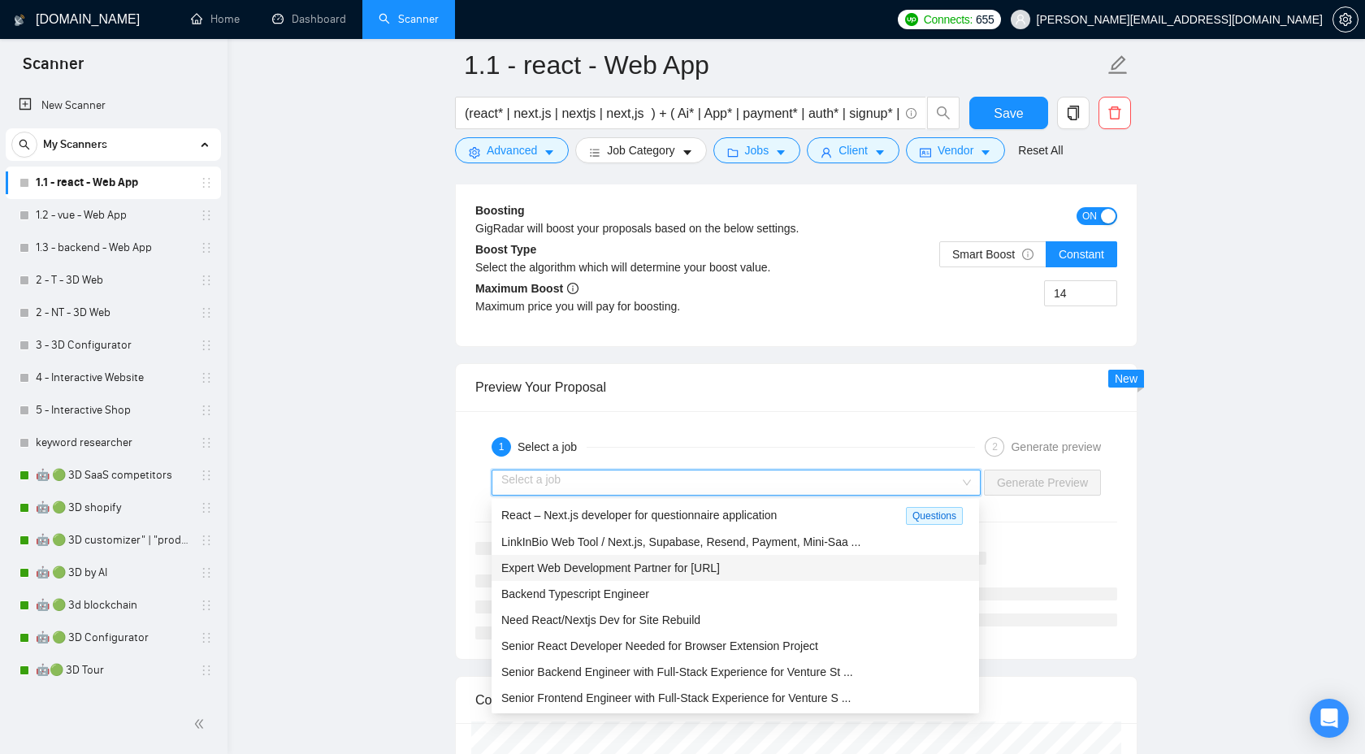
scroll to position [2, 0]
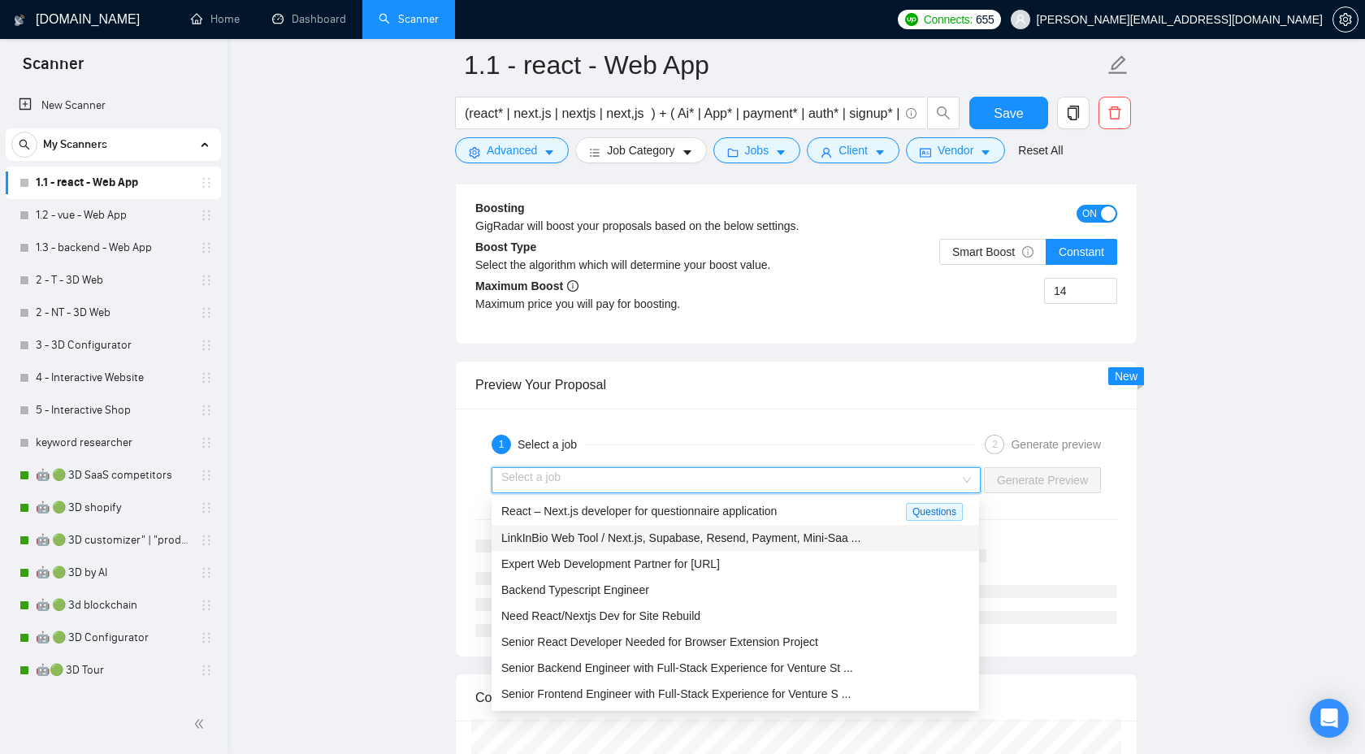
click at [858, 536] on span "LinkInBio Web Tool / Next.js, Supabase, Resend, Payment, Mini-Saa ..." at bounding box center [680, 537] width 359 height 13
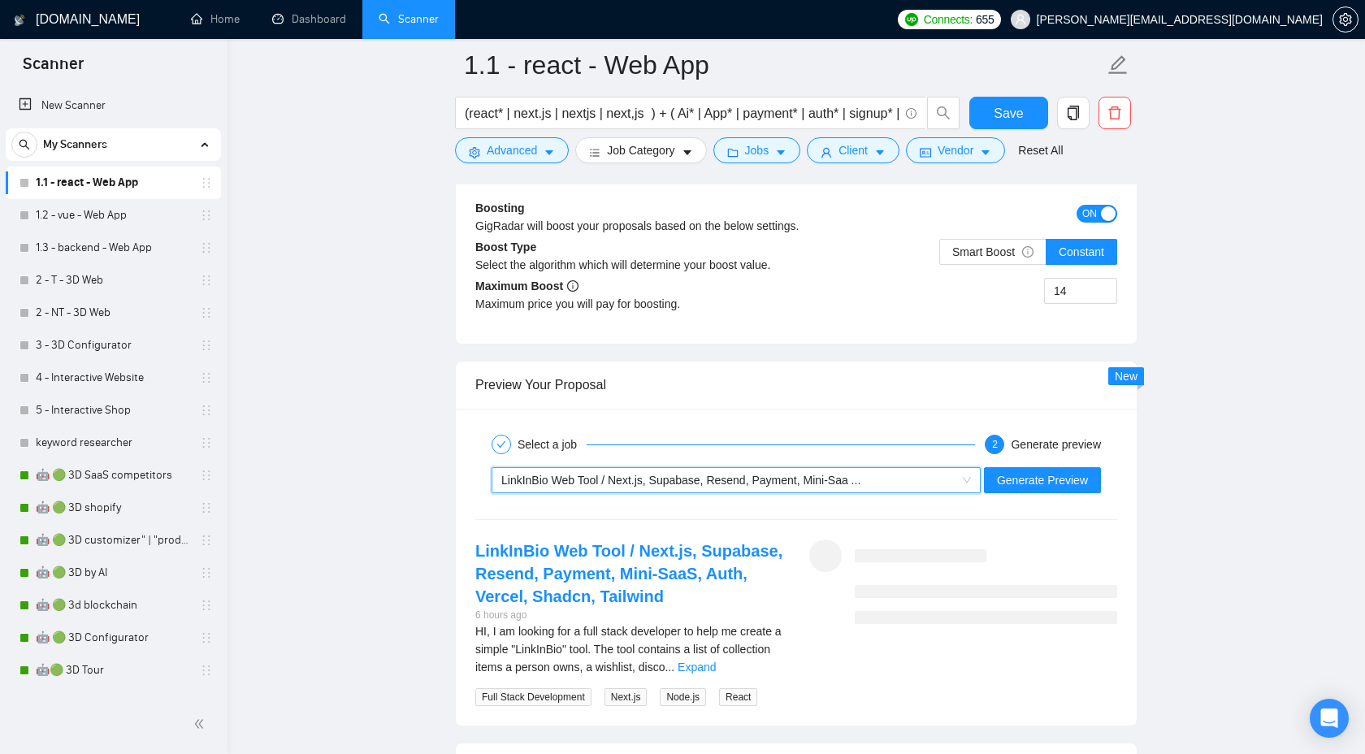
click at [1085, 457] on div "Select a job 2 Generate preview" at bounding box center [796, 444] width 642 height 33
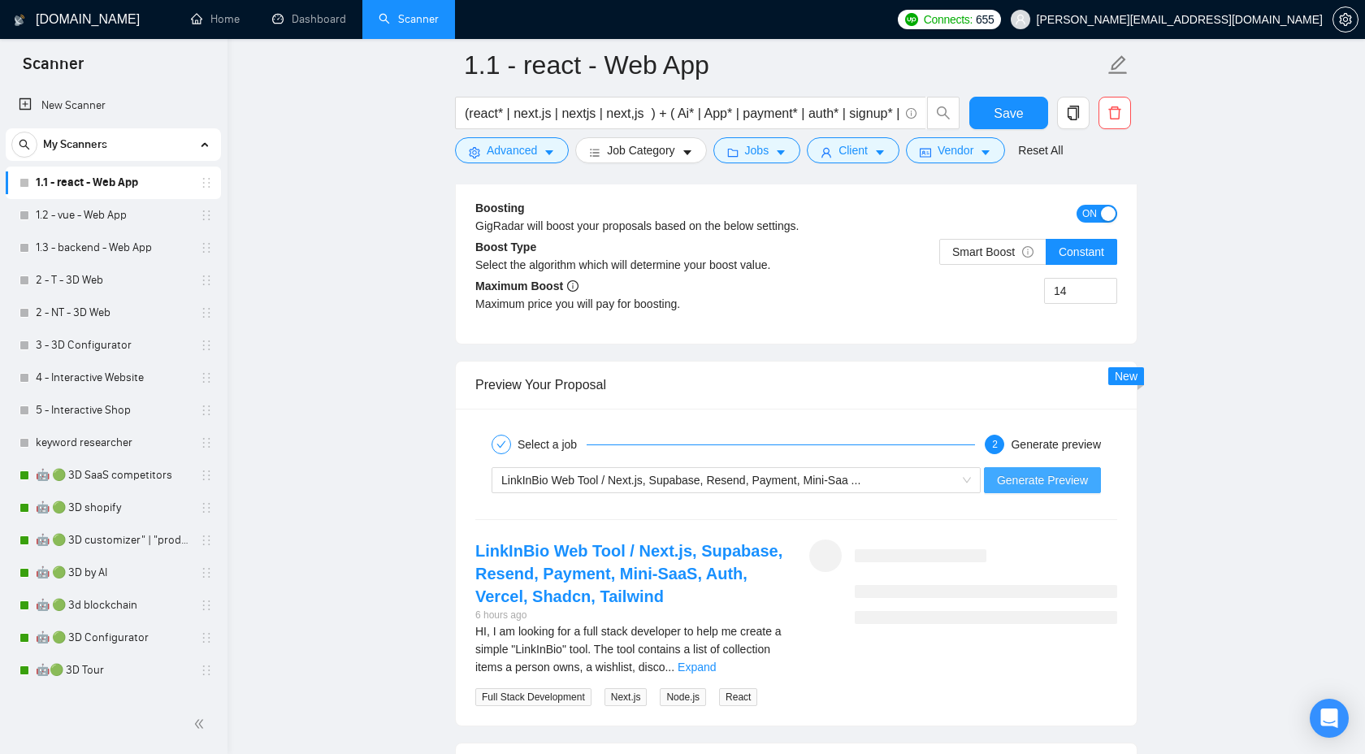
click at [1076, 475] on span "Generate Preview" at bounding box center [1042, 480] width 91 height 18
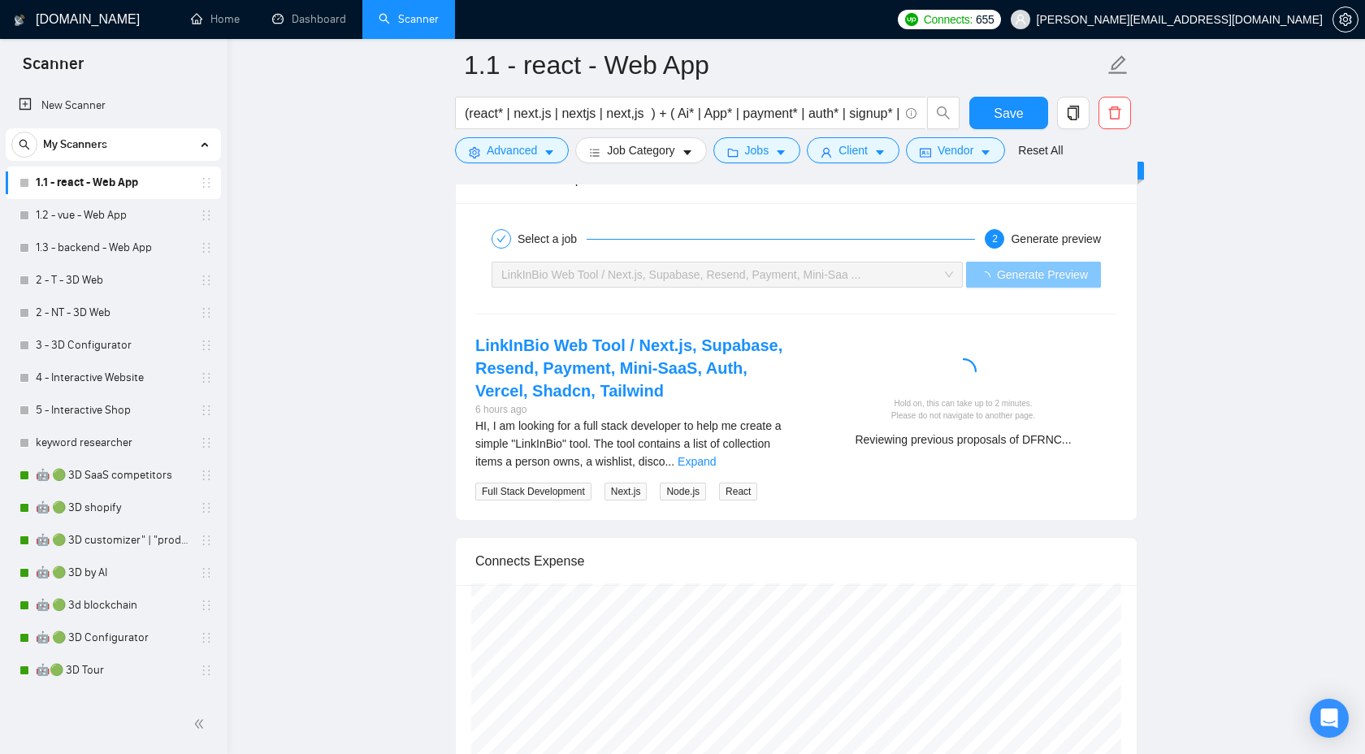
scroll to position [3232, 0]
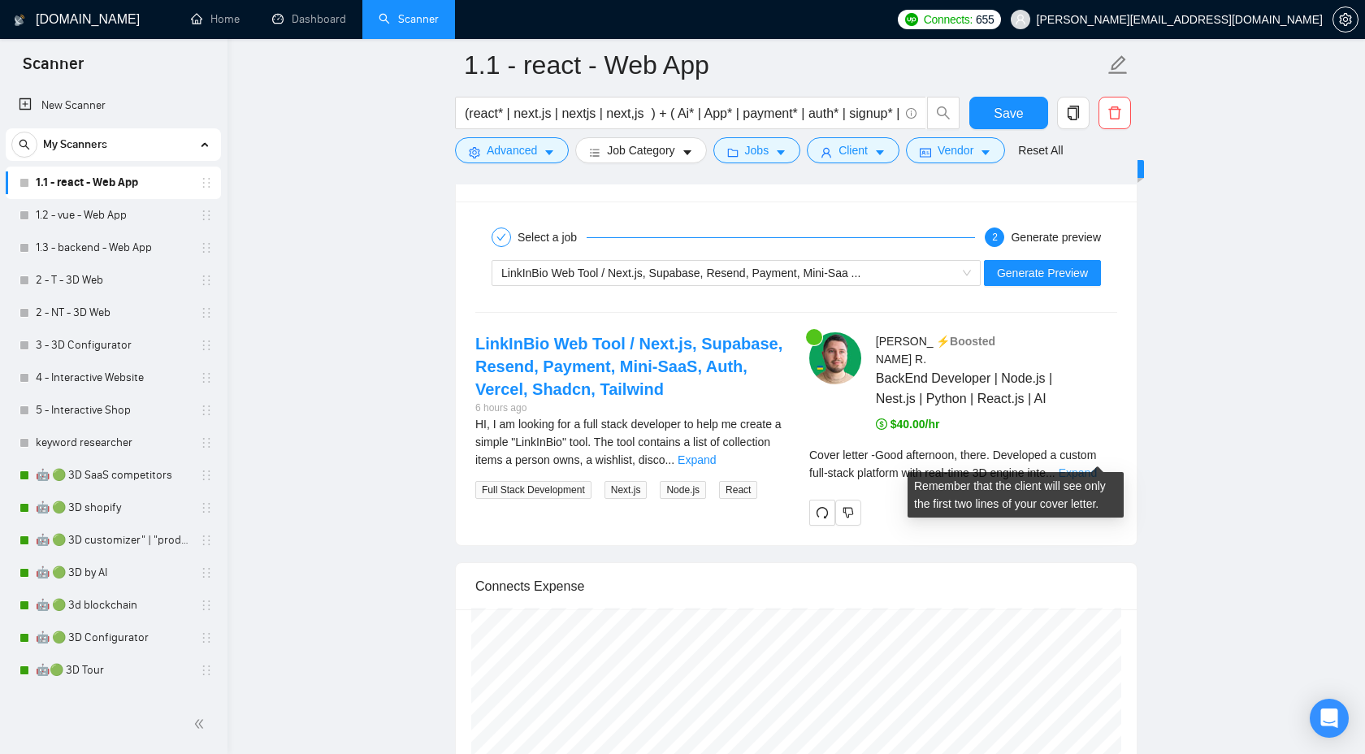
click at [1073, 466] on link "Expand" at bounding box center [1078, 472] width 38 height 13
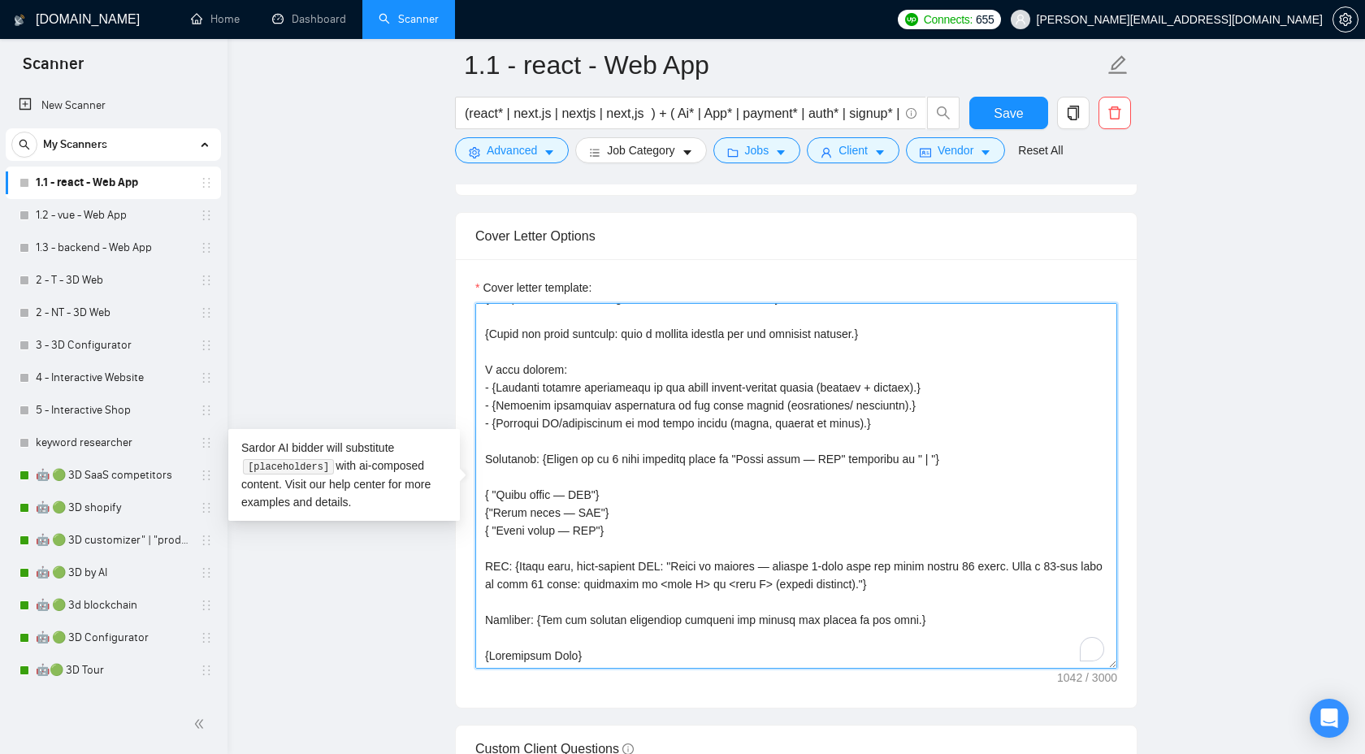
scroll to position [142, 0]
drag, startPoint x: 938, startPoint y: 389, endPoint x: 536, endPoint y: 384, distance: 401.4
click at [536, 384] on textarea "Cover letter template:" at bounding box center [796, 486] width 642 height 366
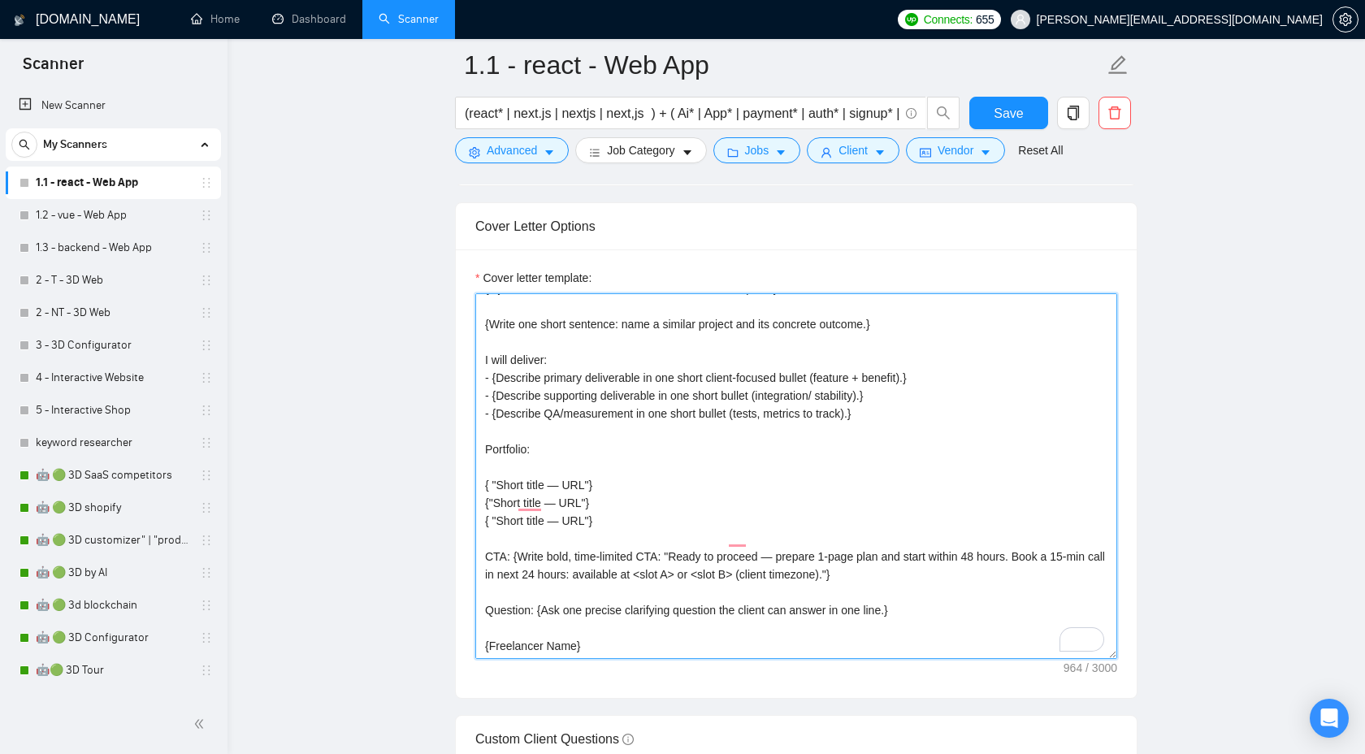
scroll to position [1832, 0]
drag, startPoint x: 788, startPoint y: 510, endPoint x: 880, endPoint y: 511, distance: 91.8
click at [880, 511] on textarea "{Generate greeting for client's timezone: "Good morning"/"Good afternoon"/"Good…" at bounding box center [796, 479] width 642 height 366
drag, startPoint x: 1029, startPoint y: 489, endPoint x: 517, endPoint y: 488, distance: 512.7
click at [517, 488] on textarea "{Generate greeting for client's timezone: "Good morning"/"Good afternoon"/"Good…" at bounding box center [796, 479] width 642 height 366
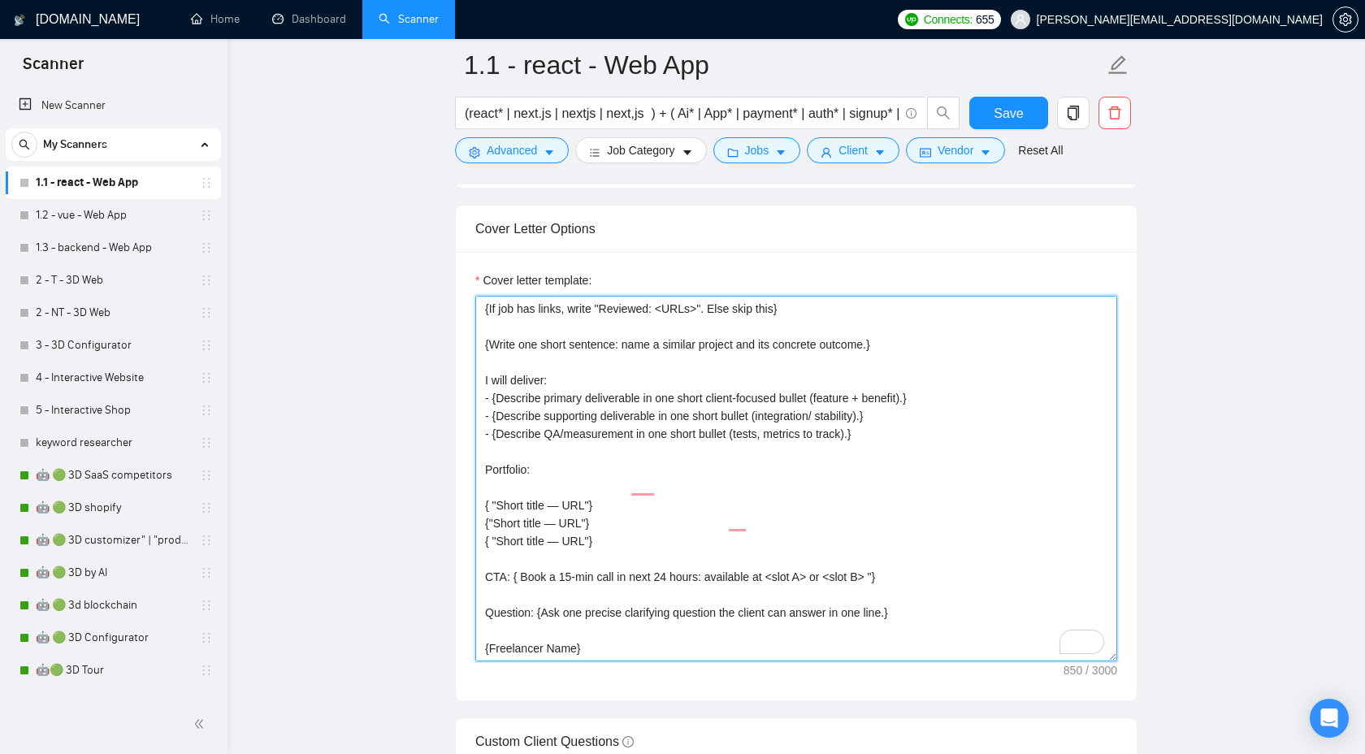
scroll to position [125, 0]
drag, startPoint x: 512, startPoint y: 506, endPoint x: 433, endPoint y: 505, distance: 78.8
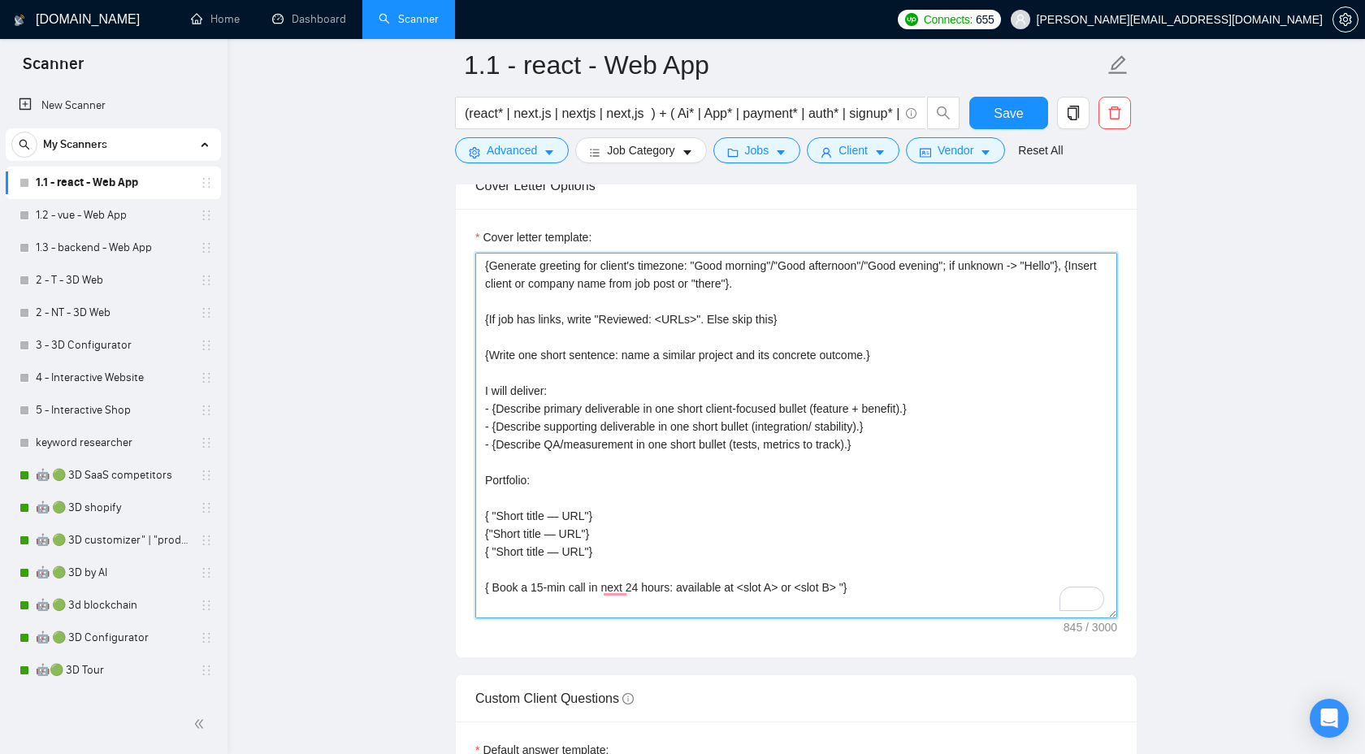
scroll to position [1728, 0]
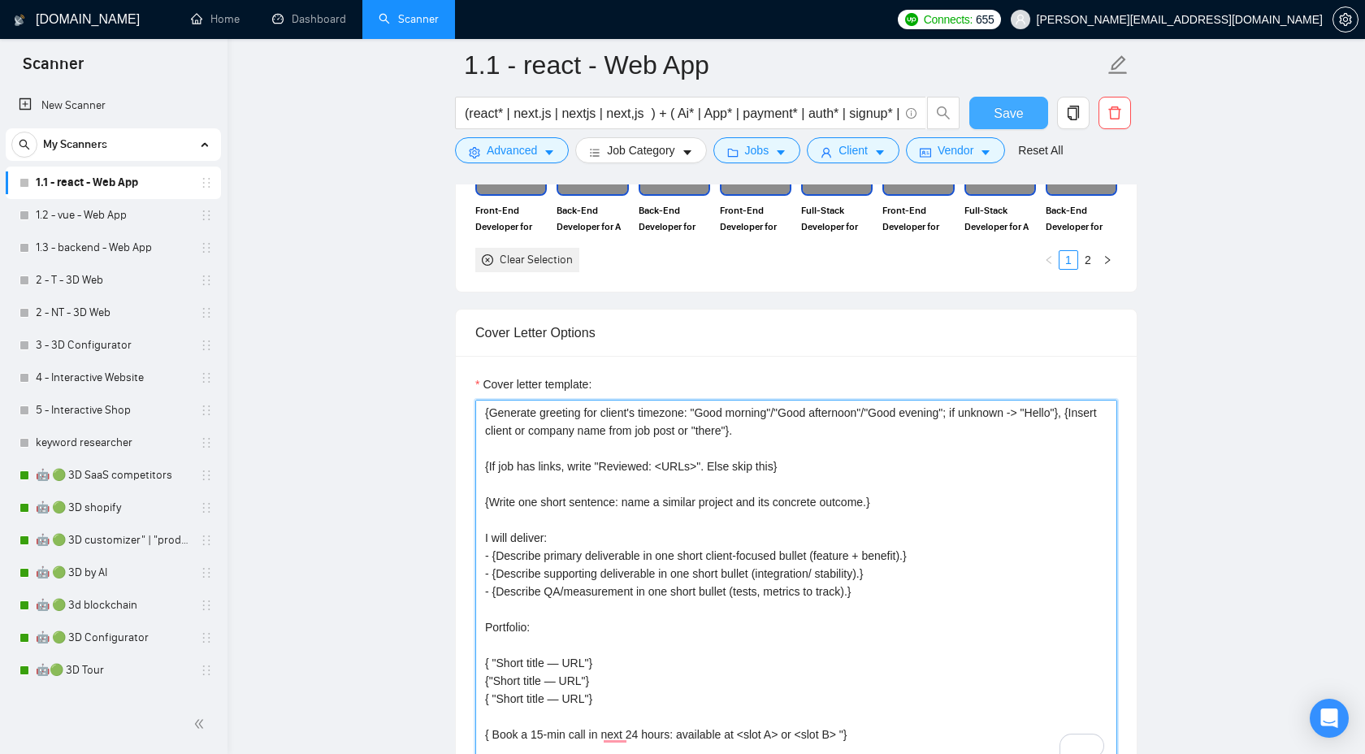
type textarea "{Generate greeting for client's timezone: "Good morning"/"Good afternoon"/"Good…"
click at [1012, 107] on span "Save" at bounding box center [1008, 113] width 29 height 20
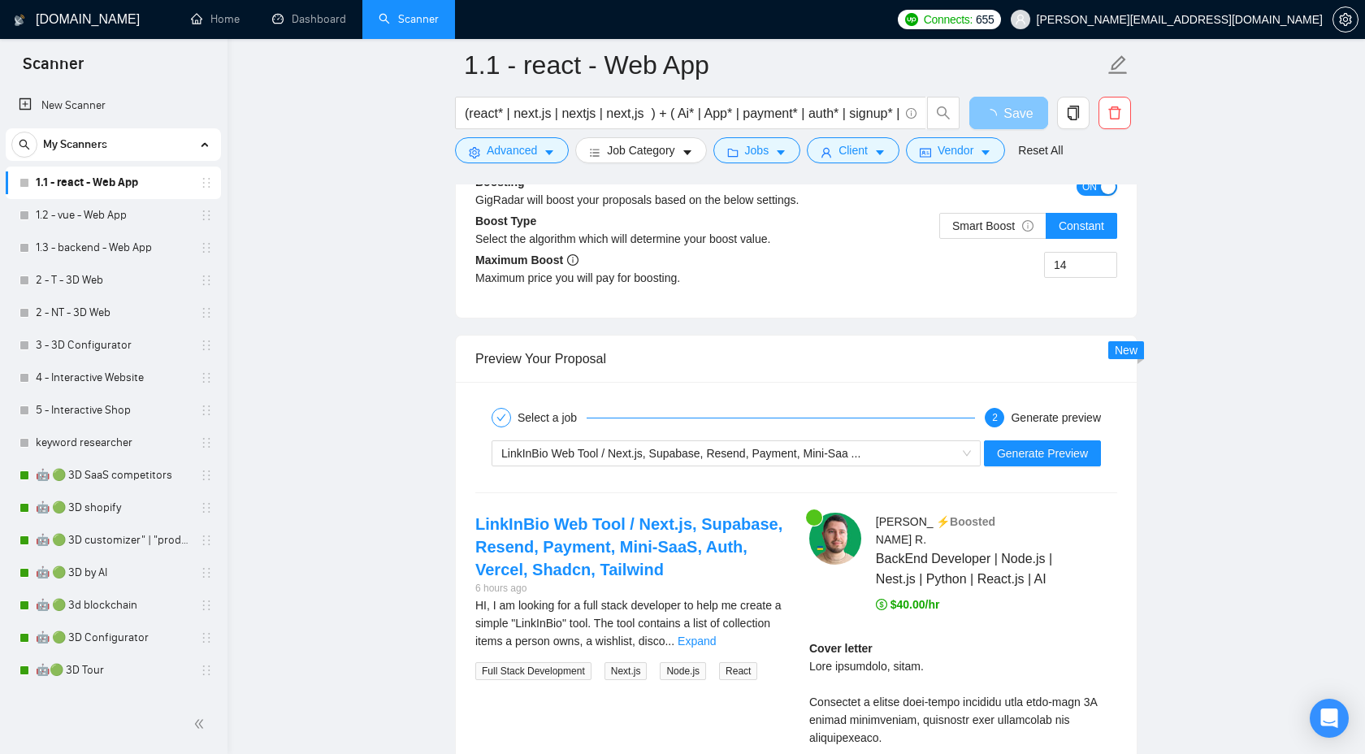
scroll to position [2841, 0]
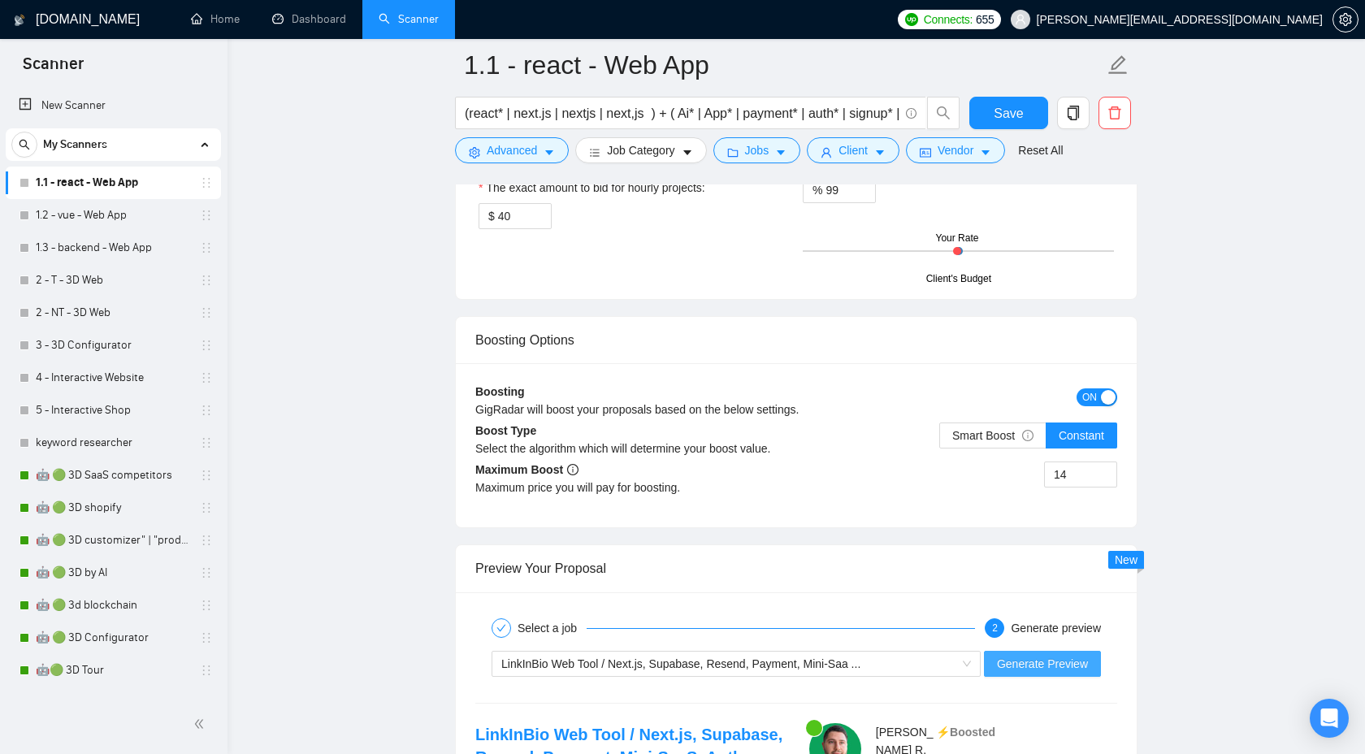
click at [1014, 660] on span "Generate Preview" at bounding box center [1042, 664] width 91 height 18
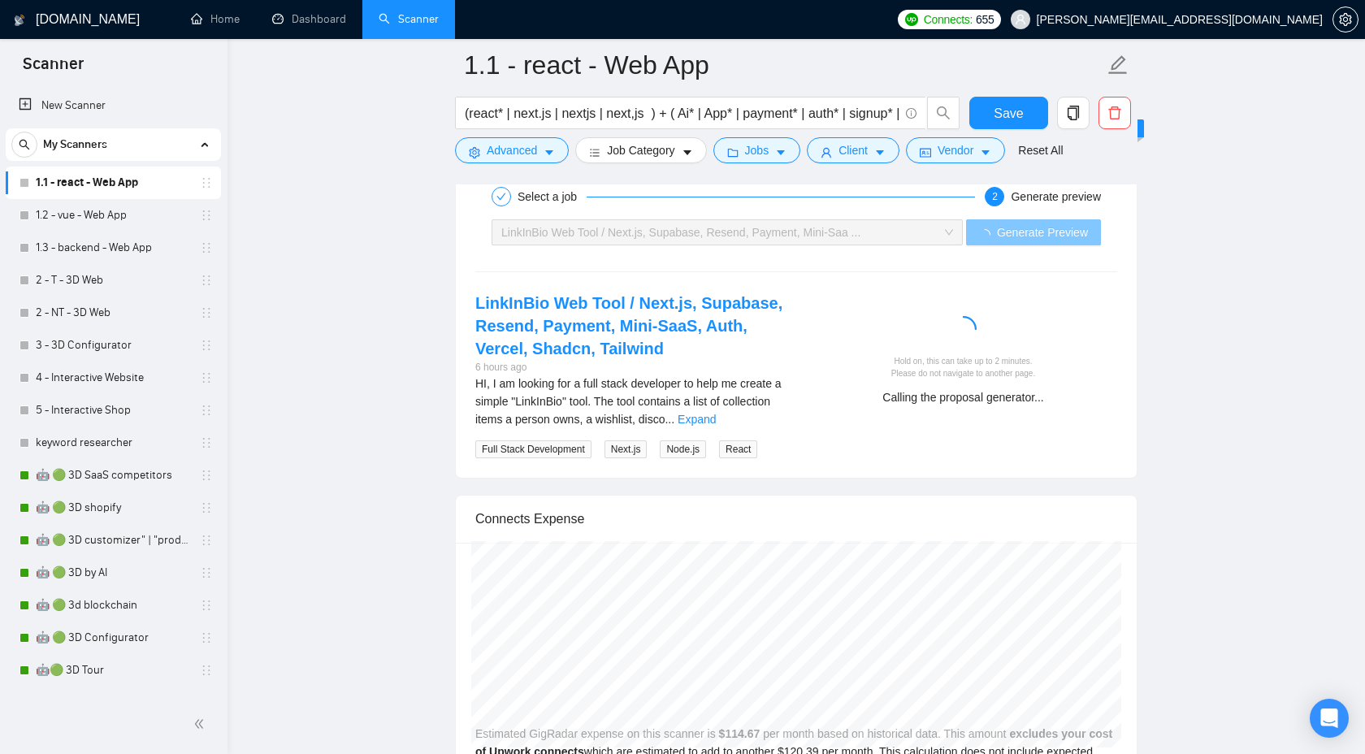
scroll to position [3275, 0]
